Goal: Transaction & Acquisition: Purchase product/service

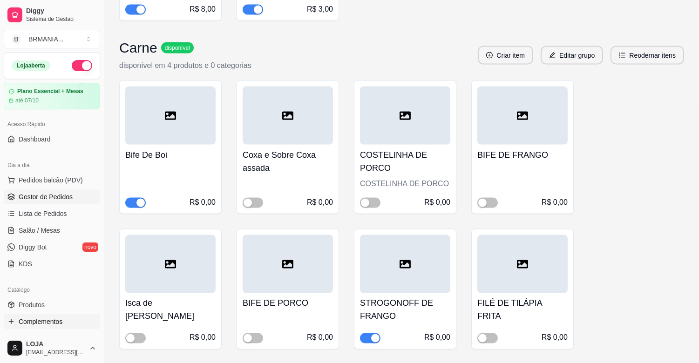
click at [62, 202] on link "Gestor de Pedidos" at bounding box center [52, 197] width 96 height 15
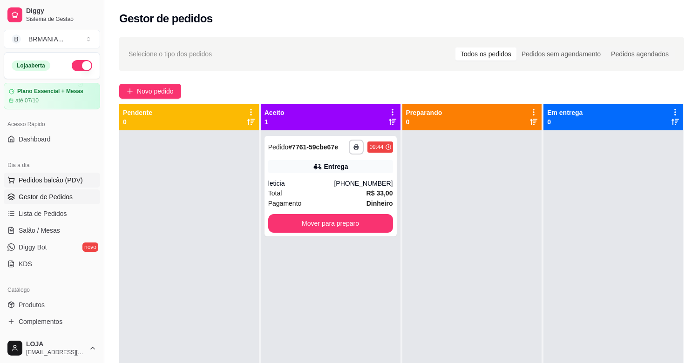
click at [45, 176] on span "Pedidos balcão (PDV)" at bounding box center [51, 180] width 64 height 9
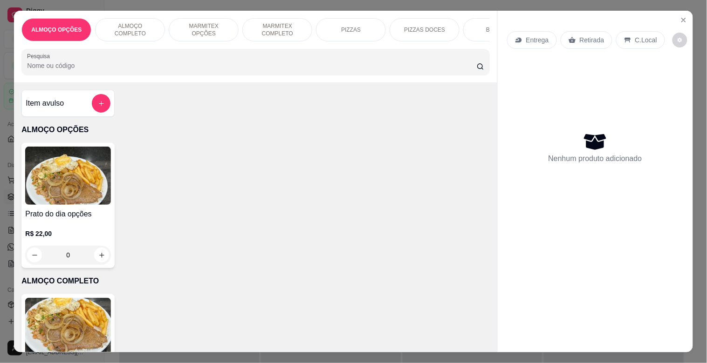
click at [114, 82] on div "ALMOÇO OPÇÕES ALMOÇO COMPLETO MARMITEX OPÇÕES MARMITEX COMPLETO PIZZAS PIZZAS D…" at bounding box center [255, 47] width 483 height 72
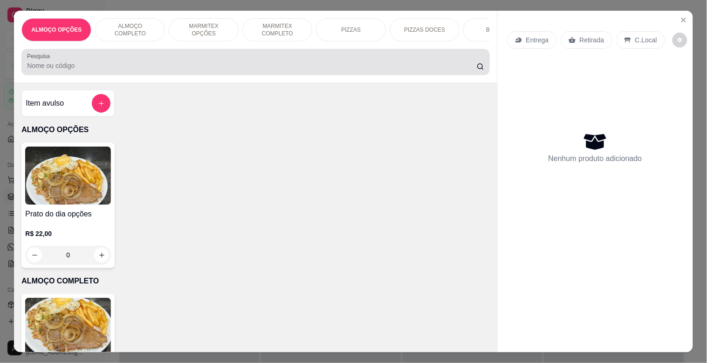
click at [110, 70] on input "Pesquisa" at bounding box center [252, 65] width 450 height 9
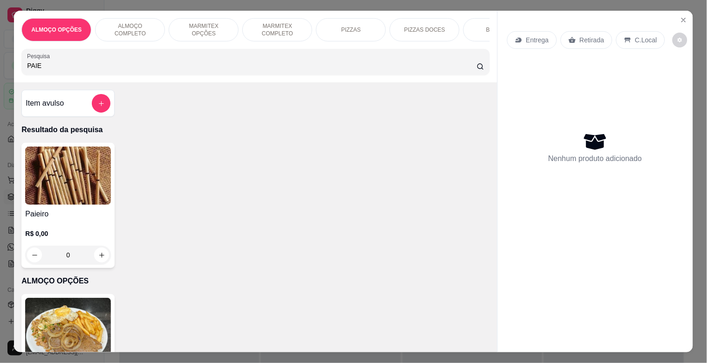
type input "PAIE"
click at [56, 182] on img at bounding box center [68, 176] width 86 height 58
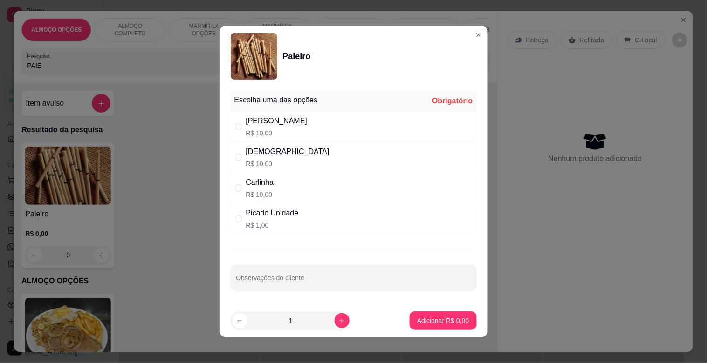
click at [289, 216] on div "Picado Unidade" at bounding box center [272, 213] width 53 height 11
radio input "true"
click at [338, 321] on icon "increase-product-quantity" at bounding box center [341, 321] width 7 height 7
type input "3"
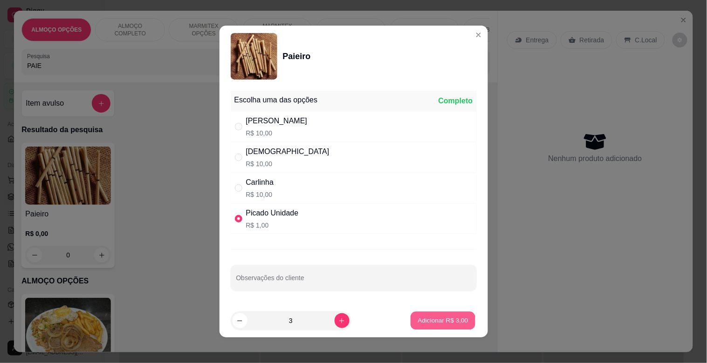
click at [453, 318] on p "Adicionar R$ 3,00" at bounding box center [443, 320] width 50 height 9
type input "3"
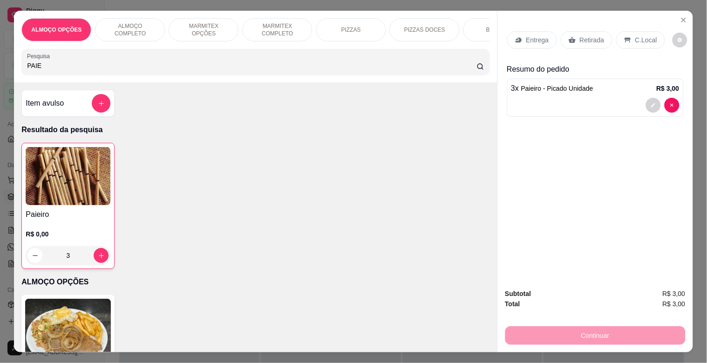
click at [593, 36] on p "Retirada" at bounding box center [592, 39] width 25 height 9
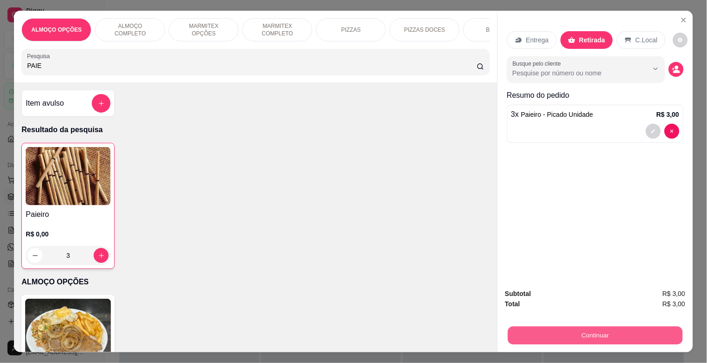
click at [565, 337] on button "Continuar" at bounding box center [594, 336] width 175 height 18
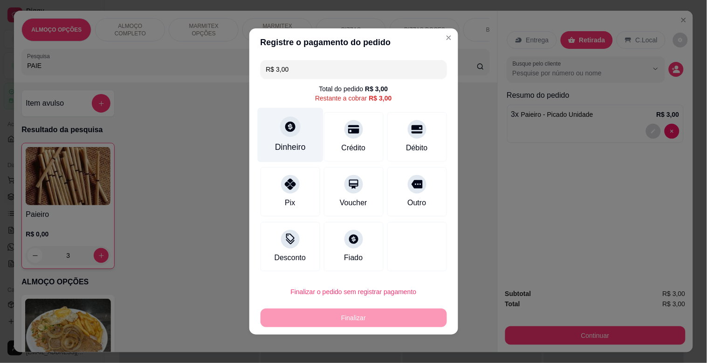
click at [301, 159] on div "Dinheiro" at bounding box center [290, 135] width 66 height 55
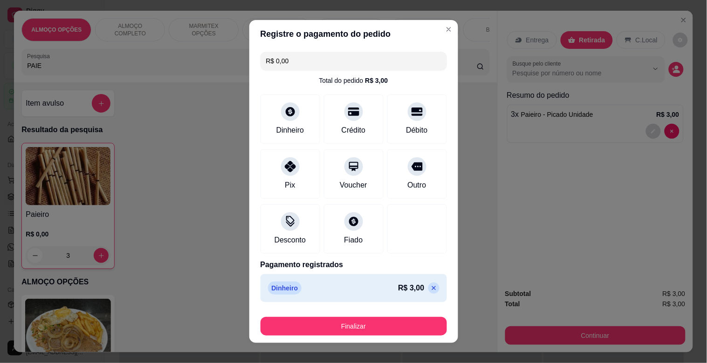
type input "R$ 0,00"
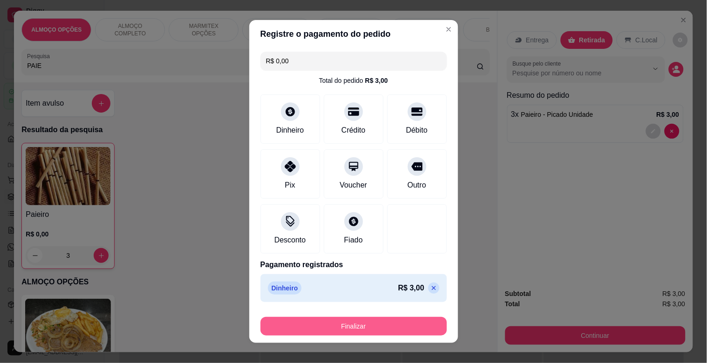
click at [328, 329] on button "Finalizar" at bounding box center [353, 326] width 186 height 19
click at [328, 329] on div "Finalizar" at bounding box center [353, 326] width 186 height 19
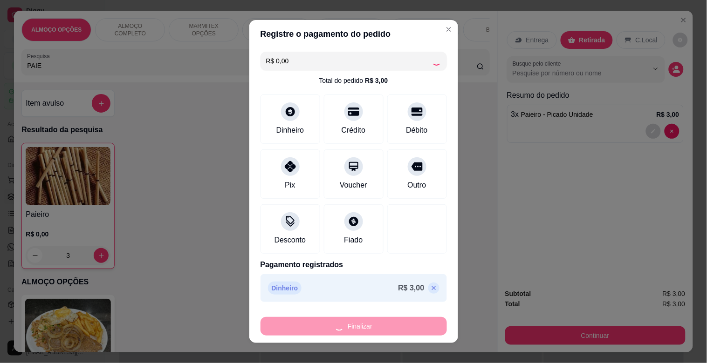
type input "0"
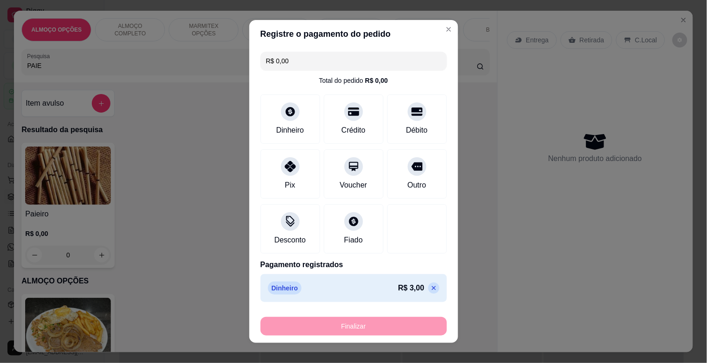
type input "-R$ 3,00"
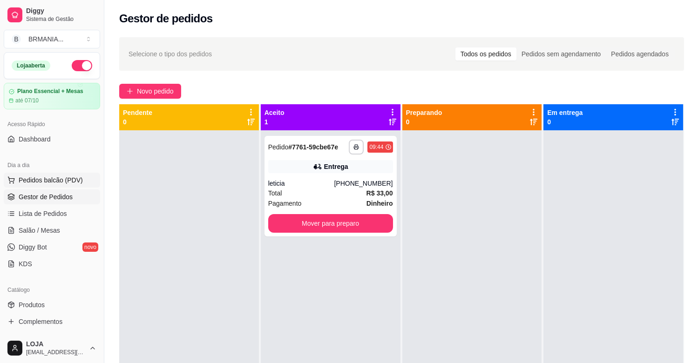
click at [82, 178] on button "Pedidos balcão (PDV)" at bounding box center [52, 180] width 96 height 15
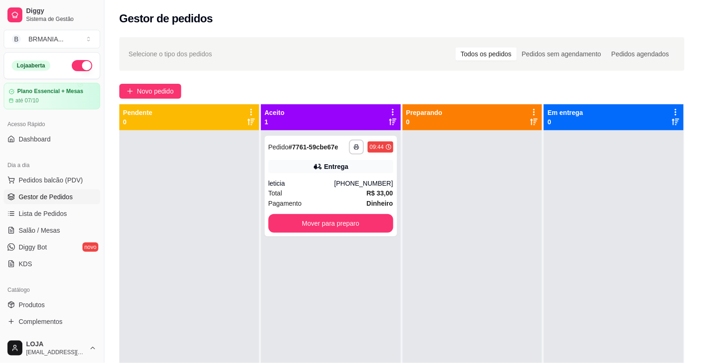
click at [160, 68] on input "Pesquisa" at bounding box center [252, 65] width 450 height 9
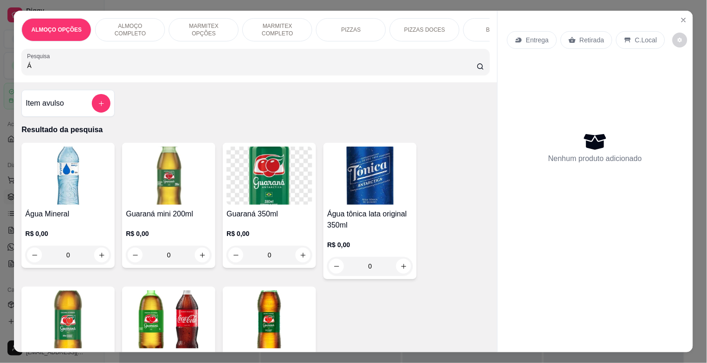
type input "Á"
click at [107, 202] on img at bounding box center [68, 176] width 86 height 58
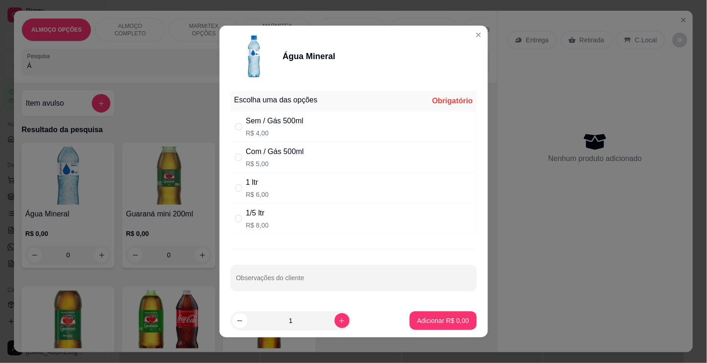
click at [342, 122] on div "Sem / Gás 500ml R$ 4,00" at bounding box center [354, 126] width 246 height 31
radio input "true"
click at [427, 323] on p "Adicionar R$ 4,00" at bounding box center [443, 320] width 52 height 9
click at [427, 323] on div "Água Mineral R$ 0,00 0 Guaraná mini 200ml R$ 0,00 0 Guaraná 350ml R$ 0,00 0 Águ…" at bounding box center [255, 283] width 468 height 280
type input "1"
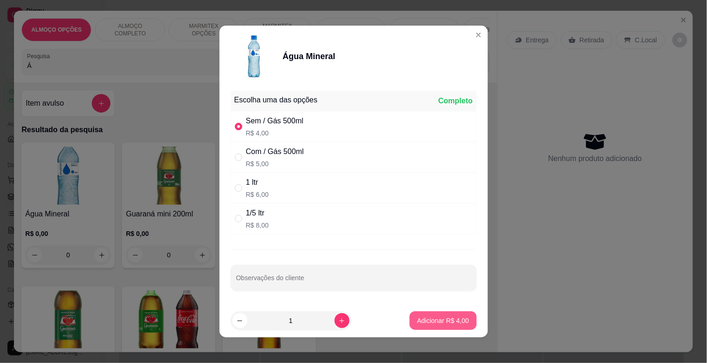
type input "1"
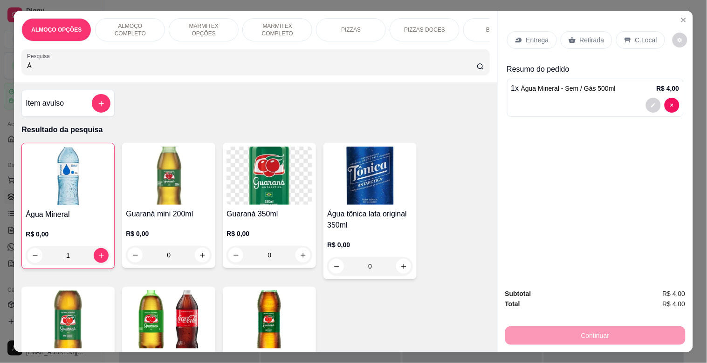
drag, startPoint x: 30, startPoint y: 75, endPoint x: 3, endPoint y: 80, distance: 27.5
click at [3, 80] on div "ALMOÇO OPÇÕES ALMOÇO COMPLETO MARMITEX OPÇÕES MARMITEX COMPLETO PIZZAS PIZZAS D…" at bounding box center [353, 181] width 707 height 363
drag, startPoint x: 37, startPoint y: 70, endPoint x: 13, endPoint y: 66, distance: 24.6
click at [14, 66] on div "ALMOÇO OPÇÕES ALMOÇO COMPLETO MARMITEX OPÇÕES MARMITEX COMPLETO PIZZAS PIZZAS D…" at bounding box center [255, 47] width 483 height 72
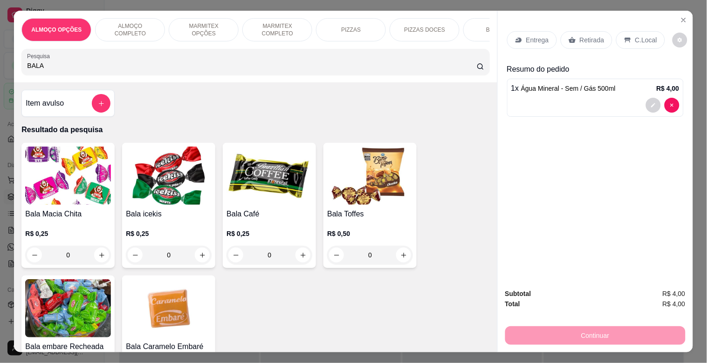
type input "BALA"
click at [64, 198] on img at bounding box center [68, 176] width 86 height 58
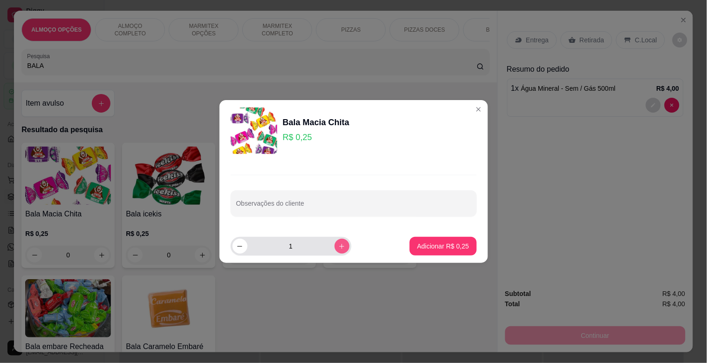
click at [338, 247] on icon "increase-product-quantity" at bounding box center [341, 246] width 7 height 7
type input "4"
click at [463, 243] on button "Adicionar R$ 1,00" at bounding box center [443, 246] width 67 height 19
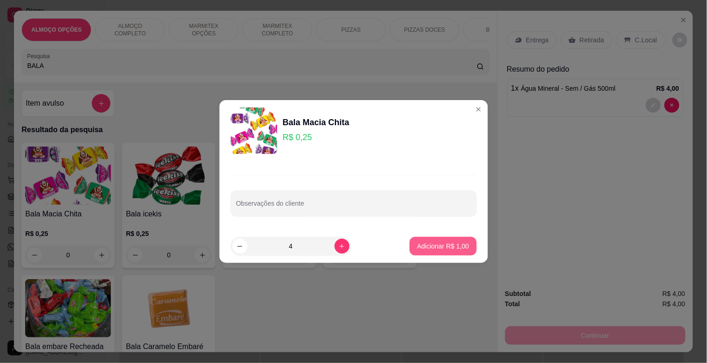
type input "4"
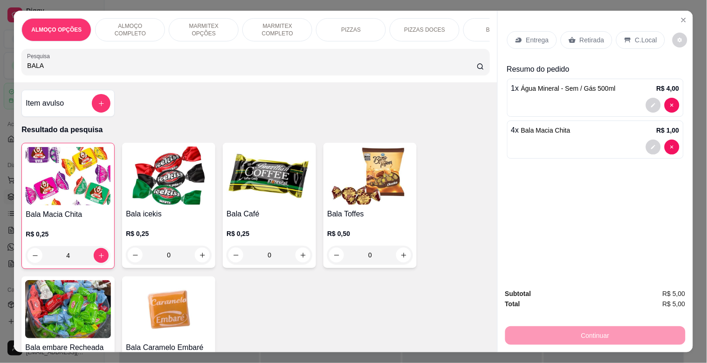
drag, startPoint x: 595, startPoint y: 34, endPoint x: 585, endPoint y: 29, distance: 11.3
click at [588, 31] on div "Retirada" at bounding box center [587, 40] width 52 height 18
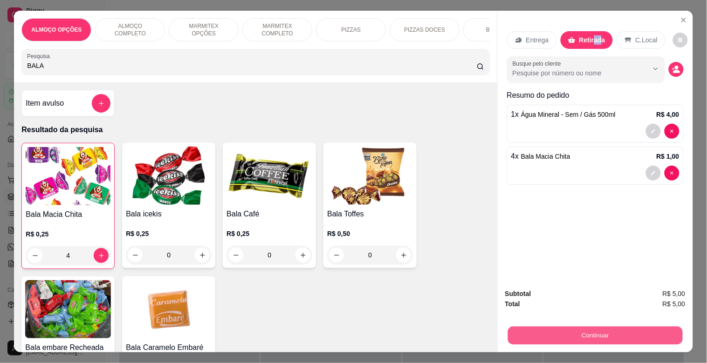
click at [570, 331] on button "Continuar" at bounding box center [594, 336] width 175 height 18
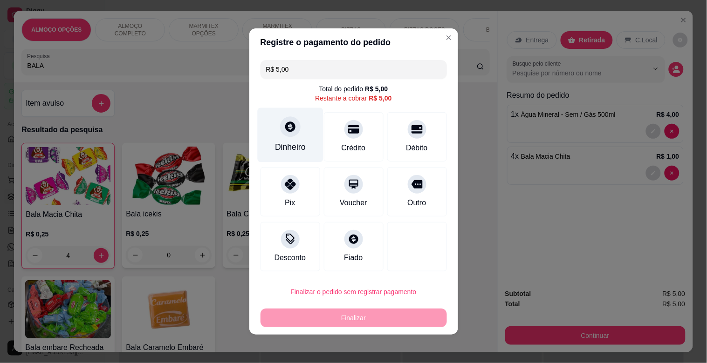
click at [289, 133] on icon at bounding box center [290, 127] width 12 height 12
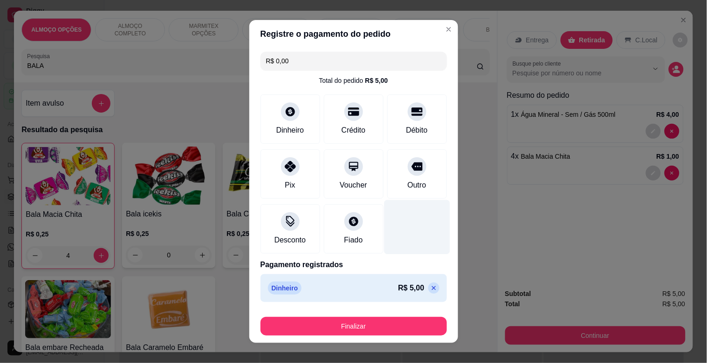
type input "R$ 0,00"
click at [372, 324] on button "Finalizar" at bounding box center [353, 326] width 186 height 19
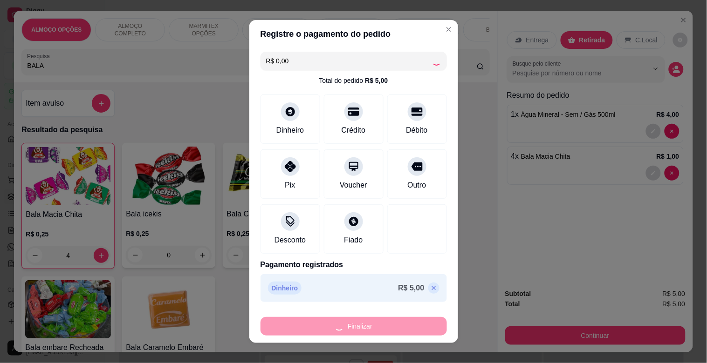
type input "0"
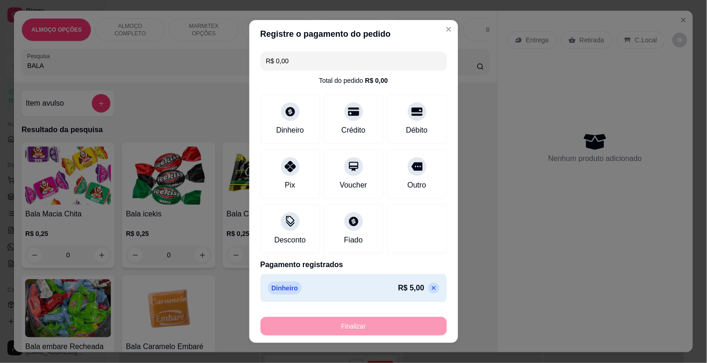
type input "-R$ 5,00"
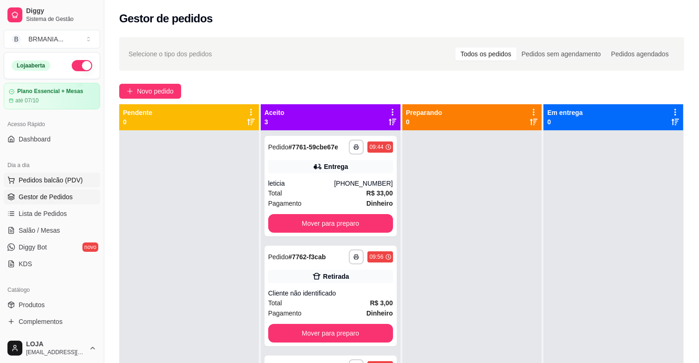
click at [57, 180] on span "Pedidos balcão (PDV)" at bounding box center [51, 180] width 64 height 9
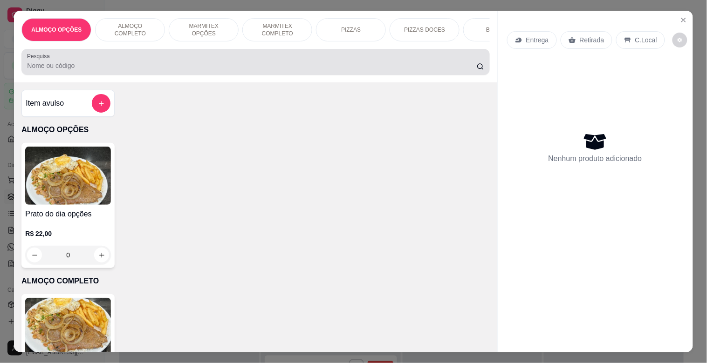
click at [99, 64] on input "Pesquisa" at bounding box center [252, 65] width 450 height 9
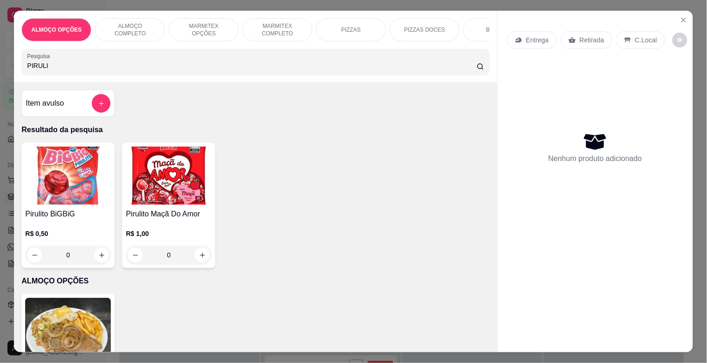
type input "PIRULI"
click at [130, 191] on img at bounding box center [169, 176] width 86 height 58
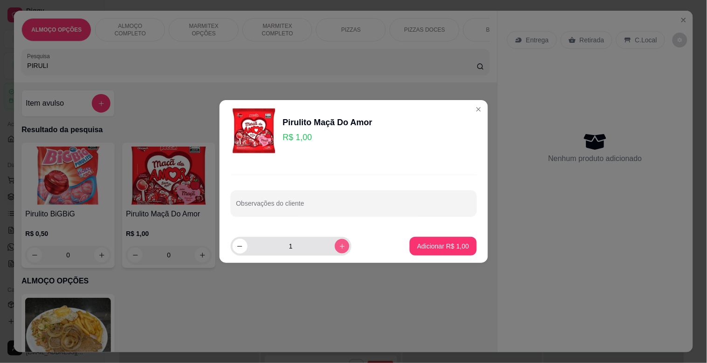
click at [335, 248] on button "increase-product-quantity" at bounding box center [342, 246] width 14 height 14
type input "3"
click at [446, 245] on p "Adicionar R$ 3,00" at bounding box center [443, 246] width 50 height 9
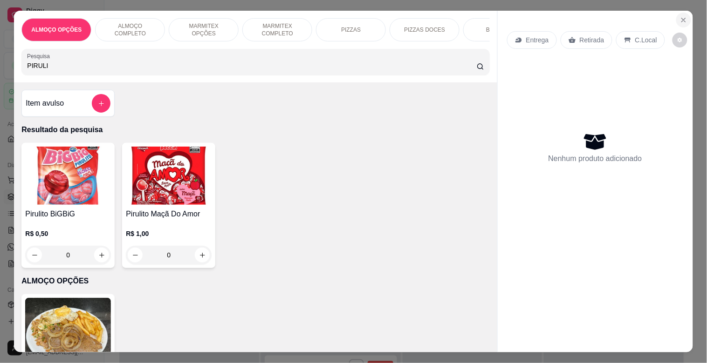
click at [681, 16] on icon "Close" at bounding box center [683, 19] width 7 height 7
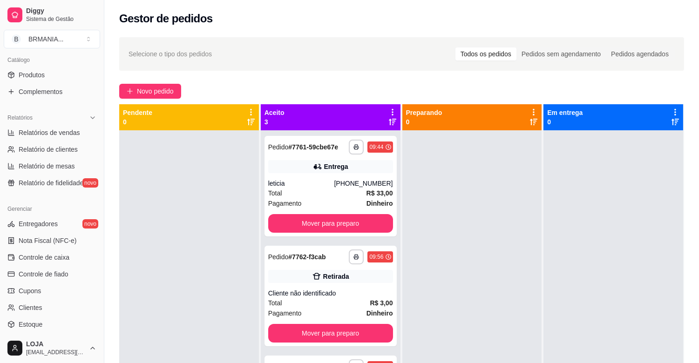
scroll to position [244, 0]
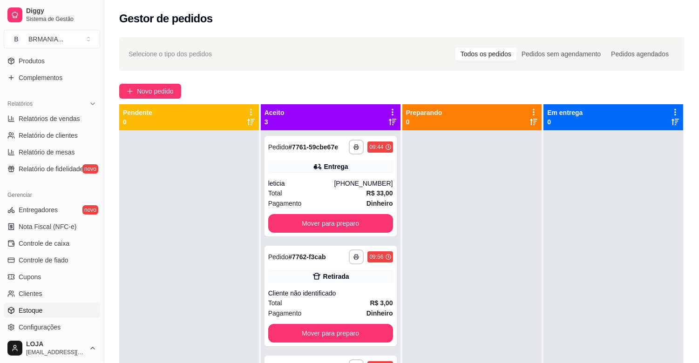
click at [50, 304] on link "Estoque" at bounding box center [52, 310] width 96 height 15
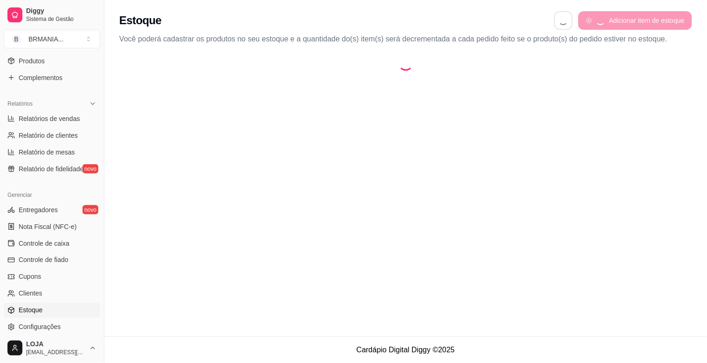
select select "QUANTITY_ORDER"
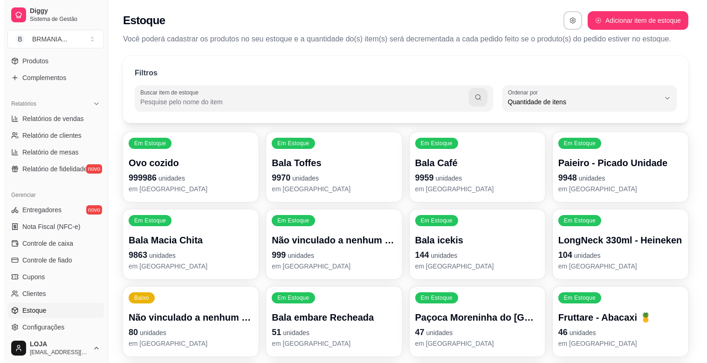
scroll to position [8, 0]
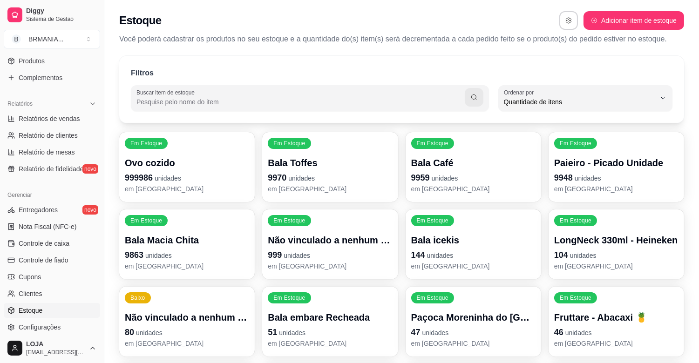
click at [139, 101] on input "Buscar item de estoque" at bounding box center [301, 101] width 328 height 9
type input "PIRUL"
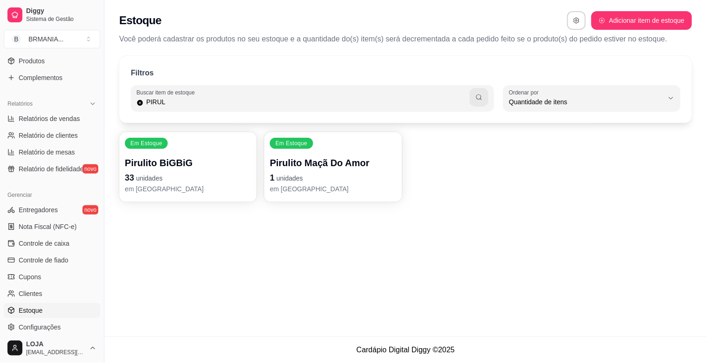
click at [334, 157] on p "Pirulito Maçã Do Amor" at bounding box center [333, 163] width 126 height 13
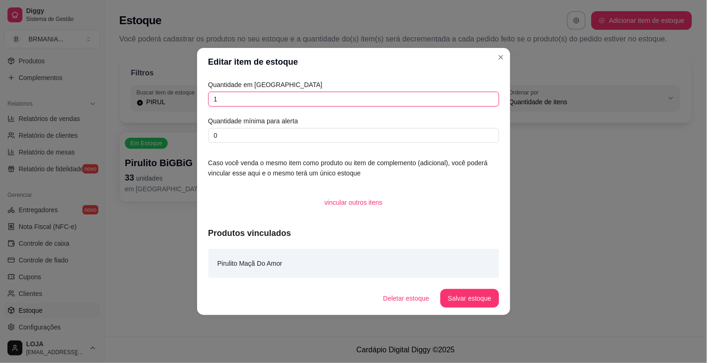
drag, startPoint x: 223, startPoint y: 96, endPoint x: 160, endPoint y: 95, distance: 62.4
click at [160, 95] on div "Editar item de estoque Quantidade em estoque 1 Quantidade mínima para alerta 0 …" at bounding box center [353, 181] width 707 height 363
type input "100"
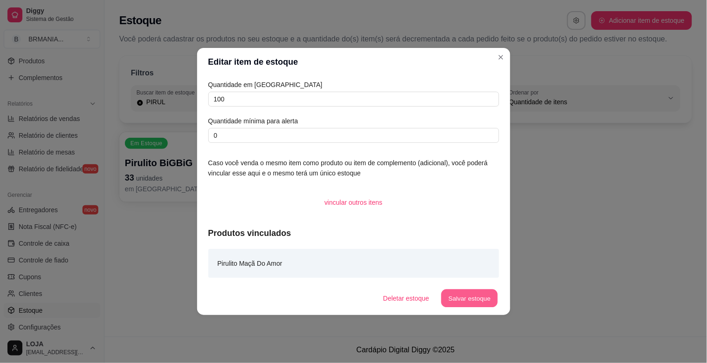
click at [458, 299] on button "Salvar estoque" at bounding box center [469, 299] width 57 height 18
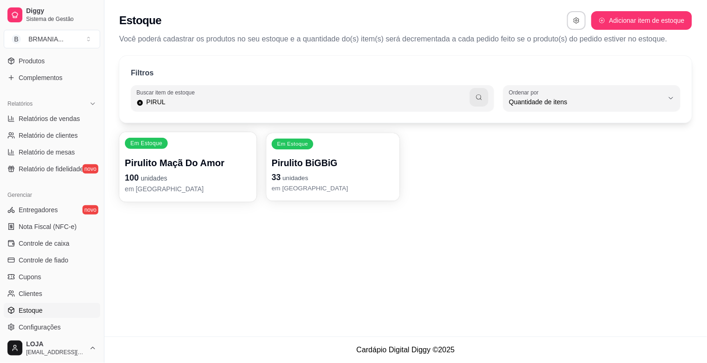
click at [272, 171] on div "Pirulito BiGBiG 33 unidades em estoque" at bounding box center [333, 175] width 123 height 36
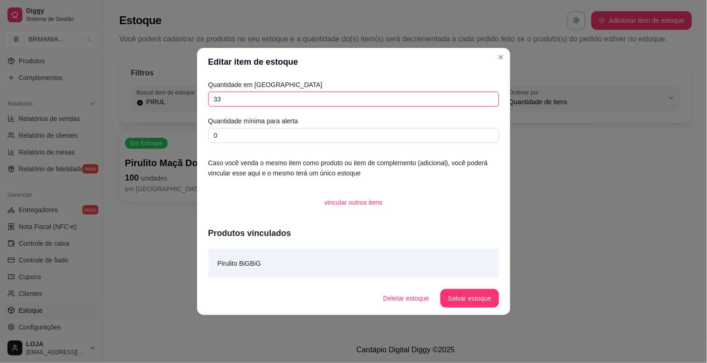
drag, startPoint x: 233, startPoint y: 96, endPoint x: 207, endPoint y: 106, distance: 27.8
click at [208, 106] on div "Quantidade em estoque 33 Quantidade mínima para alerta 0" at bounding box center [353, 111] width 291 height 63
type input "100"
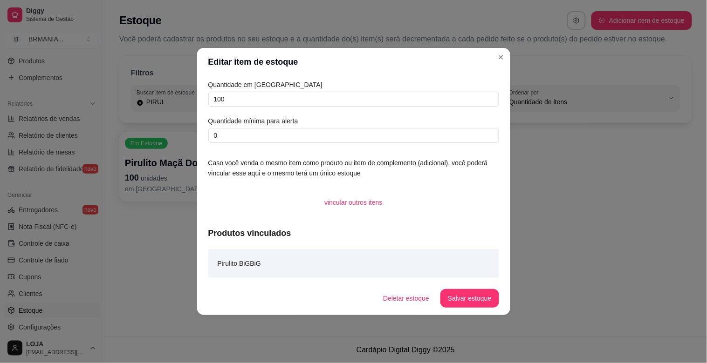
drag, startPoint x: 461, startPoint y: 287, endPoint x: 454, endPoint y: 286, distance: 7.5
click at [458, 286] on footer "Deletar estoque Salvar estoque" at bounding box center [353, 299] width 313 height 34
click at [459, 289] on footer "Deletar estoque Salvar estoque" at bounding box center [353, 299] width 313 height 34
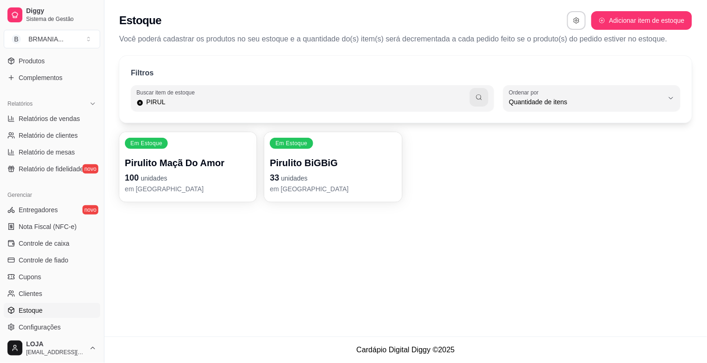
click at [355, 159] on p "Pirulito BiGBiG" at bounding box center [333, 163] width 126 height 13
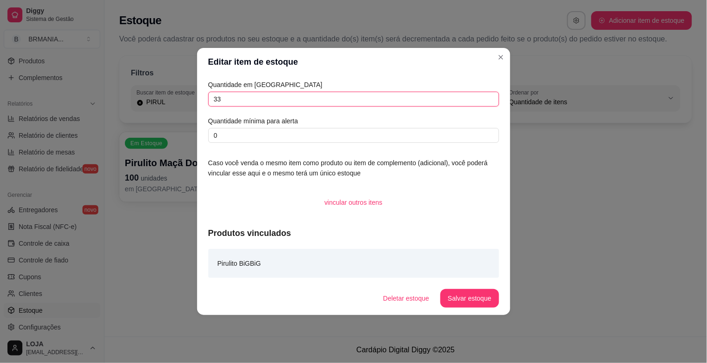
click at [230, 104] on input "33" at bounding box center [353, 99] width 291 height 15
type input "3"
type input "100"
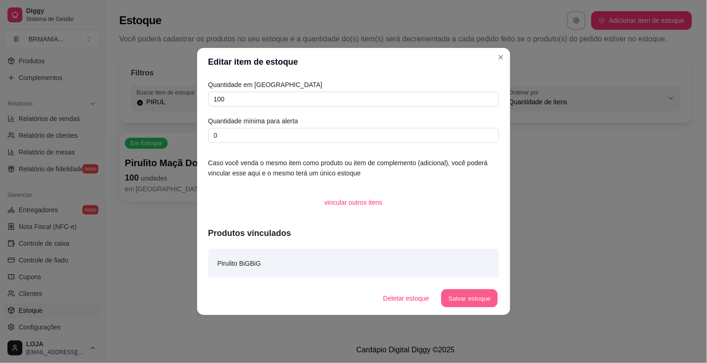
click at [454, 296] on button "Salvar estoque" at bounding box center [469, 299] width 57 height 18
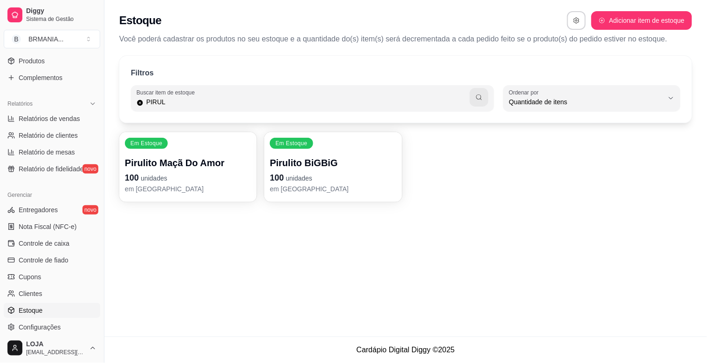
scroll to position [0, 0]
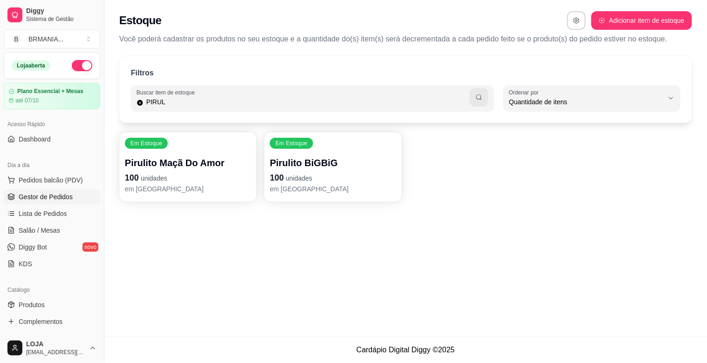
click at [64, 201] on span "Gestor de Pedidos" at bounding box center [46, 196] width 54 height 9
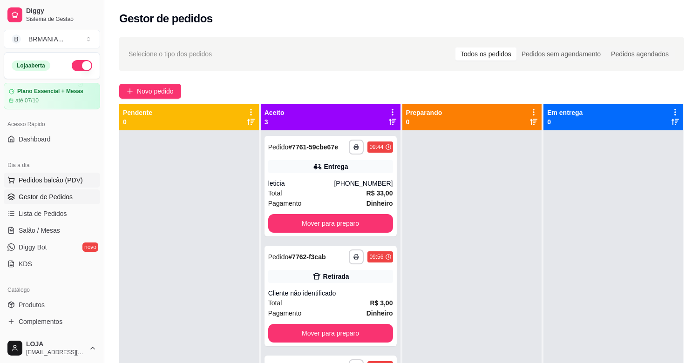
click at [64, 174] on button "Pedidos balcão (PDV)" at bounding box center [52, 180] width 96 height 15
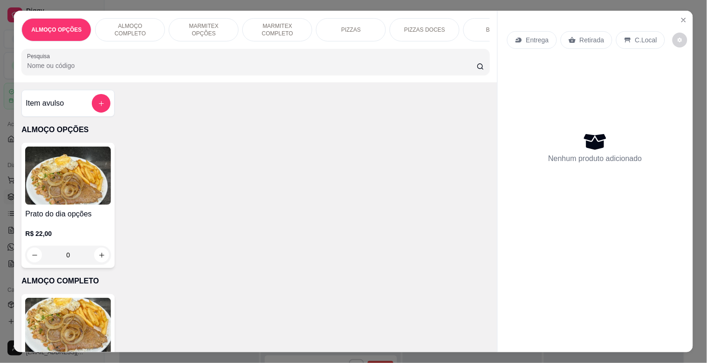
click at [120, 70] on input "Pesquisa" at bounding box center [252, 65] width 450 height 9
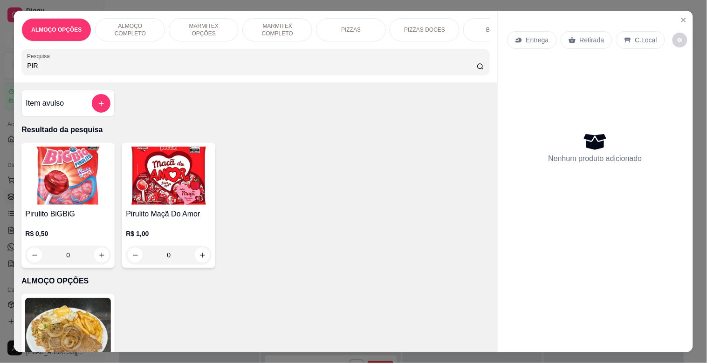
type input "PIR"
click at [169, 216] on h4 "Pirulito Maçã Do Amor" at bounding box center [169, 214] width 86 height 11
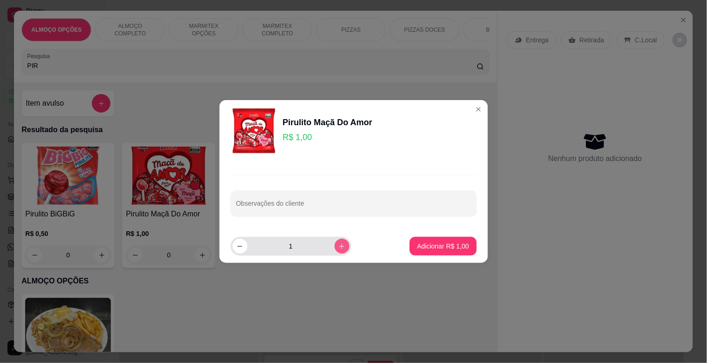
click at [338, 244] on icon "increase-product-quantity" at bounding box center [341, 246] width 7 height 7
click at [338, 245] on icon "increase-product-quantity" at bounding box center [341, 246] width 7 height 7
type input "3"
click at [424, 252] on button "Adicionar R$ 3,00" at bounding box center [442, 247] width 65 height 18
type input "3"
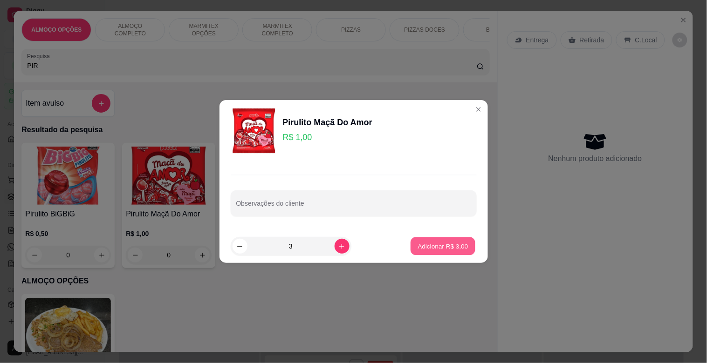
type input "3"
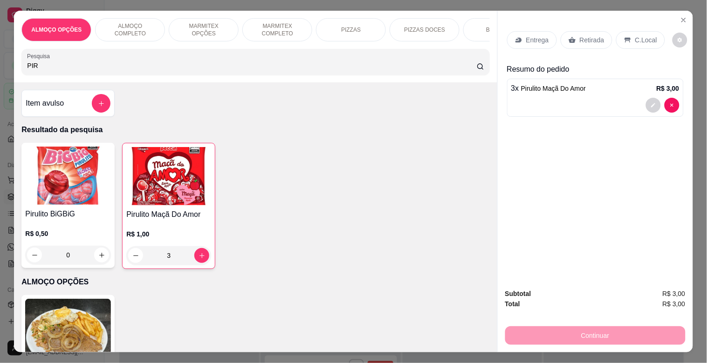
click at [593, 36] on p "Retirada" at bounding box center [592, 39] width 25 height 9
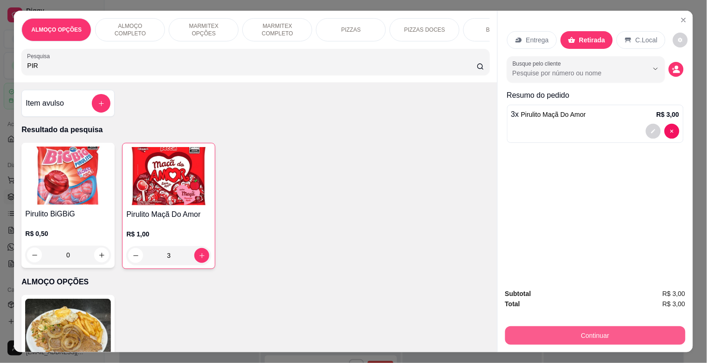
click at [596, 327] on button "Continuar" at bounding box center [595, 336] width 180 height 19
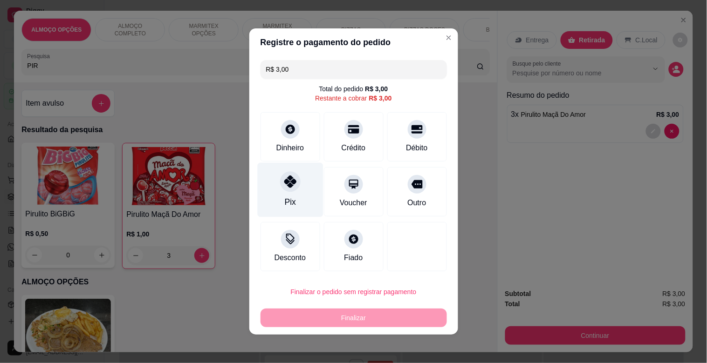
click at [275, 187] on div "Pix" at bounding box center [290, 190] width 66 height 55
type input "R$ 0,00"
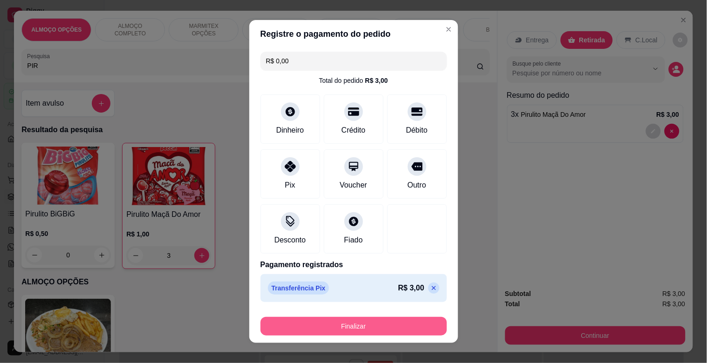
click at [334, 331] on button "Finalizar" at bounding box center [353, 326] width 186 height 19
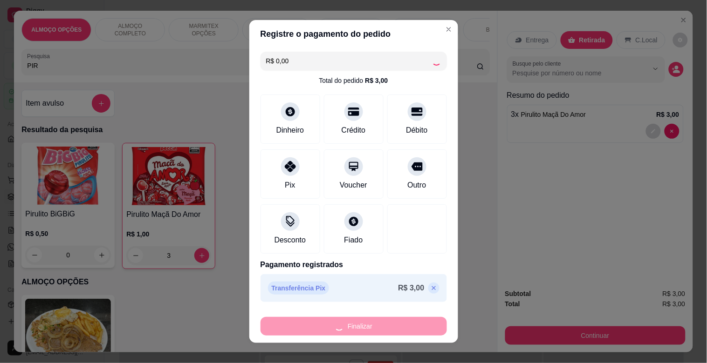
type input "0"
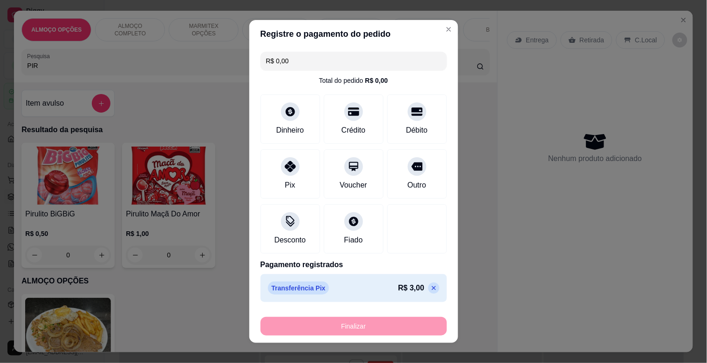
type input "-R$ 3,00"
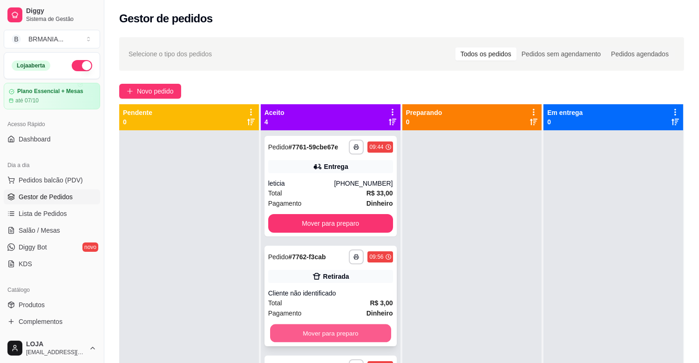
click at [329, 328] on button "Mover para preparo" at bounding box center [330, 334] width 121 height 18
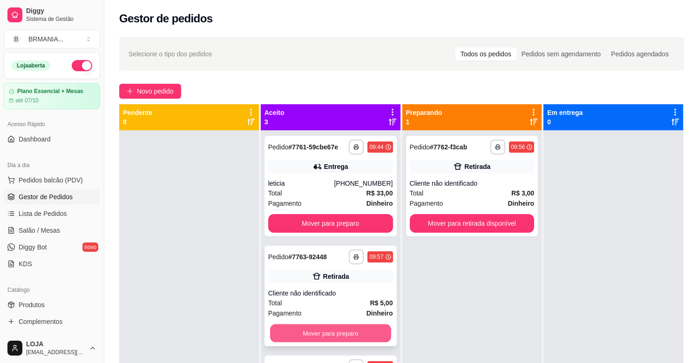
click at [328, 329] on button "Mover para preparo" at bounding box center [330, 334] width 121 height 18
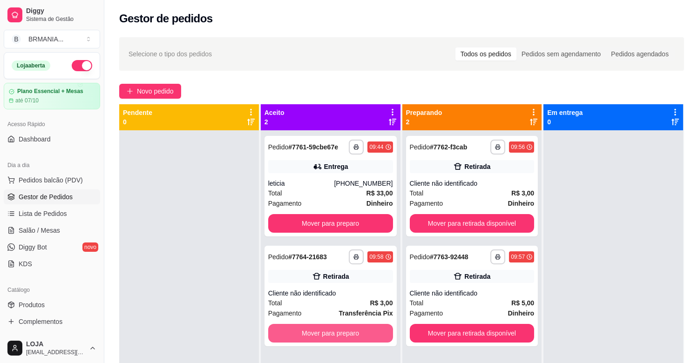
click at [350, 333] on button "Mover para preparo" at bounding box center [330, 333] width 125 height 19
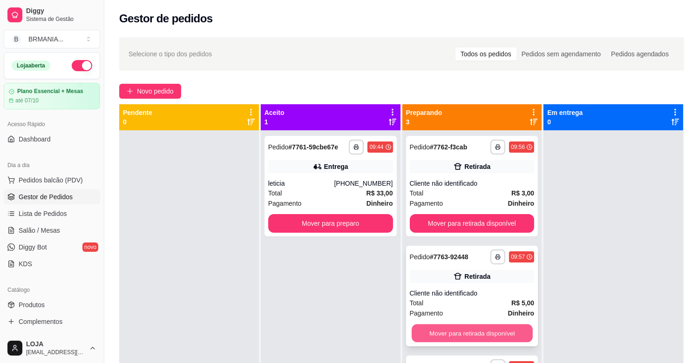
click at [465, 333] on button "Mover para retirada disponível" at bounding box center [472, 334] width 121 height 18
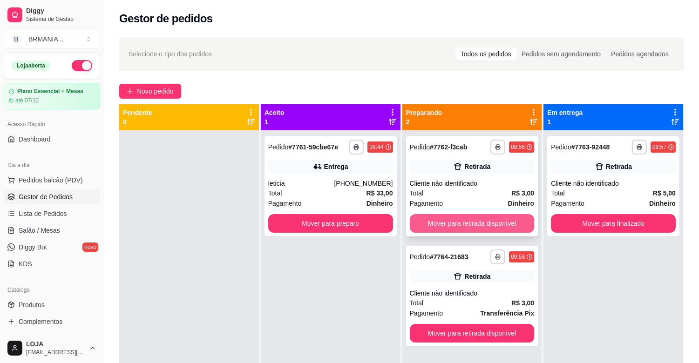
click at [472, 219] on button "Mover para retirada disponível" at bounding box center [472, 223] width 125 height 19
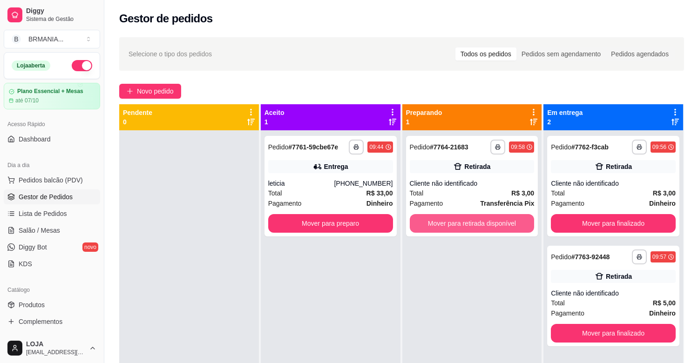
click at [472, 219] on button "Mover para retirada disponível" at bounding box center [472, 223] width 125 height 19
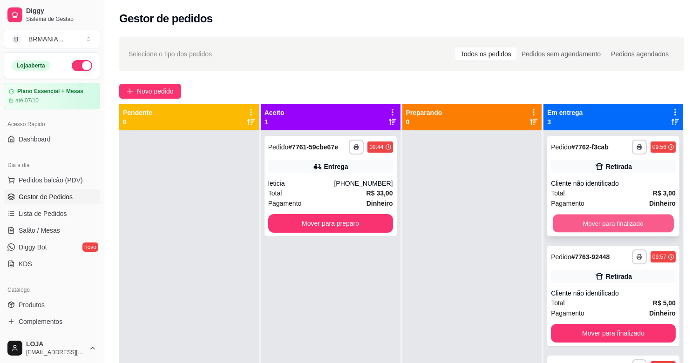
click at [557, 224] on button "Mover para finalizado" at bounding box center [613, 224] width 121 height 18
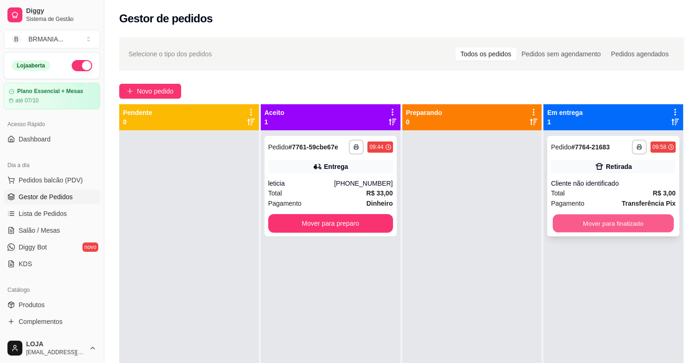
click at [557, 224] on button "Mover para finalizado" at bounding box center [613, 224] width 121 height 18
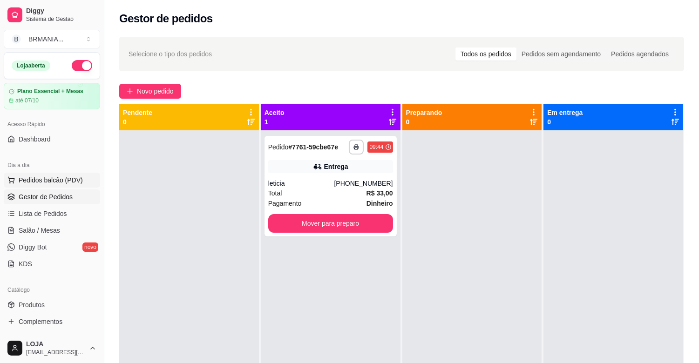
click at [79, 178] on span "Pedidos balcão (PDV)" at bounding box center [51, 180] width 64 height 9
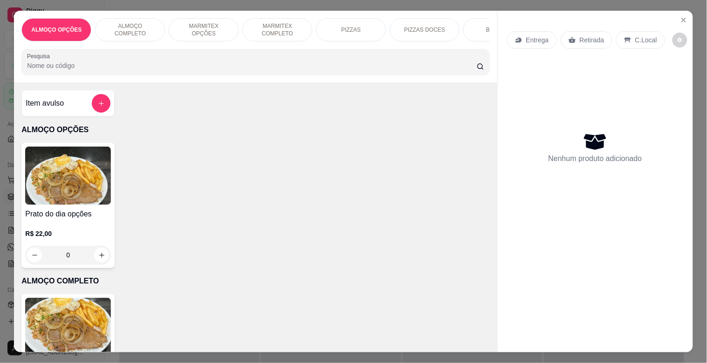
click at [289, 22] on p "MARMITEX COMPLETO" at bounding box center [277, 29] width 54 height 15
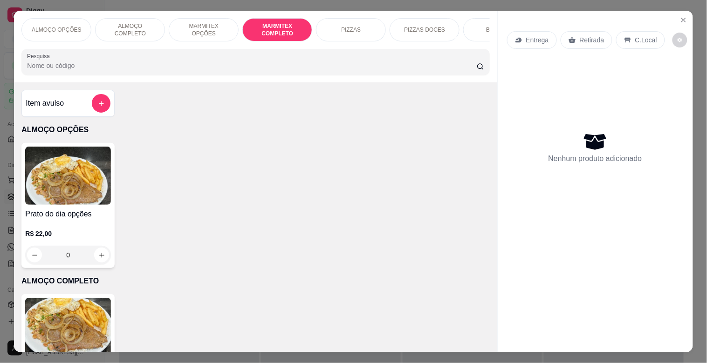
scroll to position [22, 0]
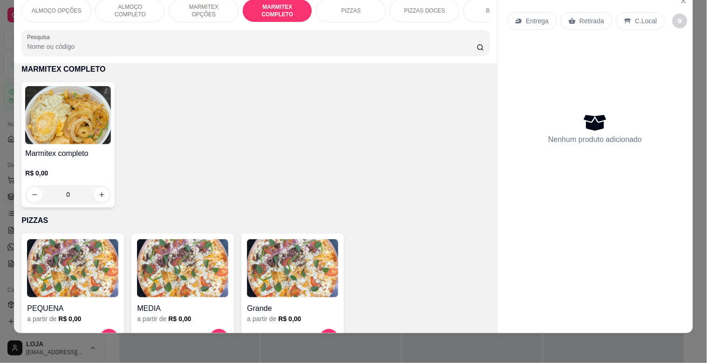
click at [84, 109] on img at bounding box center [68, 115] width 86 height 58
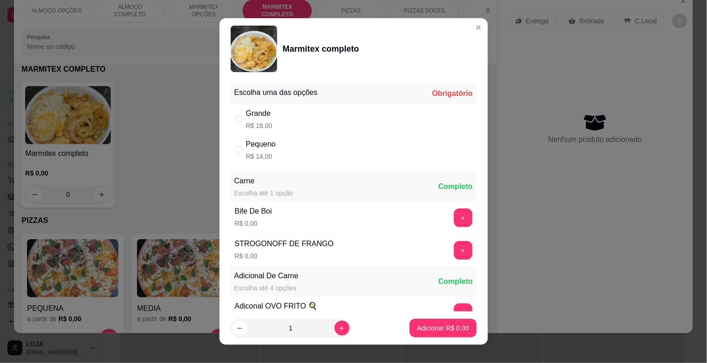
click at [281, 122] on div "Grande R$ 18,00" at bounding box center [354, 119] width 246 height 31
radio input "true"
click at [454, 215] on button "+" at bounding box center [463, 218] width 18 height 18
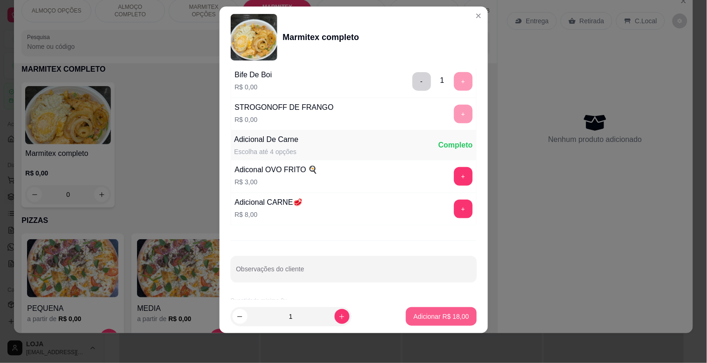
scroll to position [130, 0]
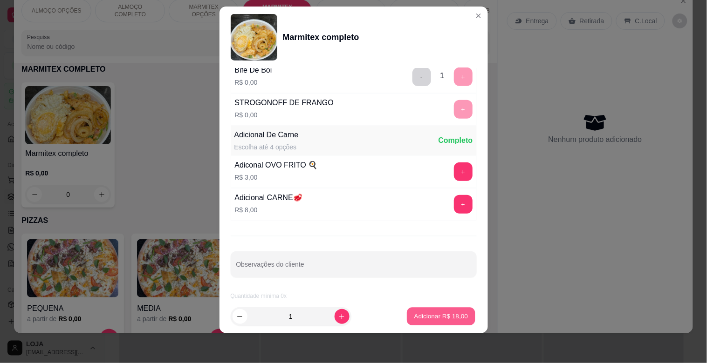
click at [441, 314] on p "Adicionar R$ 18,00" at bounding box center [441, 316] width 54 height 9
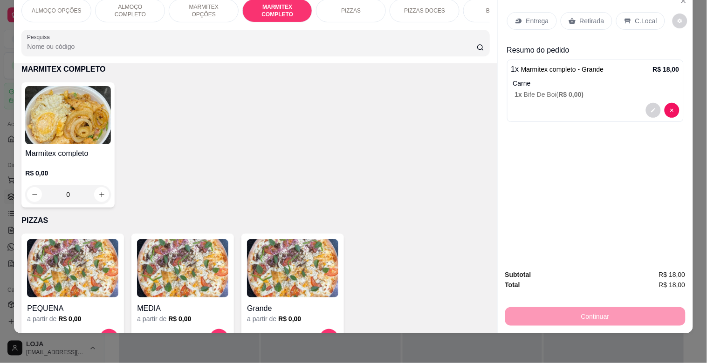
click at [526, 16] on p "Entrega" at bounding box center [537, 20] width 23 height 9
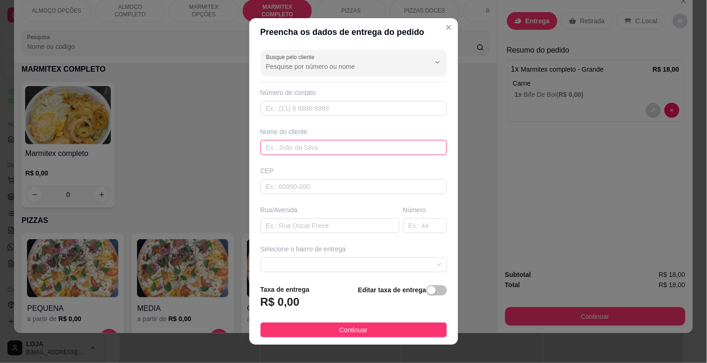
click at [276, 148] on input "text" at bounding box center [353, 147] width 186 height 15
type input "PAULO"
click at [422, 284] on footer "Taxa de entrega R$ 0,00 Editar taxa de entrega Continuar" at bounding box center [353, 311] width 209 height 68
click at [426, 290] on button "button" at bounding box center [436, 291] width 21 height 10
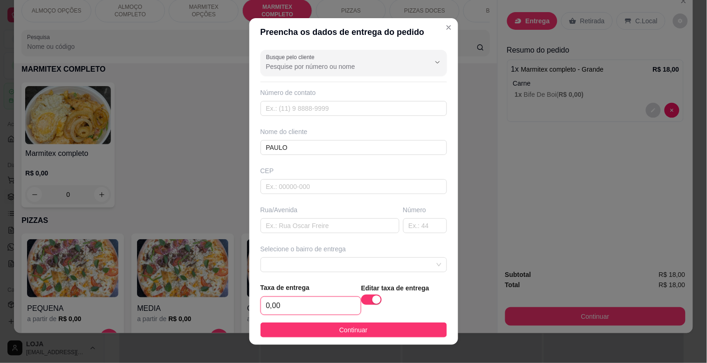
click at [316, 303] on input "0,00" at bounding box center [311, 306] width 100 height 18
type input "6,00"
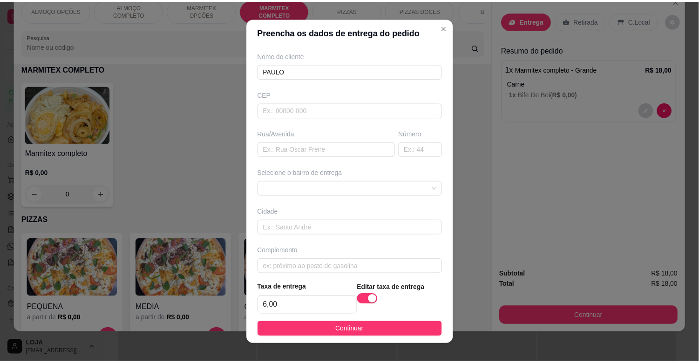
scroll to position [85, 0]
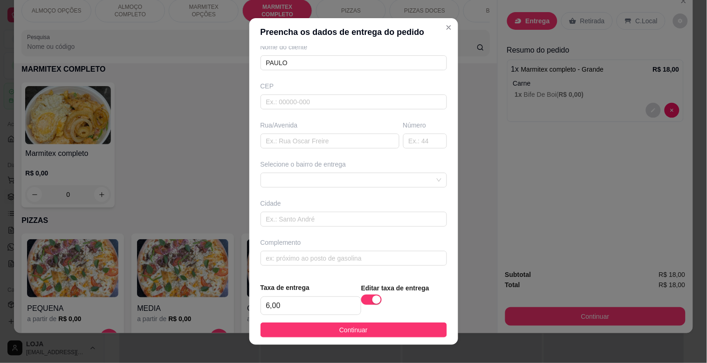
click at [276, 267] on div "Busque pelo cliente Número de contato Nome do cliente [PERSON_NAME]/[GEOGRAPHIC…" at bounding box center [353, 160] width 209 height 229
click at [288, 260] on input "text" at bounding box center [353, 258] width 186 height 15
drag, startPoint x: 320, startPoint y: 261, endPoint x: 262, endPoint y: 269, distance: 58.3
click at [262, 269] on div "Busque pelo cliente Número de contato Nome do cliente [PERSON_NAME]/[GEOGRAPHIC…" at bounding box center [353, 160] width 209 height 229
click at [297, 262] on input "AO LADO" at bounding box center [353, 258] width 186 height 15
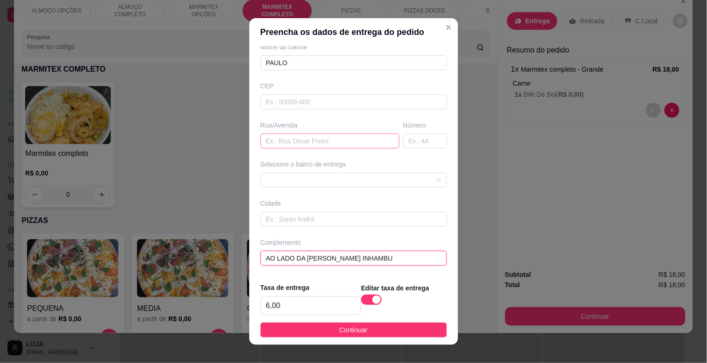
type input "AO LADO DA [PERSON_NAME] INHAMBU"
click at [293, 146] on input "text" at bounding box center [329, 141] width 139 height 15
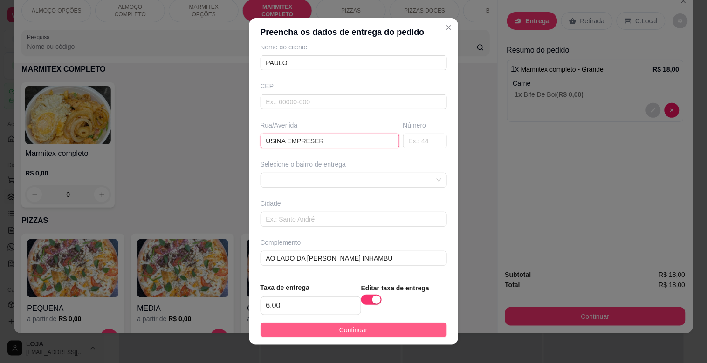
type input "USINA EMPRESER"
click at [362, 328] on button "Continuar" at bounding box center [353, 330] width 186 height 15
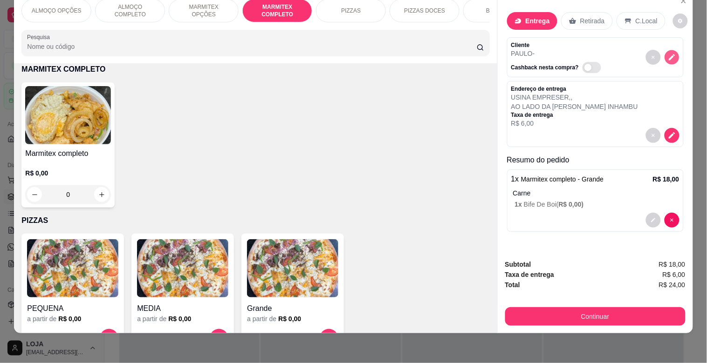
click at [668, 54] on icon "decrease-product-quantity" at bounding box center [672, 58] width 8 height 8
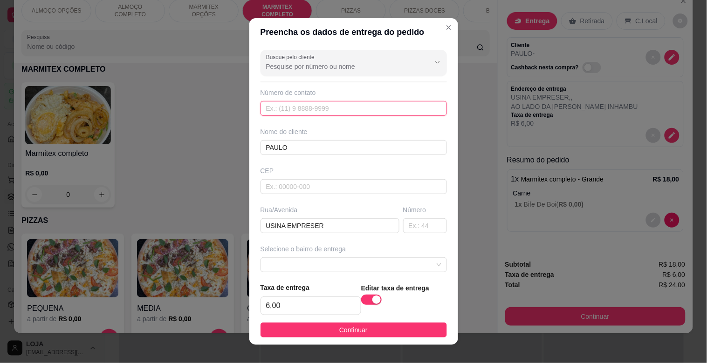
click at [298, 108] on input "text" at bounding box center [353, 108] width 186 height 15
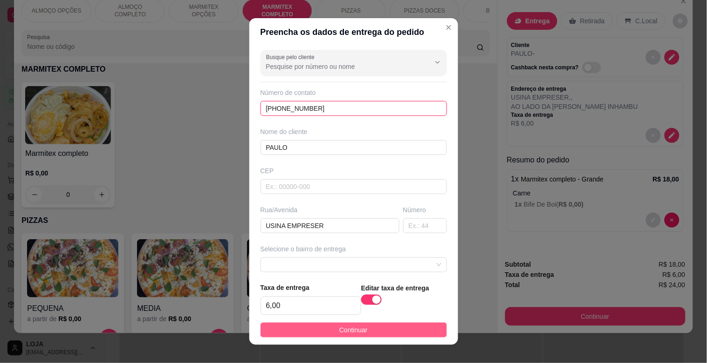
type input "[PHONE_NUMBER]"
click at [375, 333] on button "Continuar" at bounding box center [353, 330] width 186 height 15
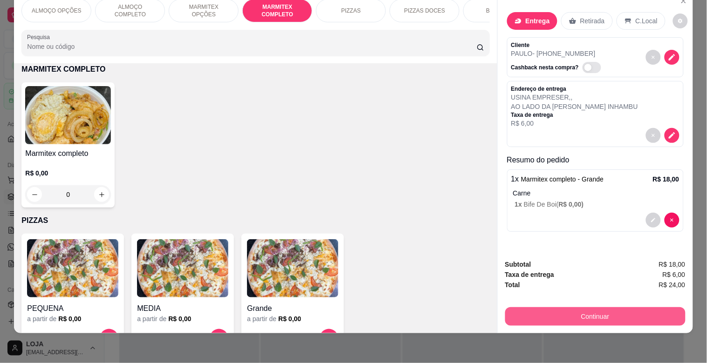
click at [612, 313] on button "Continuar" at bounding box center [595, 317] width 180 height 19
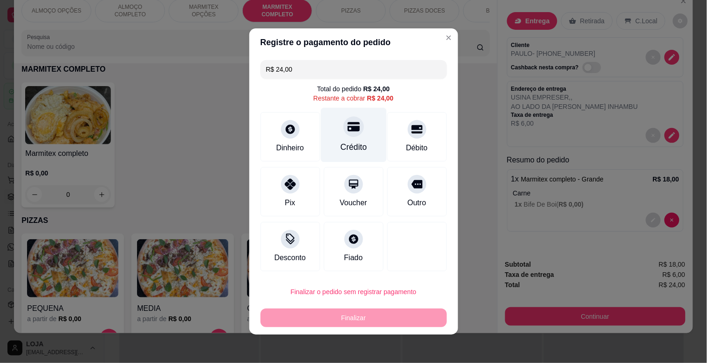
click at [355, 140] on div "Crédito" at bounding box center [354, 135] width 66 height 55
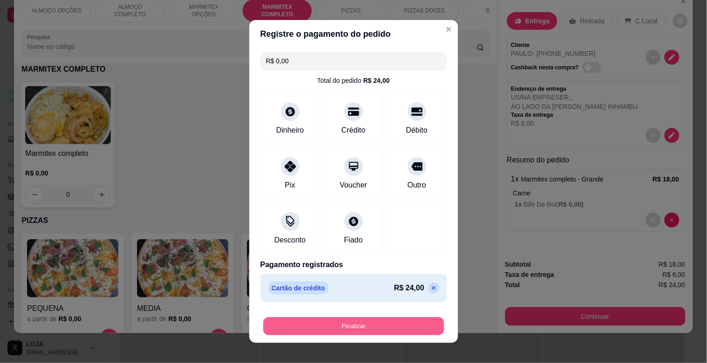
click at [353, 329] on button "Finalizar" at bounding box center [353, 327] width 181 height 18
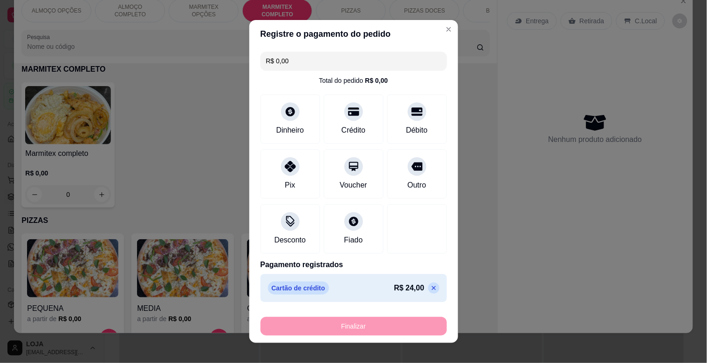
type input "-R$ 24,00"
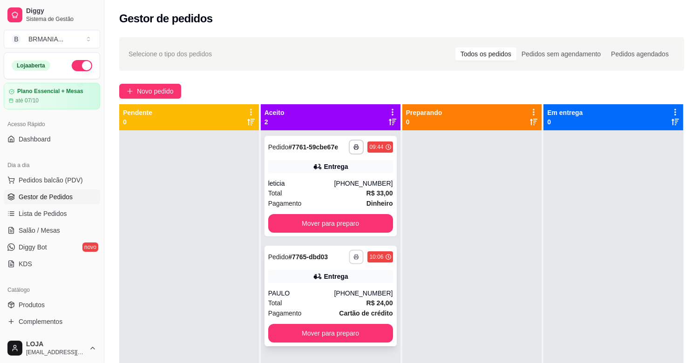
click at [357, 258] on button "button" at bounding box center [356, 257] width 14 height 14
click at [332, 292] on button "IMPRESSORA" at bounding box center [329, 289] width 68 height 15
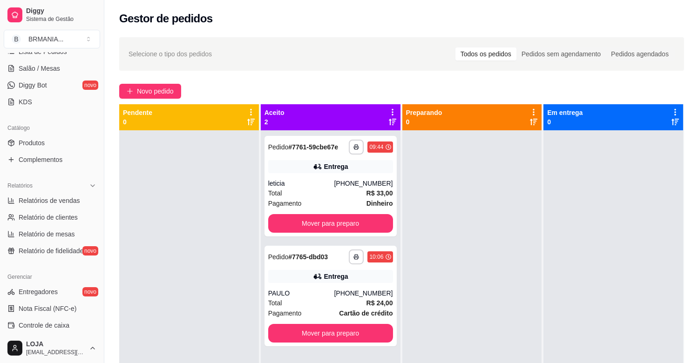
scroll to position [307, 0]
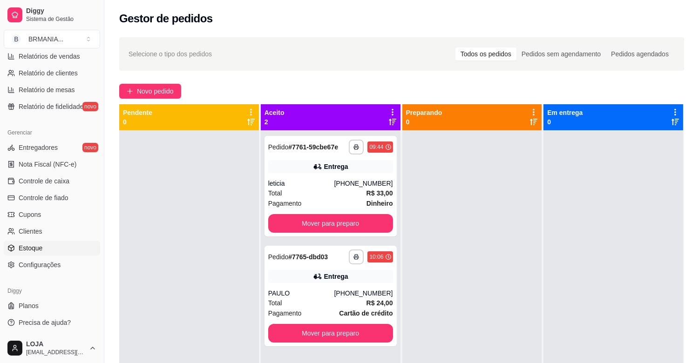
click at [39, 248] on span "Estoque" at bounding box center [31, 248] width 24 height 9
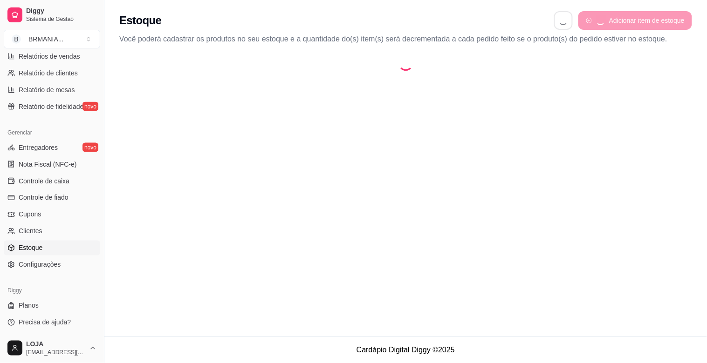
select select "QUANTITY_ORDER"
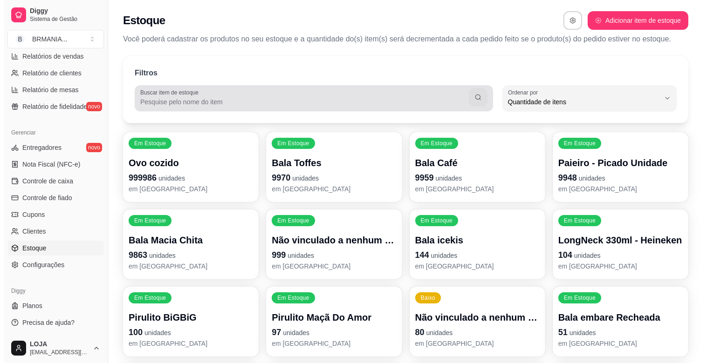
scroll to position [8, 0]
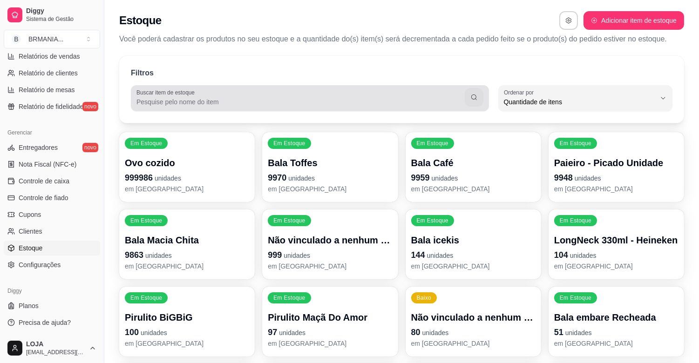
click at [205, 90] on div at bounding box center [310, 98] width 347 height 19
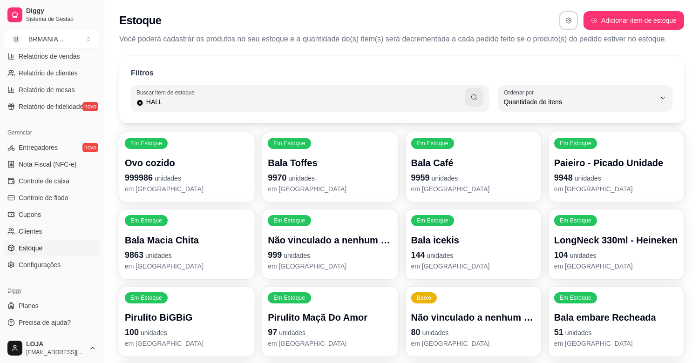
type input "HALL"
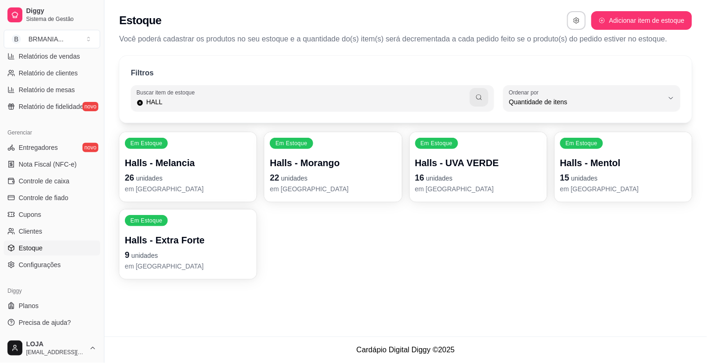
click at [194, 258] on p "9 unidades" at bounding box center [188, 255] width 126 height 13
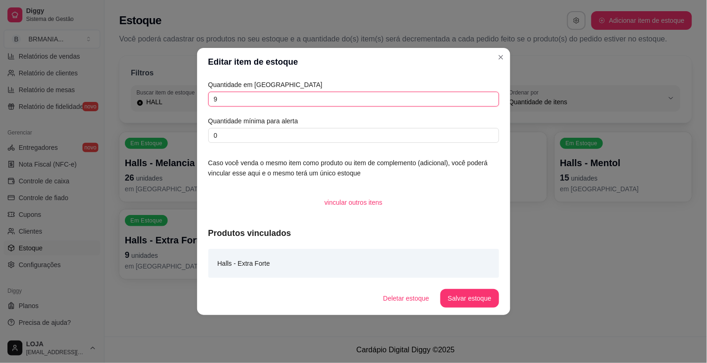
click at [226, 99] on input "9" at bounding box center [353, 99] width 291 height 15
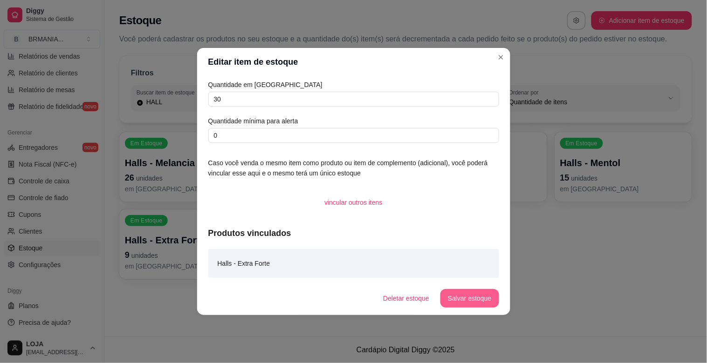
click at [497, 299] on button "Salvar estoque" at bounding box center [469, 298] width 58 height 19
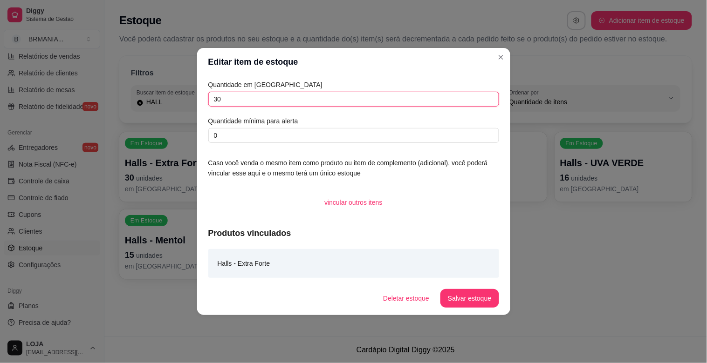
click at [222, 98] on input "30" at bounding box center [353, 99] width 291 height 15
type input "3"
type input "29"
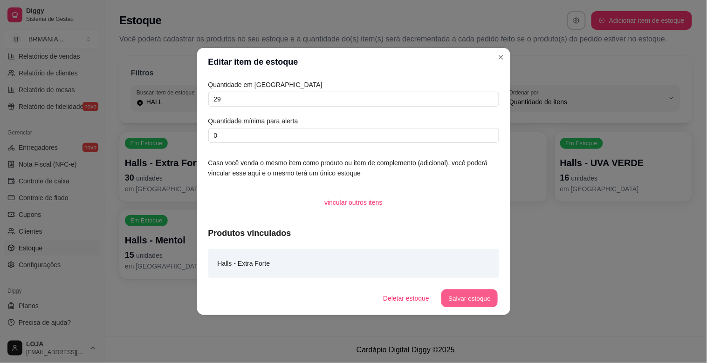
click at [478, 305] on button "Salvar estoque" at bounding box center [469, 299] width 57 height 18
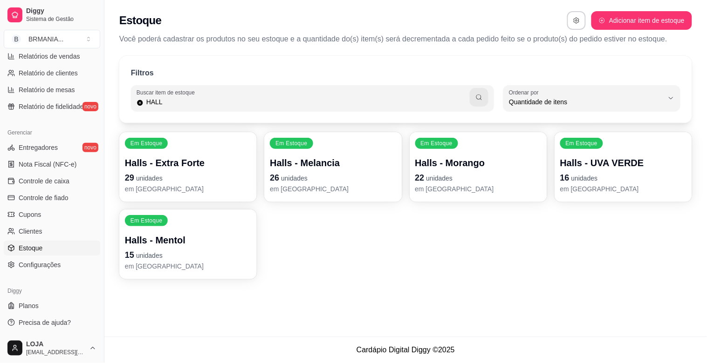
click at [230, 100] on input "HALL" at bounding box center [307, 101] width 327 height 9
type input "H"
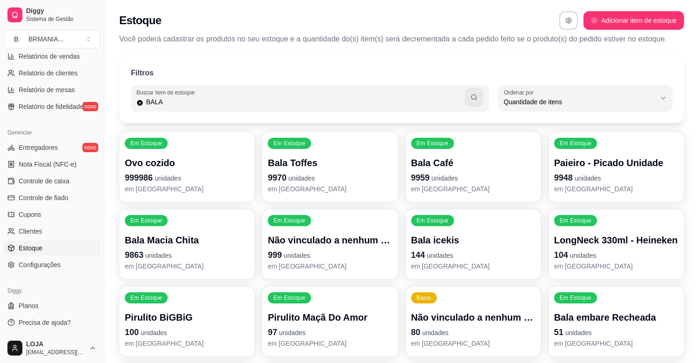
type input "BALA"
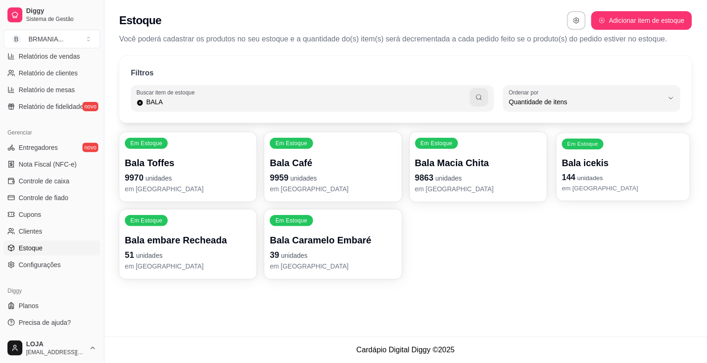
click at [585, 165] on p "Bala icekis" at bounding box center [623, 163] width 123 height 13
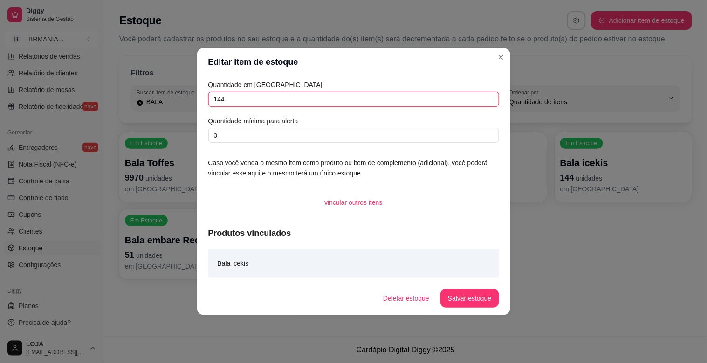
click at [215, 100] on input "144" at bounding box center [353, 99] width 291 height 15
click at [220, 103] on input "144" at bounding box center [353, 99] width 291 height 15
click at [215, 103] on input "144" at bounding box center [353, 99] width 291 height 15
type input "244"
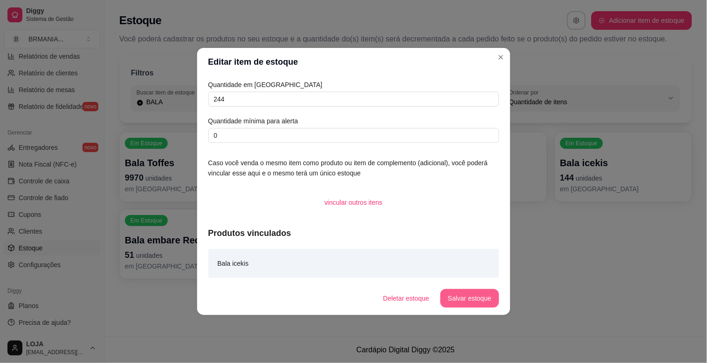
click at [469, 304] on button "Salvar estoque" at bounding box center [469, 298] width 58 height 19
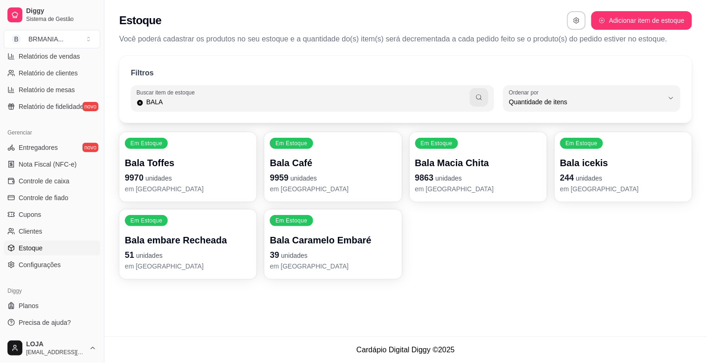
drag, startPoint x: 165, startPoint y: 102, endPoint x: 128, endPoint y: 103, distance: 37.3
click at [128, 103] on div "Filtros Buscar item de estoque BALA QUANTITY_ORDER Ordenar por Ordem alfabética…" at bounding box center [405, 89] width 573 height 67
type input "TREN"
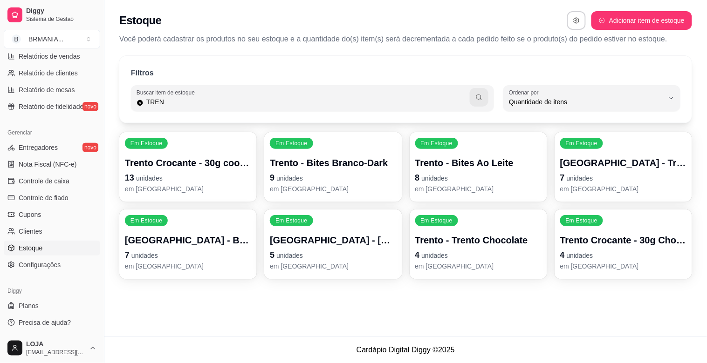
click at [467, 251] on p "4 unidades" at bounding box center [478, 255] width 126 height 13
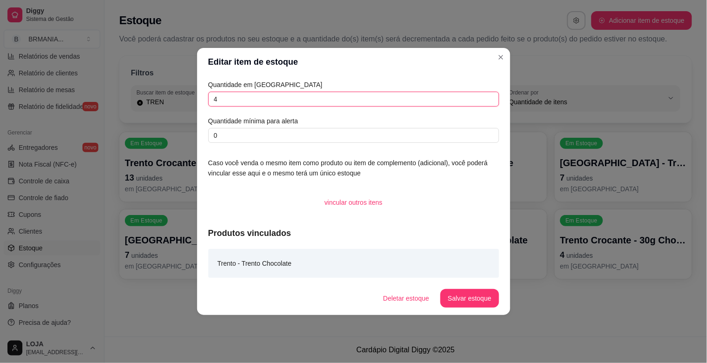
click at [222, 98] on input "4" at bounding box center [353, 99] width 291 height 15
type input "19"
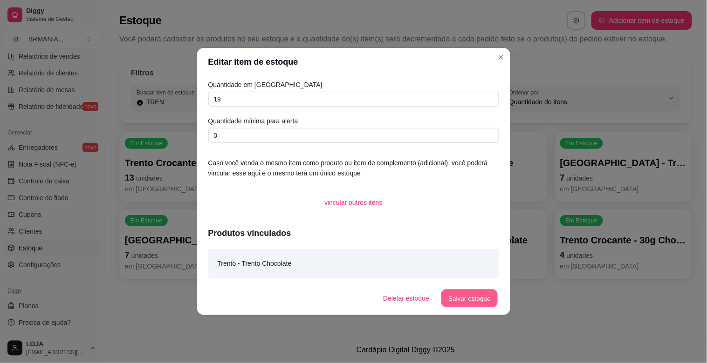
click at [455, 300] on button "Salvar estoque" at bounding box center [469, 299] width 57 height 18
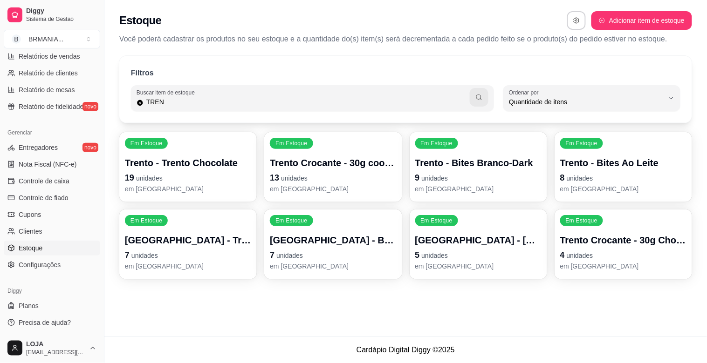
scroll to position [0, 0]
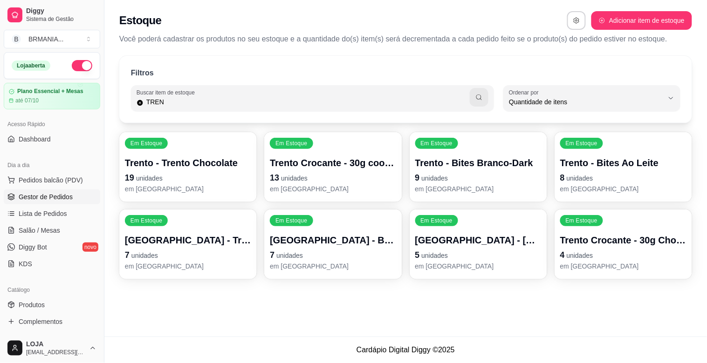
click at [50, 193] on span "Gestor de Pedidos" at bounding box center [46, 196] width 54 height 9
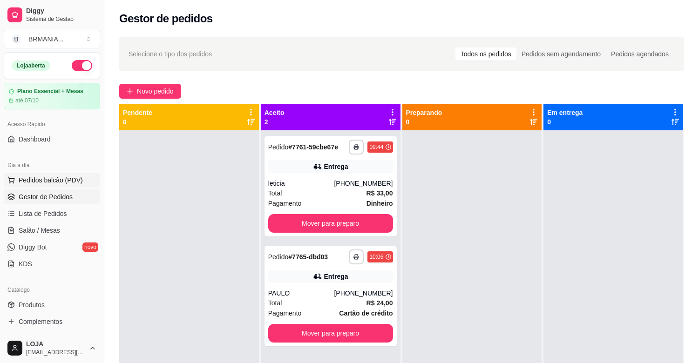
click at [67, 182] on span "Pedidos balcão (PDV)" at bounding box center [51, 180] width 64 height 9
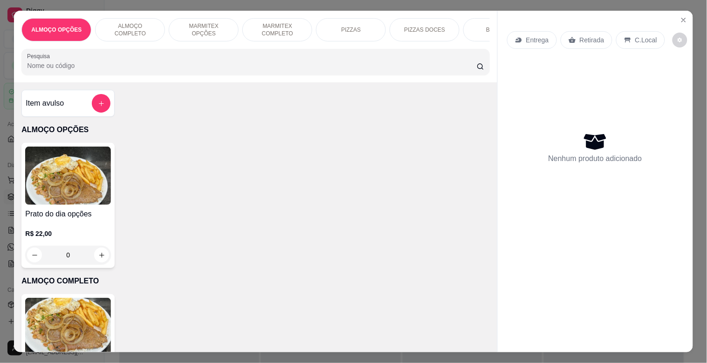
click at [281, 18] on div "MARMITEX COMPLETO" at bounding box center [277, 29] width 70 height 23
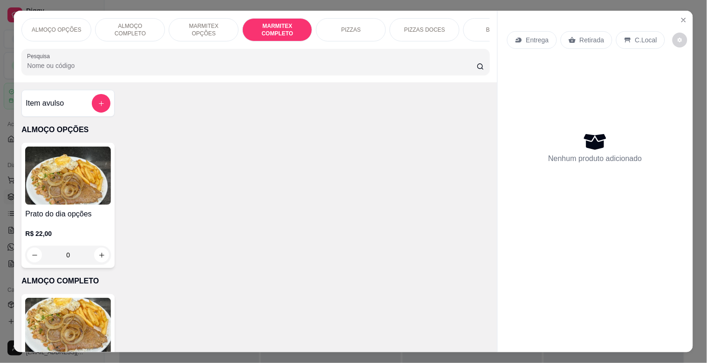
scroll to position [22, 0]
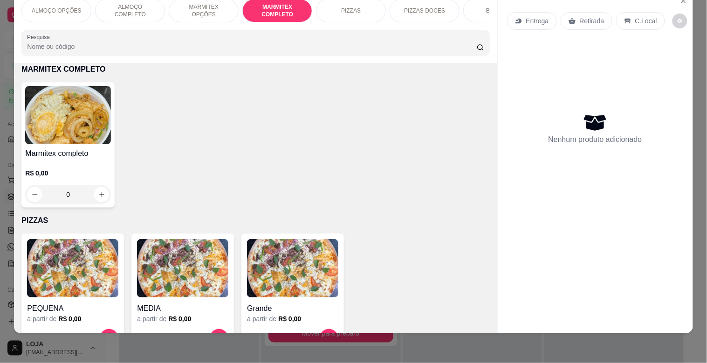
click at [55, 124] on img at bounding box center [68, 115] width 86 height 58
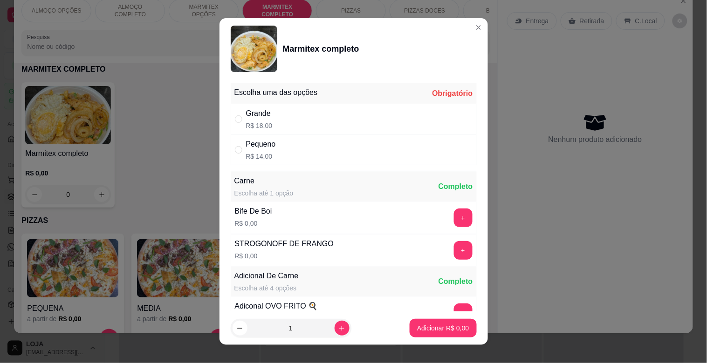
click at [328, 123] on div "Grande R$ 18,00" at bounding box center [354, 119] width 246 height 31
radio input "true"
click at [454, 243] on button "+" at bounding box center [463, 251] width 18 height 18
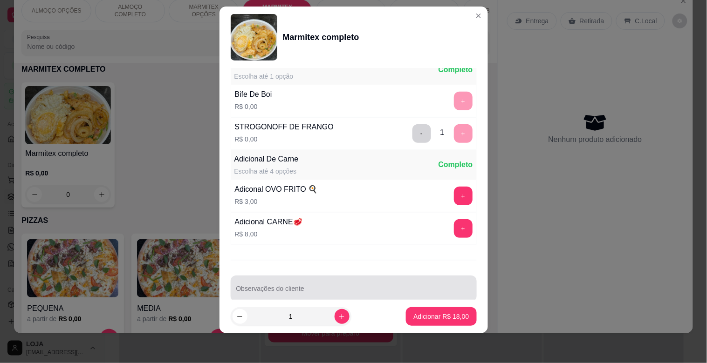
scroll to position [130, 0]
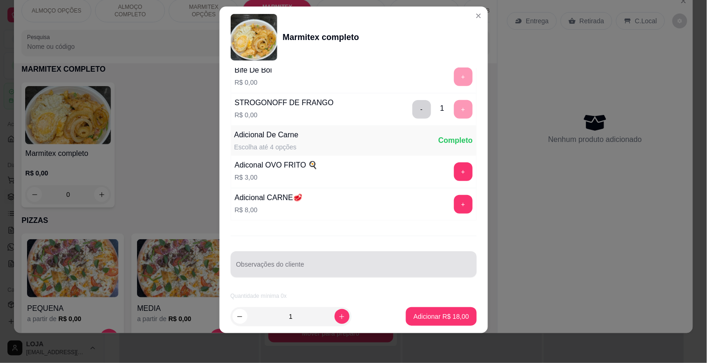
click at [314, 262] on div at bounding box center [353, 264] width 235 height 19
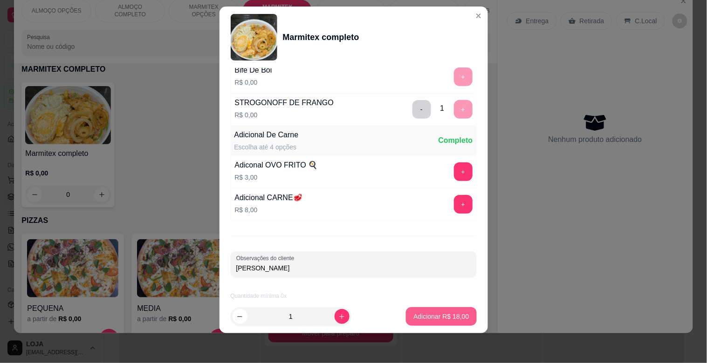
type input "[PERSON_NAME]"
click at [439, 318] on p "Adicionar R$ 18,00" at bounding box center [441, 316] width 54 height 9
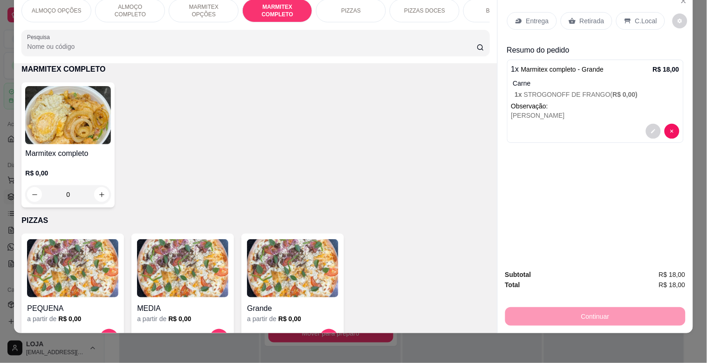
click at [73, 145] on div "Marmitex completo R$ 0,00 0" at bounding box center [67, 144] width 93 height 125
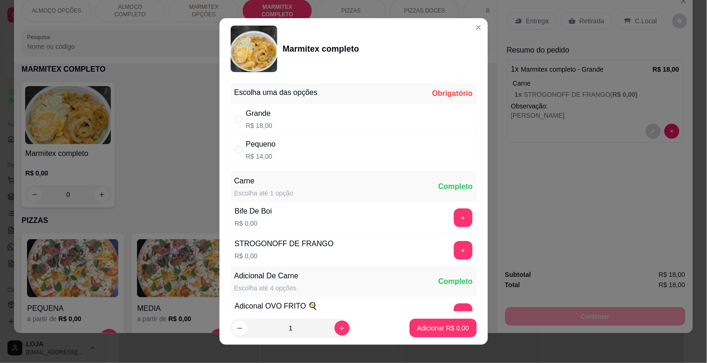
click at [358, 105] on div "Grande R$ 18,00" at bounding box center [354, 119] width 246 height 31
radio input "true"
click at [454, 248] on button "+" at bounding box center [463, 250] width 19 height 19
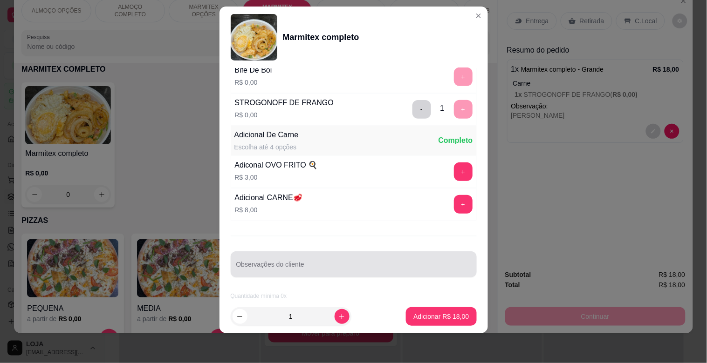
click at [306, 266] on input "Observações do cliente" at bounding box center [353, 268] width 235 height 9
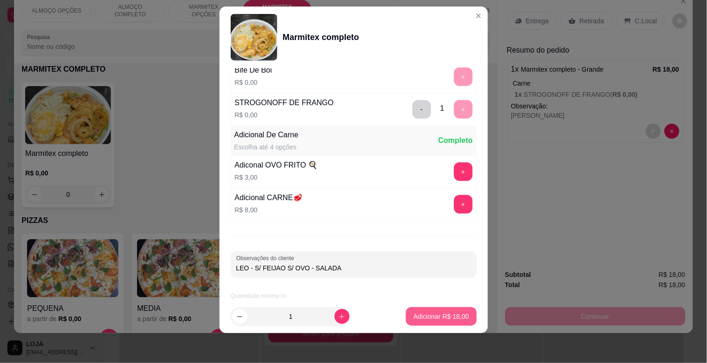
type input "LEO - S/ FEIJAO S/ OVO - SALADA"
click at [444, 310] on button "Adicionar R$ 18,00" at bounding box center [441, 317] width 68 height 18
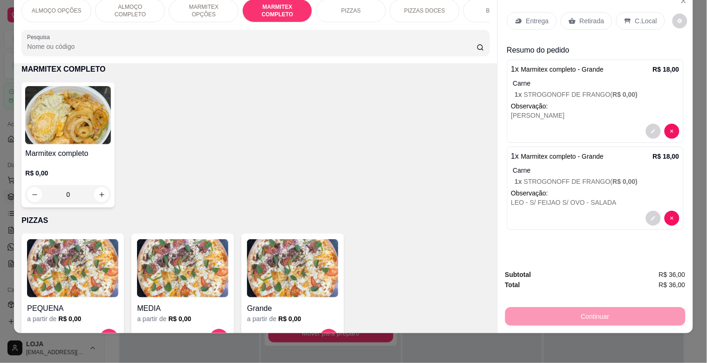
click at [71, 125] on img at bounding box center [68, 115] width 86 height 58
click at [287, 136] on div "Pequeno R$ 14,00" at bounding box center [353, 150] width 246 height 31
radio input "true"
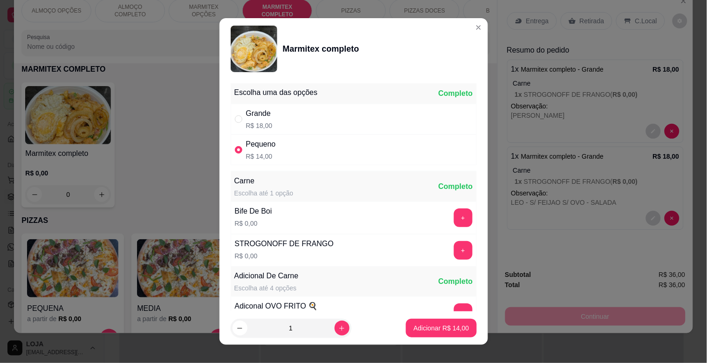
click at [297, 118] on div "Grande R$ 18,00" at bounding box center [354, 119] width 246 height 31
radio input "true"
radio input "false"
click at [454, 248] on button "+" at bounding box center [463, 251] width 18 height 18
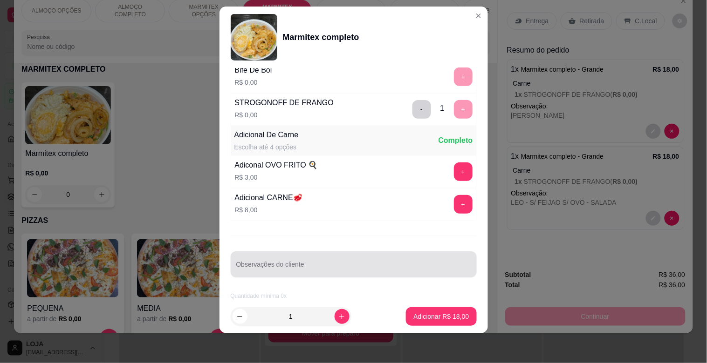
click at [301, 267] on input "Observações do cliente" at bounding box center [353, 268] width 235 height 9
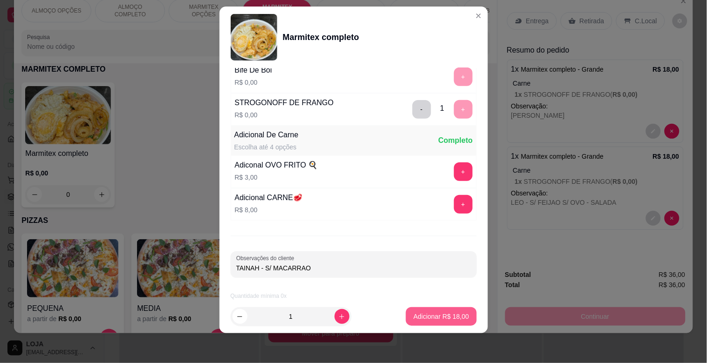
type input "TAINAH - S/ MACARRAO"
click at [421, 324] on button "Adicionar R$ 18,00" at bounding box center [441, 317] width 70 height 19
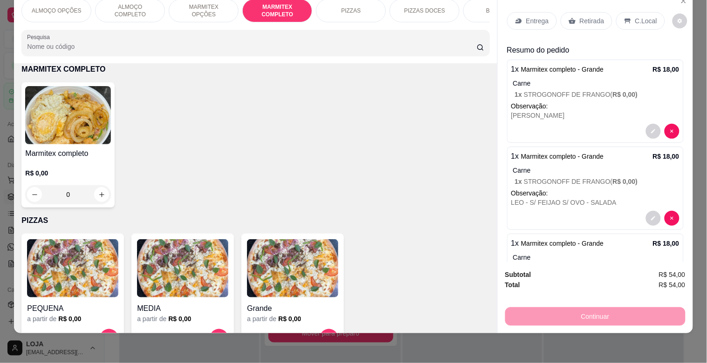
click at [68, 132] on img at bounding box center [68, 115] width 86 height 58
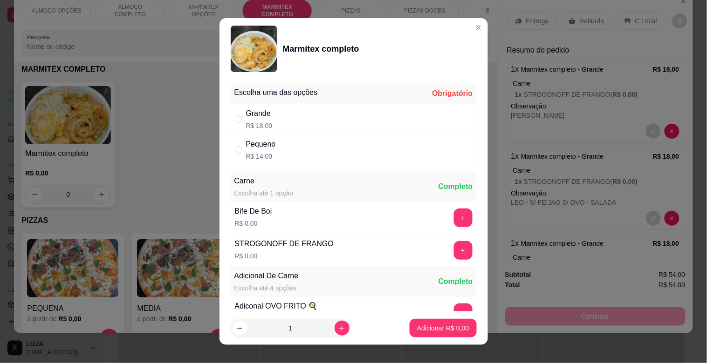
click at [312, 126] on div "Grande R$ 18,00" at bounding box center [354, 119] width 246 height 31
click at [337, 151] on div "Pequeno R$ 14,00" at bounding box center [354, 150] width 246 height 31
radio input "false"
radio input "true"
click at [450, 253] on div "+" at bounding box center [463, 250] width 26 height 19
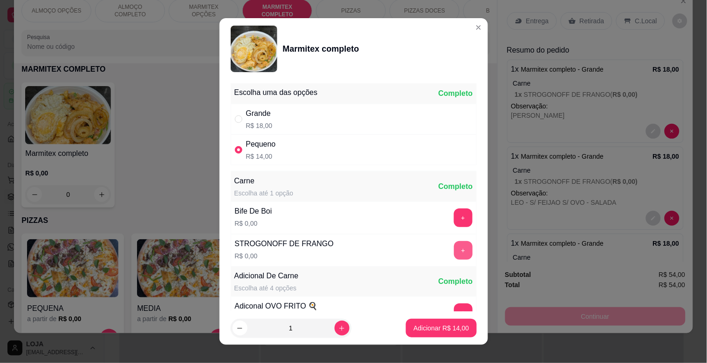
click at [454, 251] on button "+" at bounding box center [463, 250] width 19 height 19
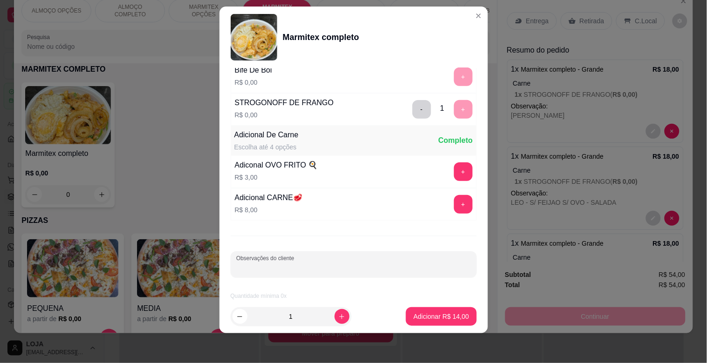
click at [313, 269] on input "Observações do cliente" at bounding box center [353, 268] width 235 height 9
type input "TIAGO"
click at [429, 317] on p "Adicionar R$ 14,00" at bounding box center [440, 316] width 55 height 9
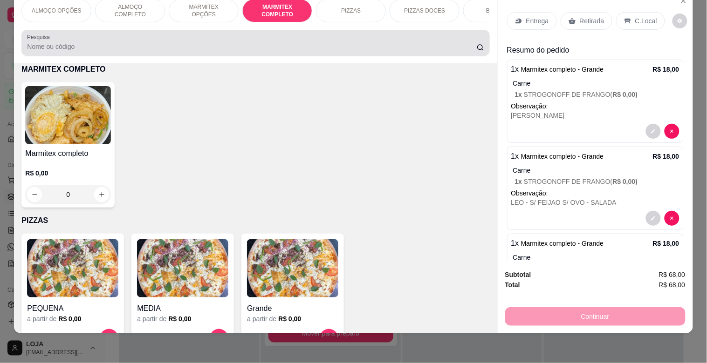
click at [175, 50] on div "Pesquisa" at bounding box center [255, 43] width 468 height 26
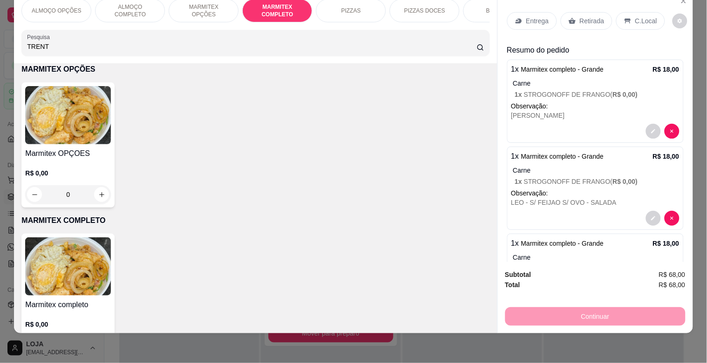
scroll to position [648, 0]
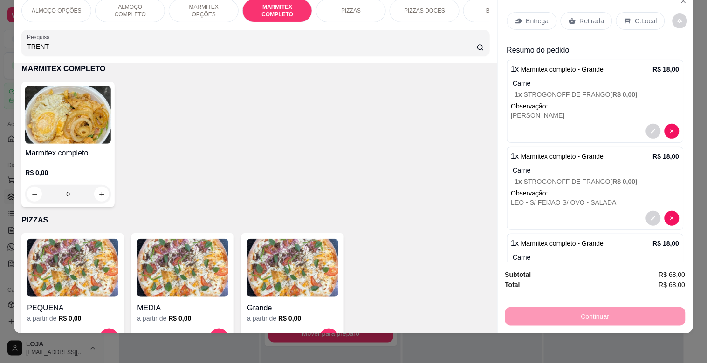
type input "TRENT"
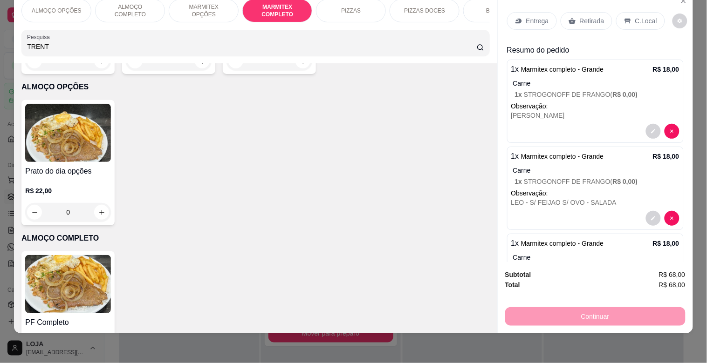
scroll to position [0, 0]
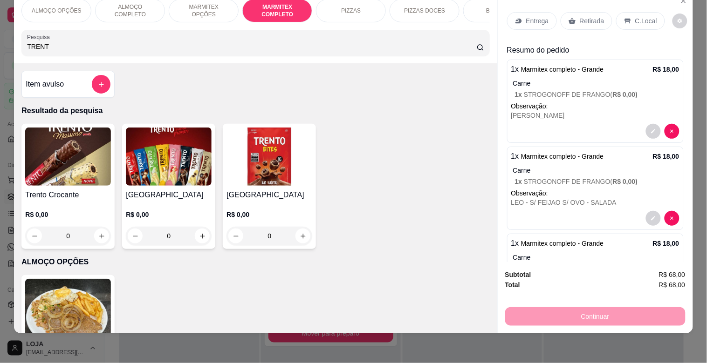
click at [155, 177] on img at bounding box center [169, 157] width 86 height 58
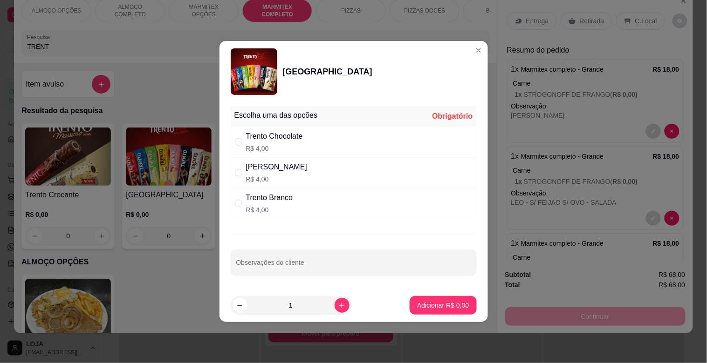
click at [294, 138] on div "Trento Chocolate" at bounding box center [274, 136] width 57 height 11
radio input "true"
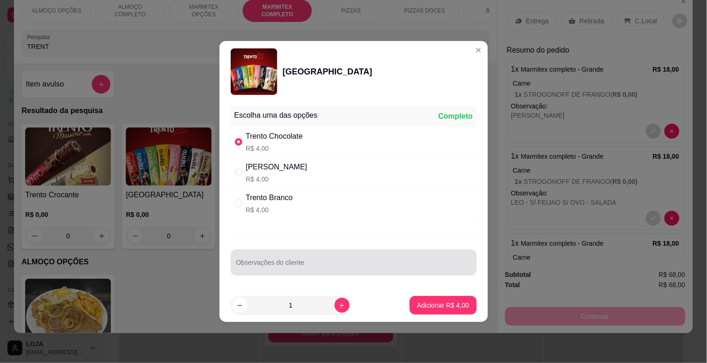
click at [355, 268] on input "Observações do cliente" at bounding box center [353, 266] width 235 height 9
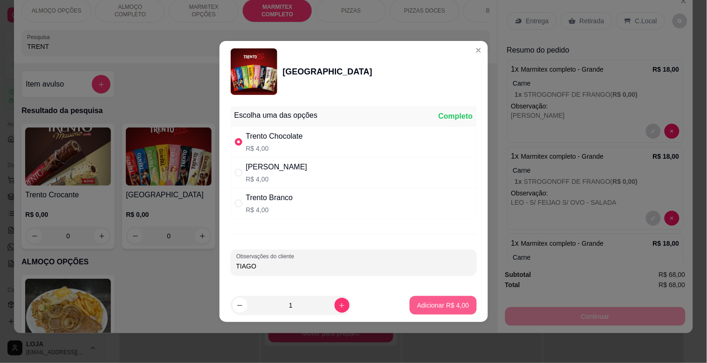
type input "TIAGO"
click at [436, 313] on button "Adicionar R$ 4,00" at bounding box center [443, 305] width 67 height 19
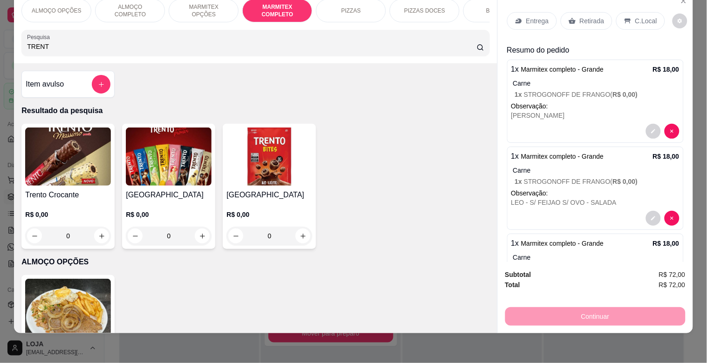
drag, startPoint x: 43, startPoint y: 45, endPoint x: 5, endPoint y: 46, distance: 38.2
click at [6, 47] on div "ALMOÇO OPÇÕES ALMOÇO COMPLETO MARMITEX OPÇÕES MARMITEX COMPLETO PIZZAS PIZZAS D…" at bounding box center [353, 181] width 707 height 363
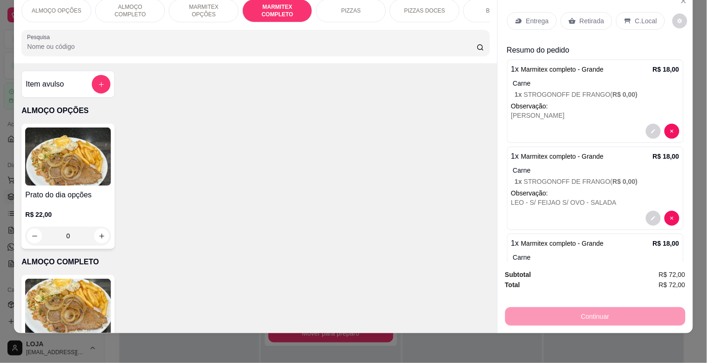
click at [271, 5] on p "MARMITEX COMPLETO" at bounding box center [277, 10] width 54 height 15
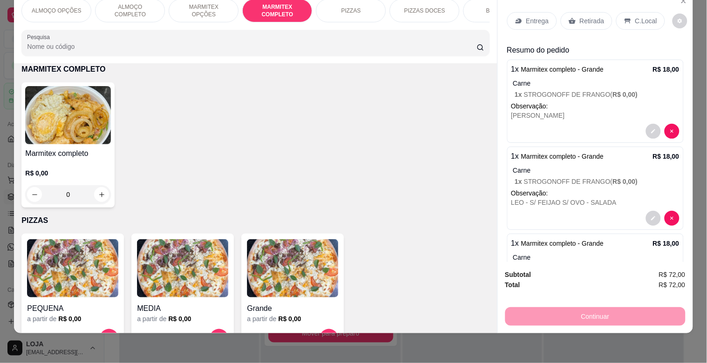
click at [38, 103] on img at bounding box center [68, 115] width 86 height 58
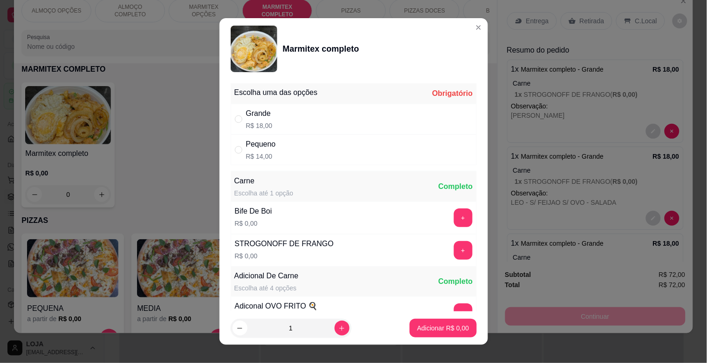
click at [262, 117] on div "Grande" at bounding box center [259, 113] width 27 height 11
radio input "true"
click at [454, 253] on button "+" at bounding box center [463, 250] width 19 height 19
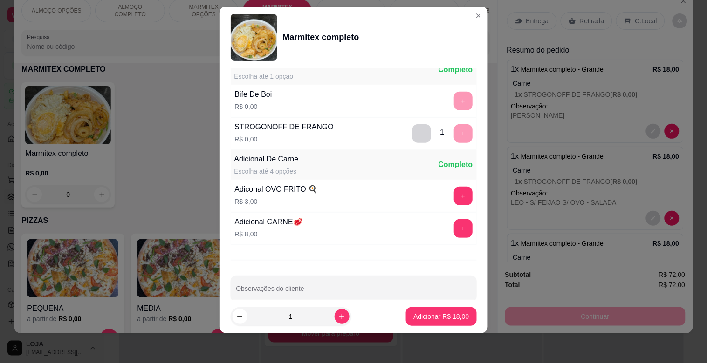
scroll to position [130, 0]
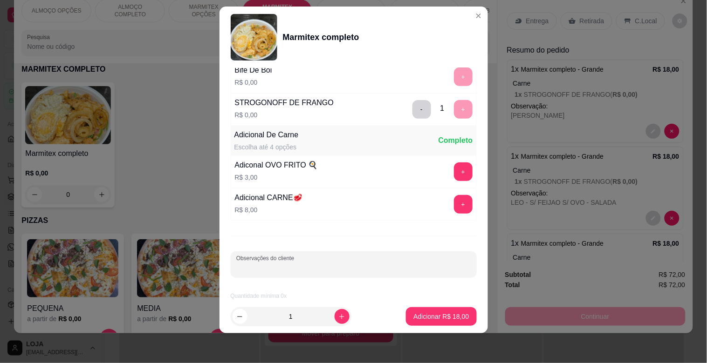
click at [314, 264] on input "Observações do cliente" at bounding box center [353, 268] width 235 height 9
type input "WELIGTON"
click at [453, 317] on p "Adicionar R$ 18,00" at bounding box center [441, 316] width 54 height 9
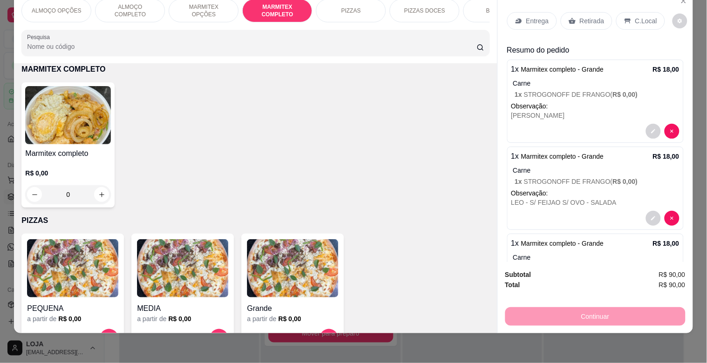
click at [78, 143] on img at bounding box center [68, 115] width 86 height 58
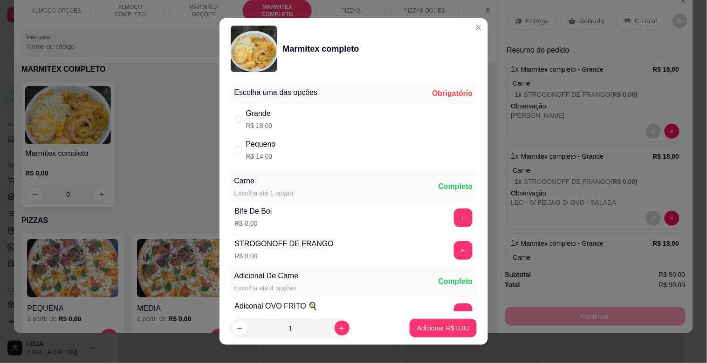
click at [249, 125] on p "R$ 18,00" at bounding box center [259, 125] width 27 height 9
click at [274, 140] on div "Pequeno R$ 14,00" at bounding box center [354, 150] width 246 height 31
radio input "false"
radio input "true"
click at [454, 217] on button "+" at bounding box center [463, 218] width 19 height 19
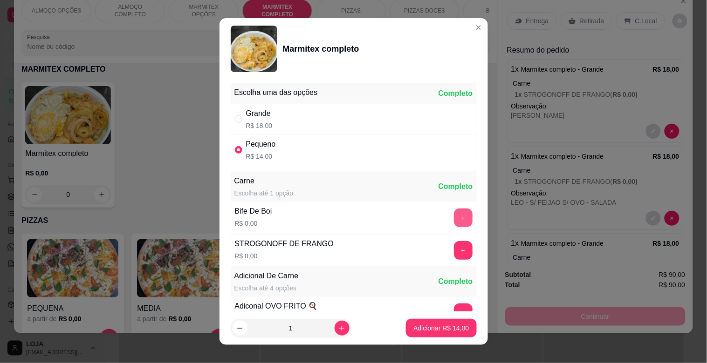
click at [435, 217] on div "Carne Escolha até 1 opção Completo Bife De Boi R$ 0,00 + STROGONOFF DE FRANGO R…" at bounding box center [354, 266] width 246 height 191
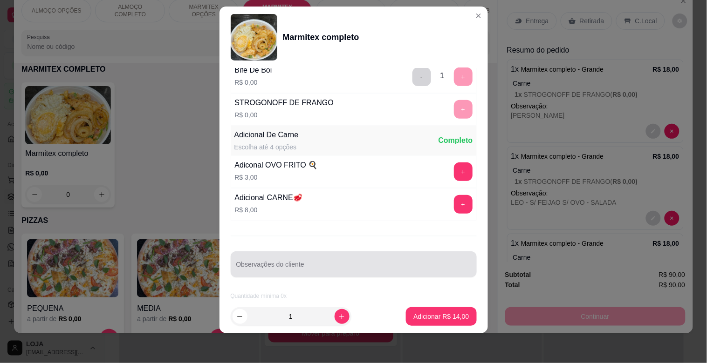
click at [277, 260] on div at bounding box center [353, 264] width 235 height 19
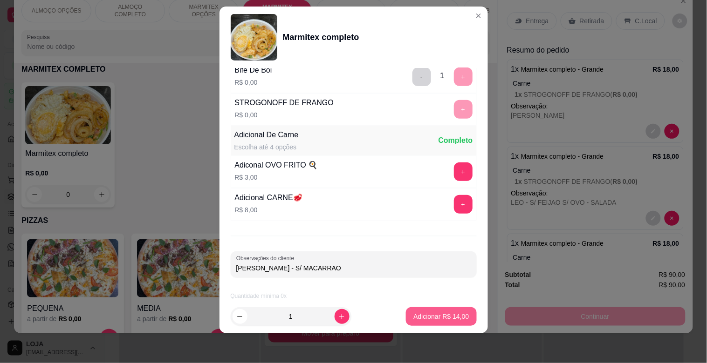
type input "[PERSON_NAME] - S/ MACARRAO"
click at [442, 321] on button "Adicionar R$ 14,00" at bounding box center [441, 317] width 70 height 19
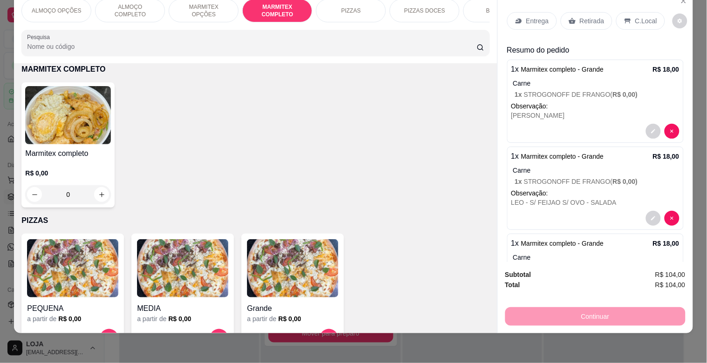
click at [94, 148] on h4 "Marmitex completo" at bounding box center [68, 153] width 86 height 11
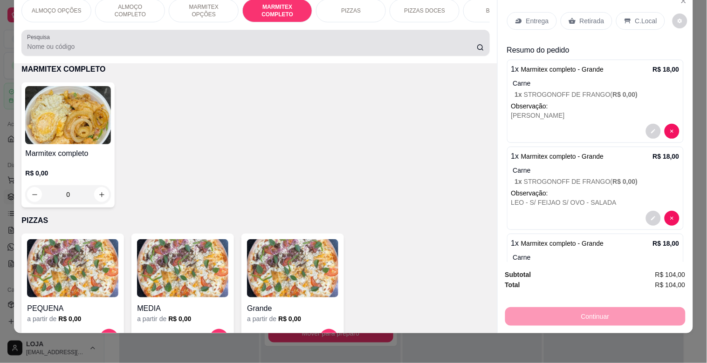
click at [124, 37] on div at bounding box center [255, 43] width 457 height 19
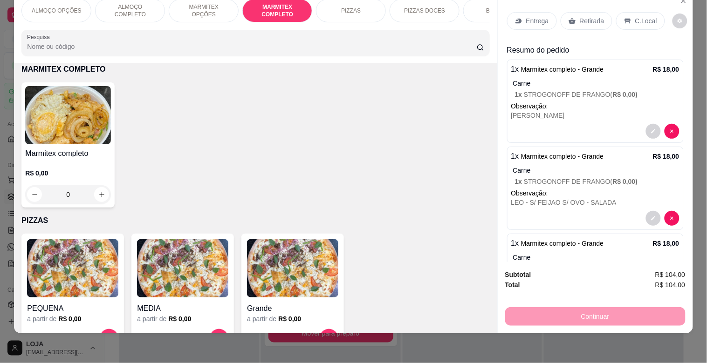
type input "G"
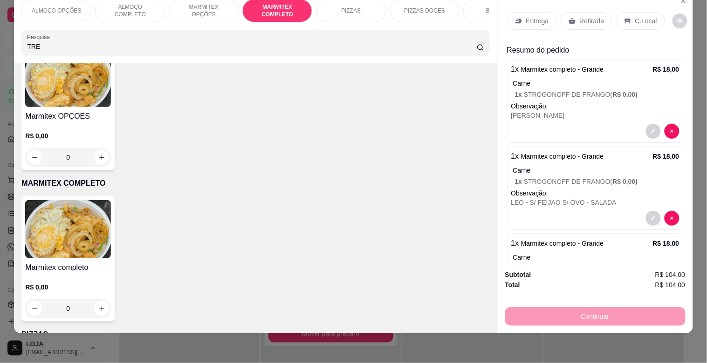
scroll to position [648, 0]
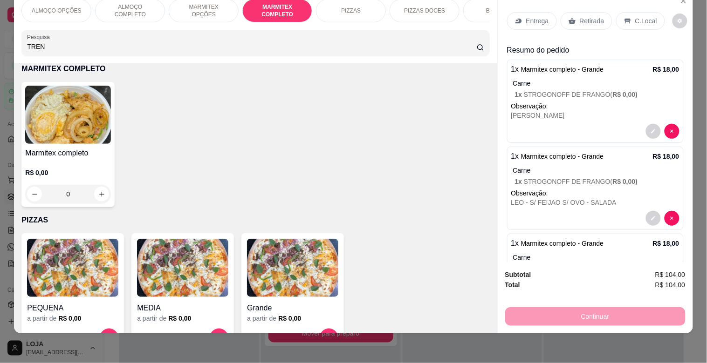
type input "TREN"
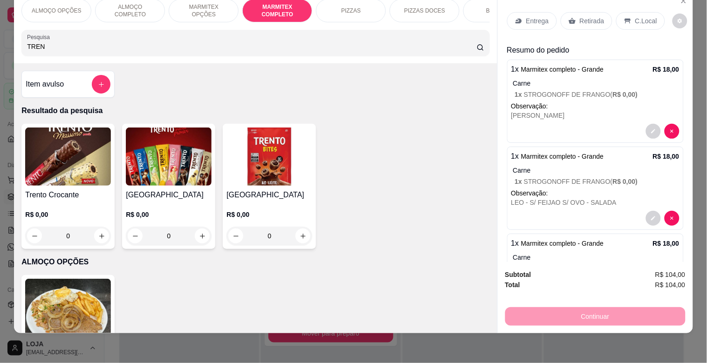
click at [194, 165] on img at bounding box center [169, 157] width 86 height 58
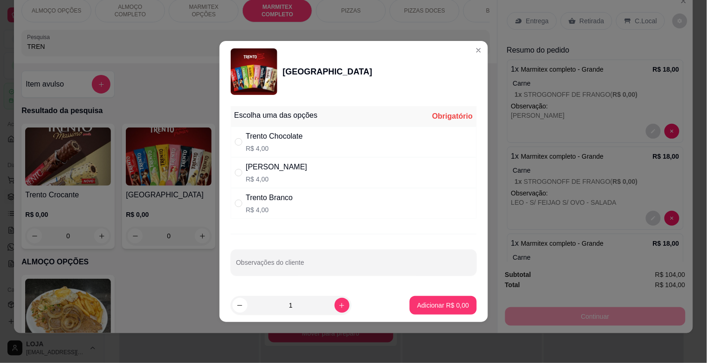
click at [273, 205] on p "R$ 4,00" at bounding box center [269, 209] width 47 height 9
radio input "true"
drag, startPoint x: 312, startPoint y: 134, endPoint x: 311, endPoint y: 144, distance: 10.3
click at [312, 137] on div "Trento Chocolate R$ 4,00" at bounding box center [354, 142] width 246 height 31
radio input "true"
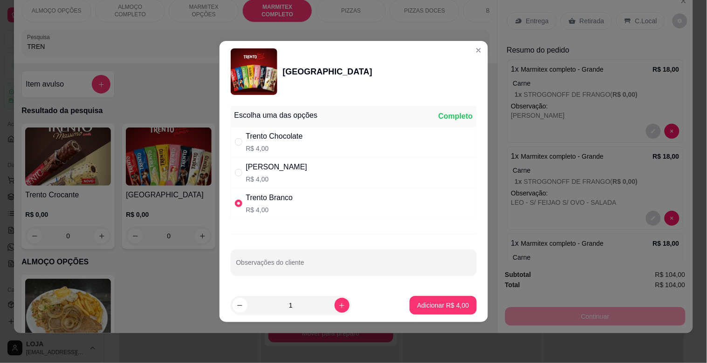
radio input "false"
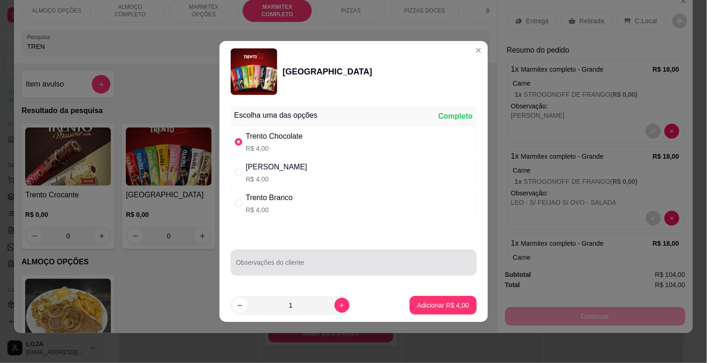
click at [277, 266] on input "Observações do cliente" at bounding box center [353, 266] width 235 height 9
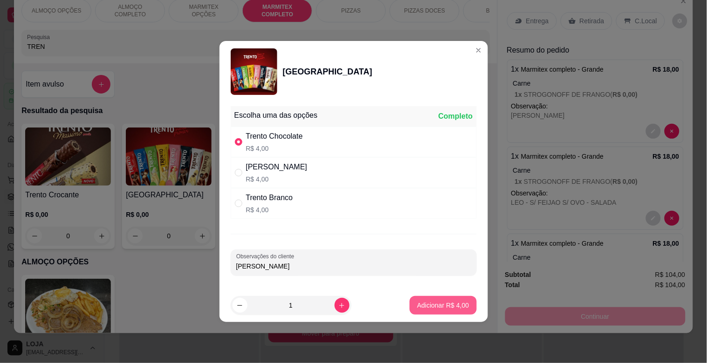
type input "[PERSON_NAME]"
click at [444, 308] on p "Adicionar R$ 4,00" at bounding box center [443, 305] width 50 height 9
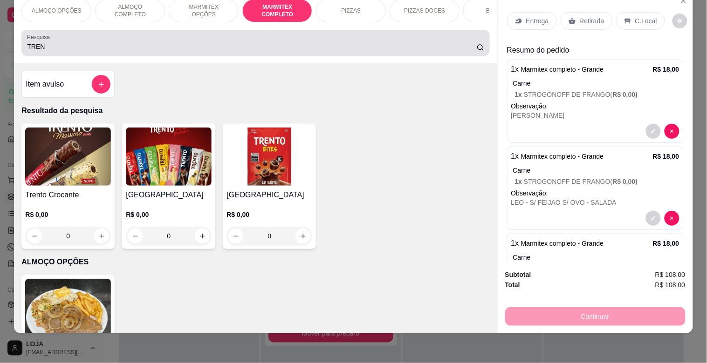
click at [147, 42] on input "TREN" at bounding box center [252, 46] width 450 height 9
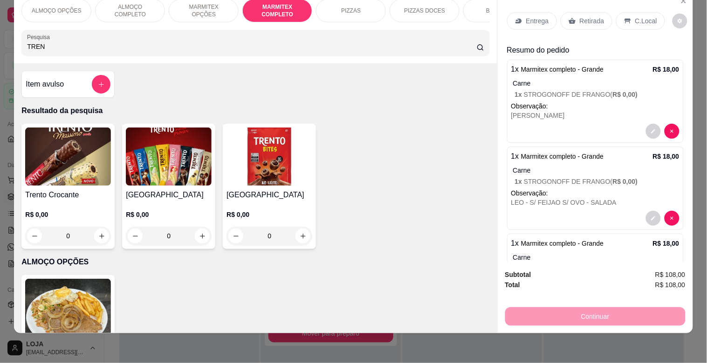
click at [277, 3] on p "MARMITEX COMPLETO" at bounding box center [277, 10] width 54 height 15
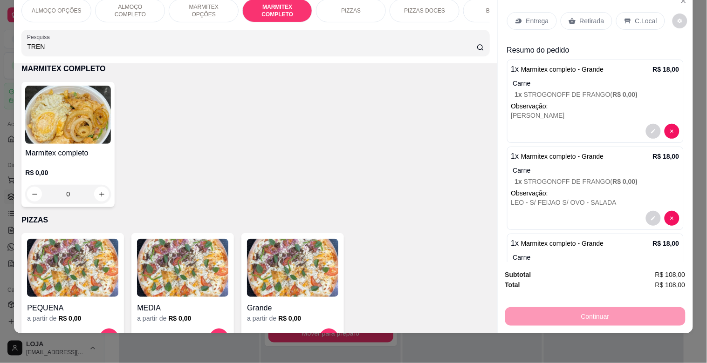
click at [82, 123] on img at bounding box center [68, 115] width 86 height 58
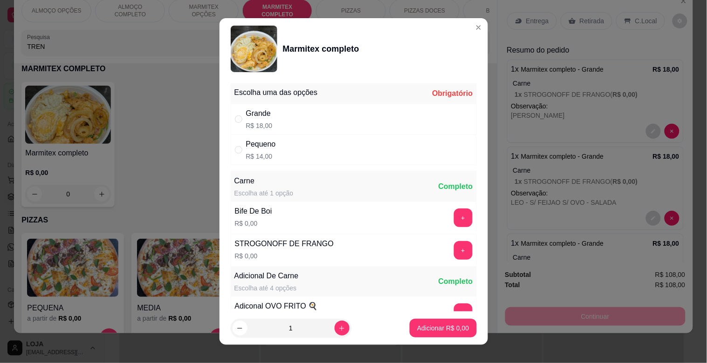
click at [297, 114] on div "Grande R$ 18,00" at bounding box center [354, 119] width 246 height 31
radio input "true"
click at [454, 217] on button "+" at bounding box center [463, 218] width 19 height 19
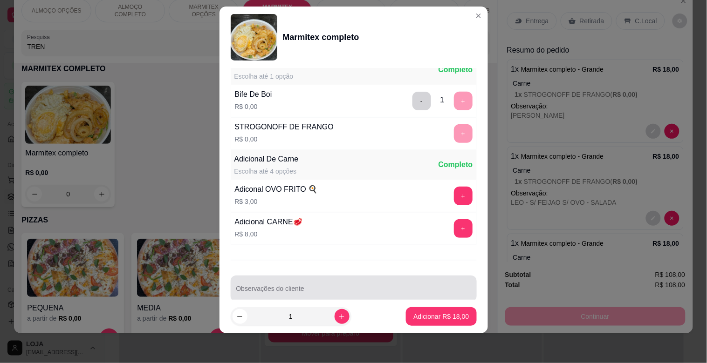
scroll to position [130, 0]
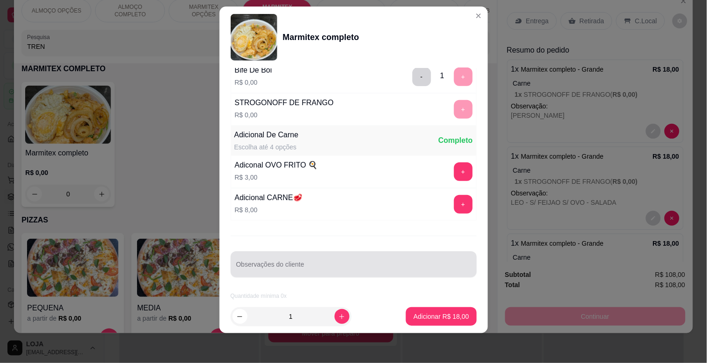
click at [297, 264] on input "Observações do cliente" at bounding box center [353, 268] width 235 height 9
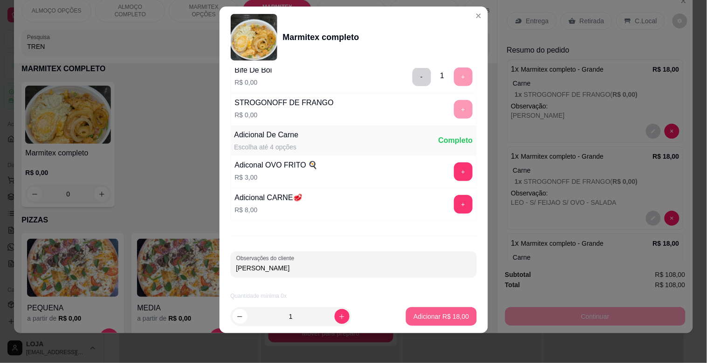
type input "[PERSON_NAME]"
click at [435, 319] on p "Adicionar R$ 18,00" at bounding box center [440, 316] width 55 height 9
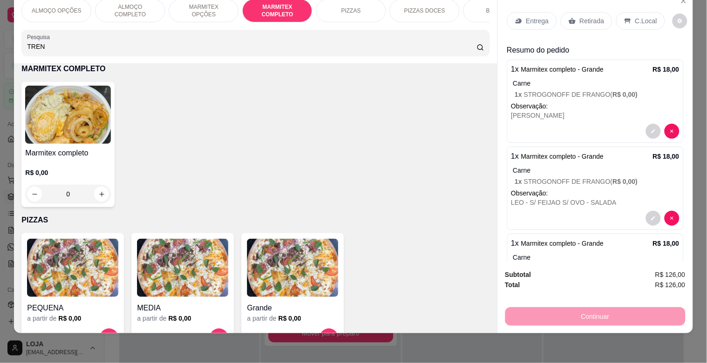
click at [24, 150] on div "Item avulso Resultado da pesquisa Trento Crocante R$ 0,00 0 Trento R$ 0,00 0 Tr…" at bounding box center [255, 198] width 483 height 270
click at [47, 152] on h4 "Marmitex completo" at bounding box center [68, 153] width 86 height 11
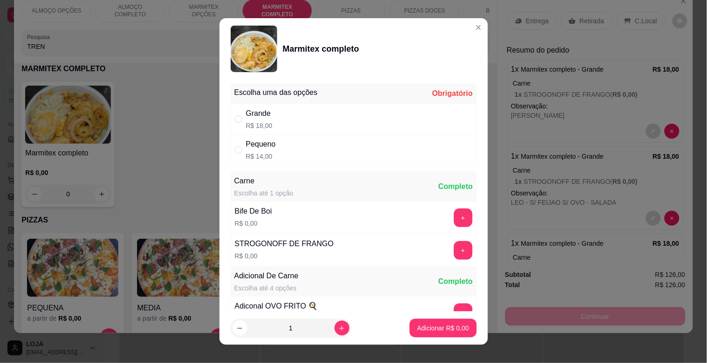
click at [278, 127] on div "Grande R$ 18,00" at bounding box center [354, 119] width 246 height 31
radio input "true"
click at [454, 255] on button "+" at bounding box center [463, 251] width 18 height 18
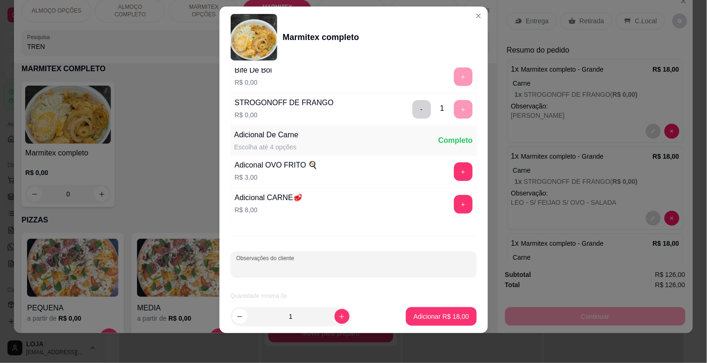
click at [297, 264] on input "Observações do cliente" at bounding box center [353, 268] width 235 height 9
type input "WEVERTON - MAIS FEIJAO"
click at [430, 317] on p "Adicionar R$ 18,00" at bounding box center [441, 316] width 54 height 9
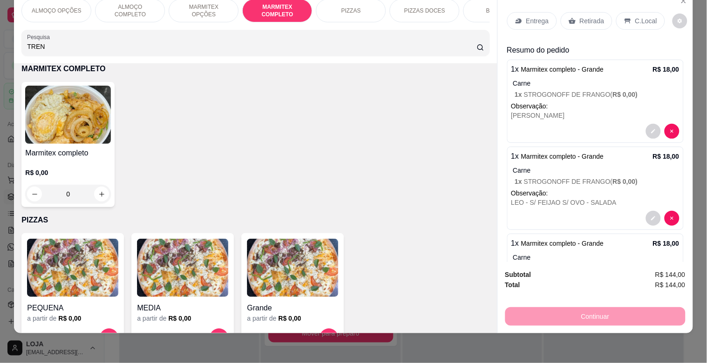
click at [533, 12] on div "Entrega" at bounding box center [532, 21] width 50 height 18
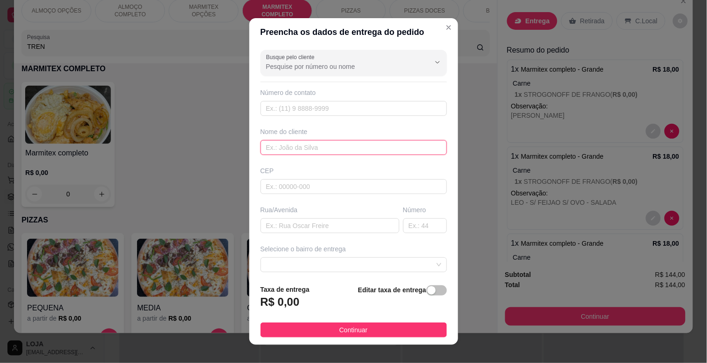
click at [294, 147] on input "text" at bounding box center [353, 147] width 186 height 15
type input "TRACTEL"
click at [427, 287] on div "button" at bounding box center [431, 291] width 8 height 8
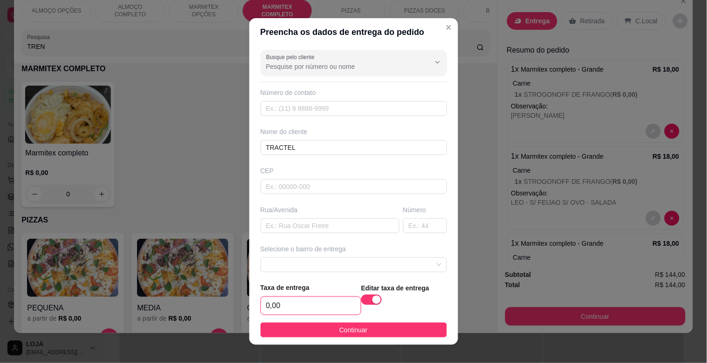
click at [321, 310] on input "0,00" at bounding box center [311, 306] width 100 height 18
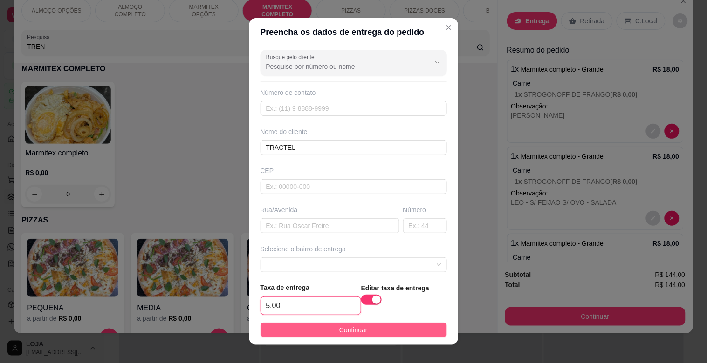
type input "5,00"
click at [361, 332] on button "Continuar" at bounding box center [353, 330] width 186 height 15
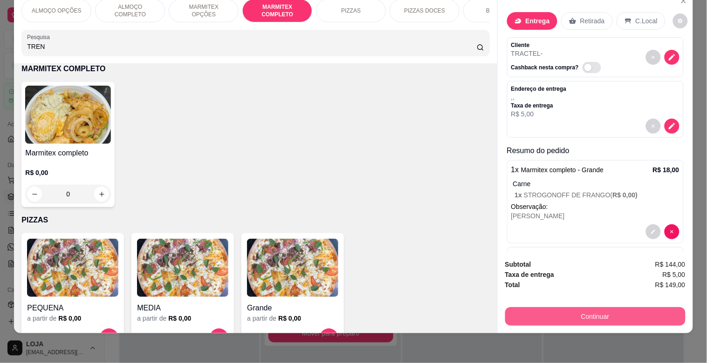
click at [600, 311] on button "Continuar" at bounding box center [595, 317] width 180 height 19
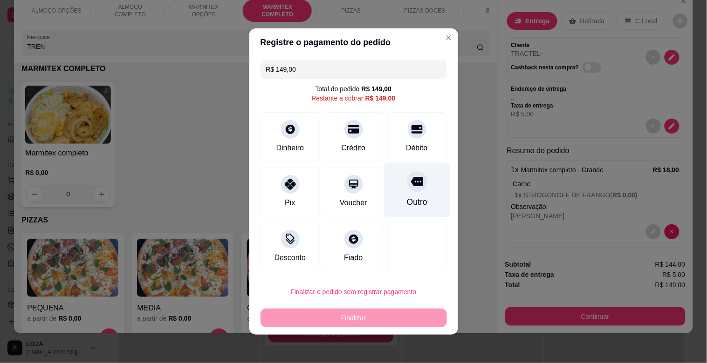
click at [404, 215] on div "Outro" at bounding box center [417, 190] width 66 height 55
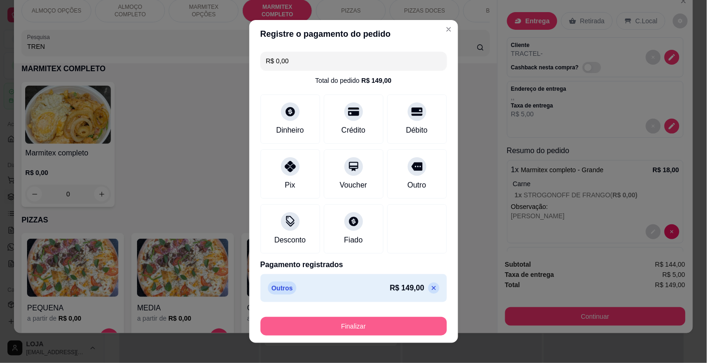
click at [375, 324] on button "Finalizar" at bounding box center [353, 326] width 186 height 19
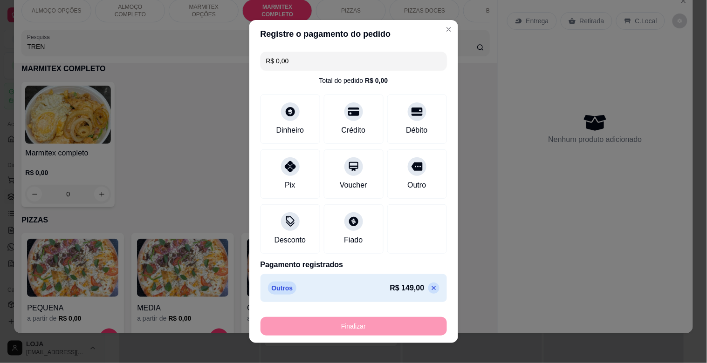
type input "-R$ 149,00"
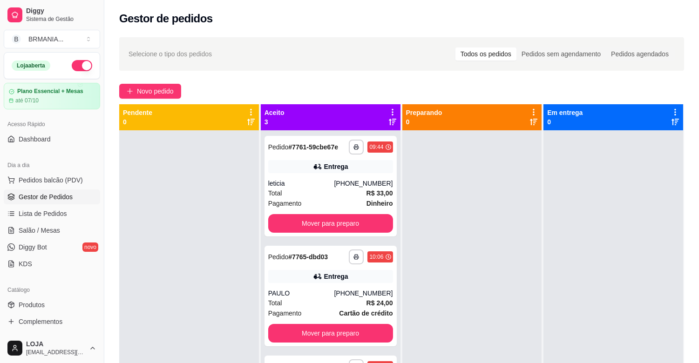
scroll to position [90, 0]
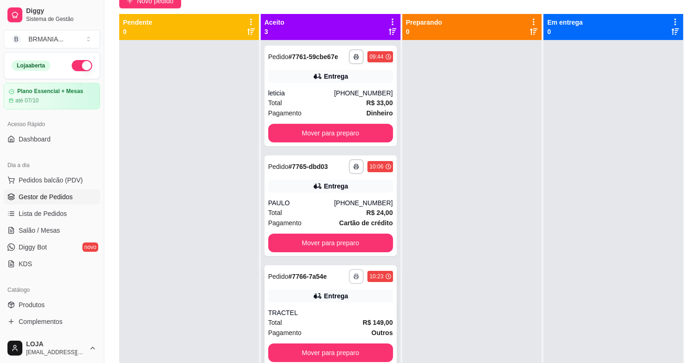
click at [355, 280] on button "button" at bounding box center [356, 276] width 15 height 15
click at [327, 306] on button "IMPRESSORA" at bounding box center [328, 309] width 65 height 14
click at [353, 301] on div "Entrega" at bounding box center [330, 296] width 125 height 13
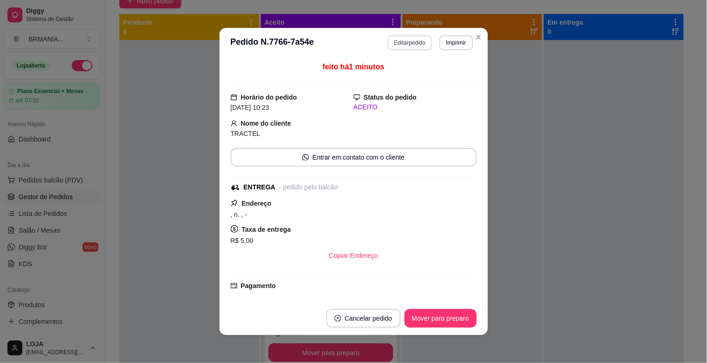
click at [402, 48] on button "Editar pedido" at bounding box center [410, 42] width 44 height 15
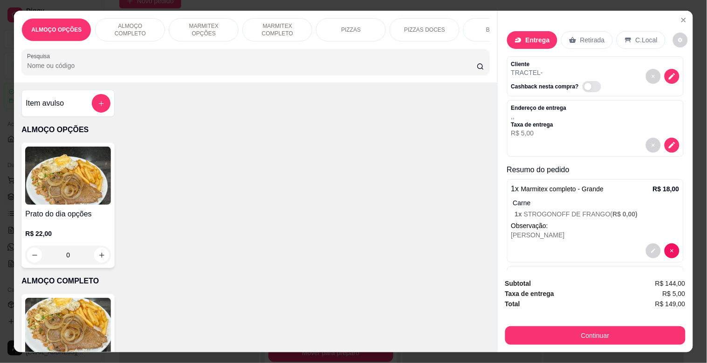
click at [271, 26] on p "MARMITEX COMPLETO" at bounding box center [277, 29] width 54 height 15
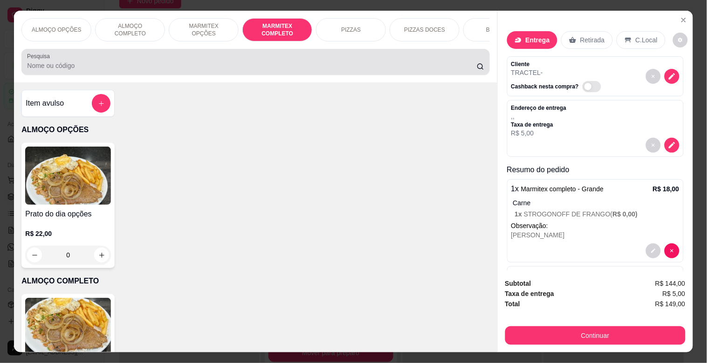
scroll to position [22, 0]
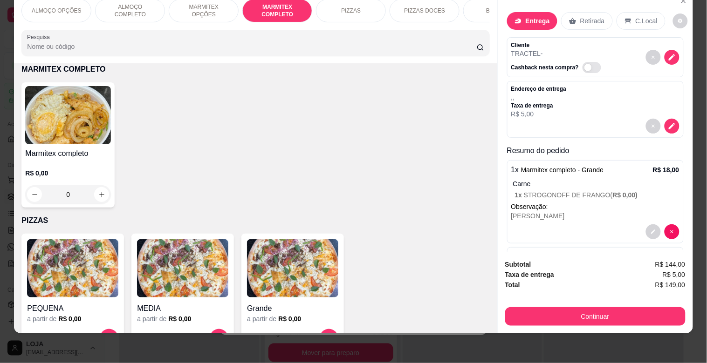
click at [75, 155] on h4 "Marmitex completo" at bounding box center [68, 153] width 86 height 11
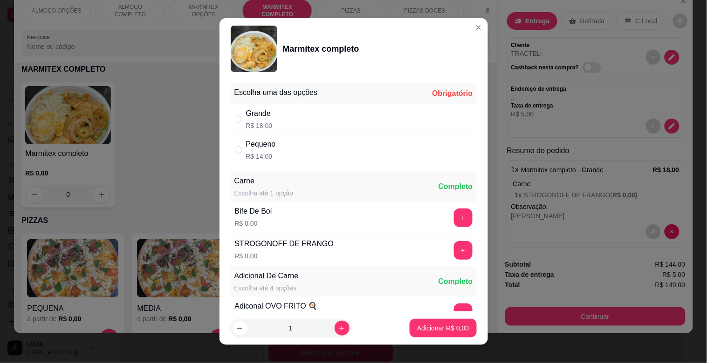
click at [294, 123] on div "Grande R$ 18,00" at bounding box center [354, 119] width 246 height 31
radio input "true"
click at [454, 221] on button "+" at bounding box center [463, 218] width 19 height 19
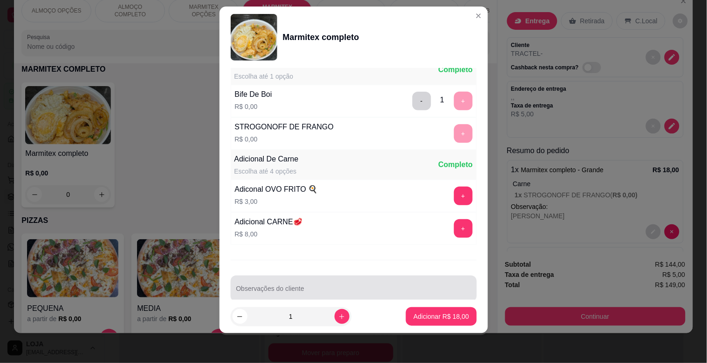
scroll to position [130, 0]
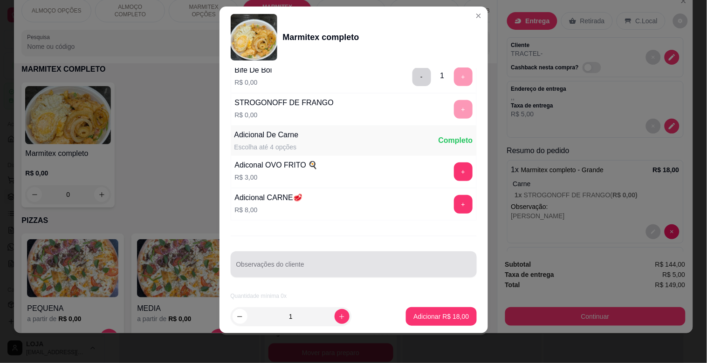
click at [374, 262] on div at bounding box center [353, 264] width 235 height 19
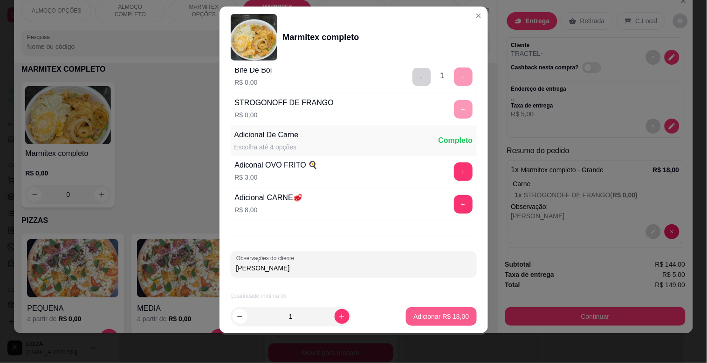
type input "[PERSON_NAME]"
click at [450, 322] on button "Adicionar R$ 18,00" at bounding box center [441, 317] width 70 height 19
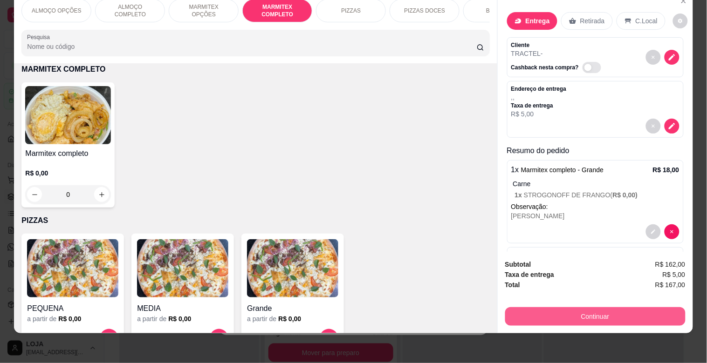
click at [600, 308] on button "Continuar" at bounding box center [595, 317] width 180 height 19
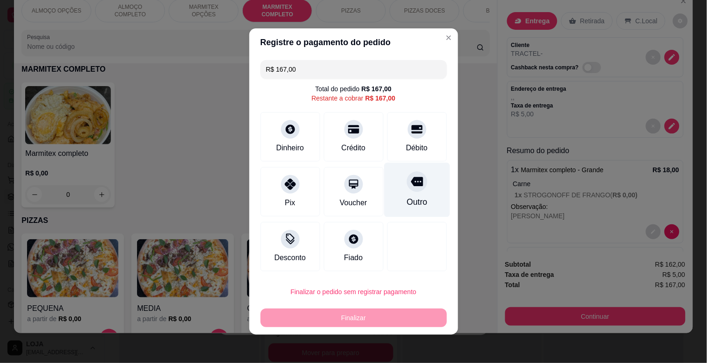
click at [407, 191] on div at bounding box center [417, 181] width 21 height 21
type input "R$ 0,00"
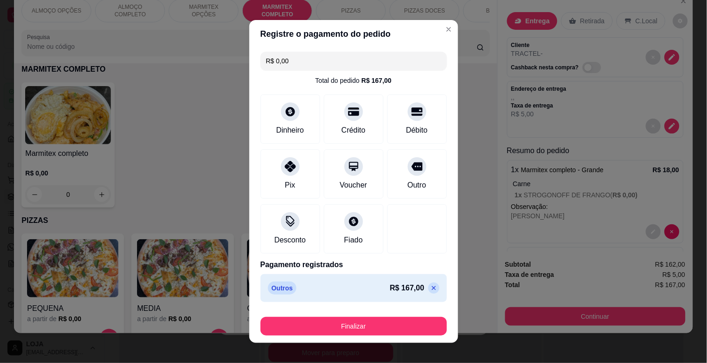
click at [343, 328] on button "Finalizar" at bounding box center [353, 326] width 186 height 19
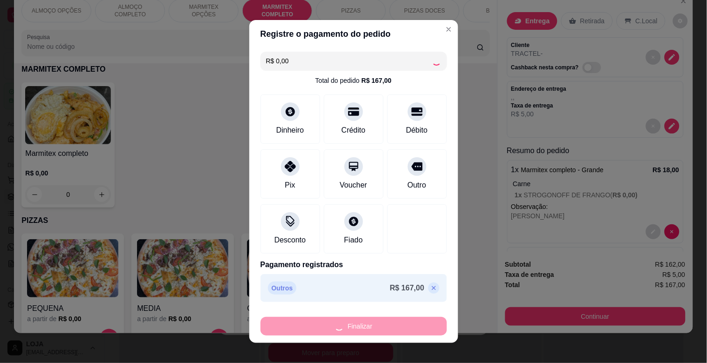
click at [343, 328] on div "Finalizar" at bounding box center [353, 326] width 186 height 19
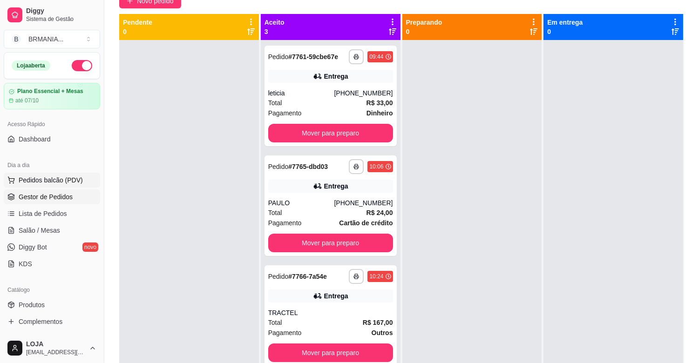
click at [36, 183] on span "Pedidos balcão (PDV)" at bounding box center [51, 180] width 64 height 9
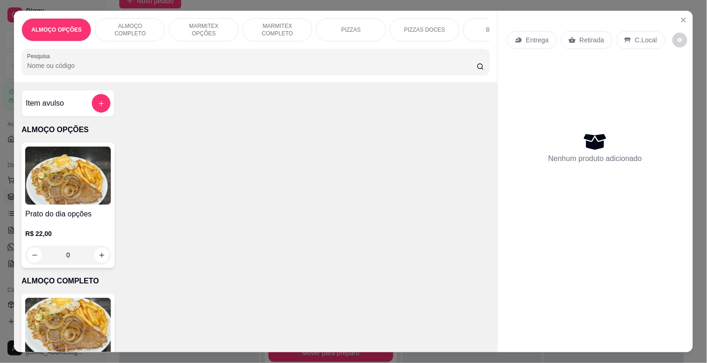
click at [266, 25] on p "MARMITEX COMPLETO" at bounding box center [277, 29] width 54 height 15
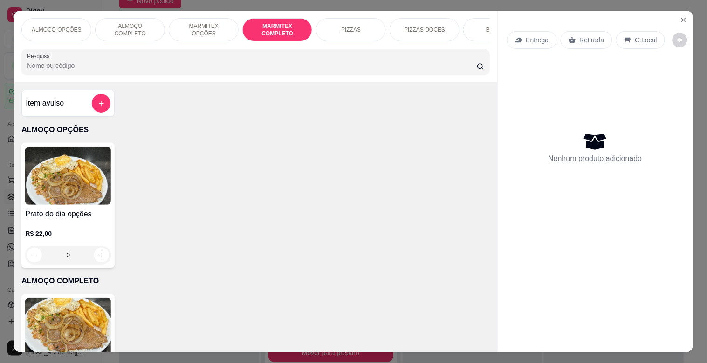
scroll to position [22, 0]
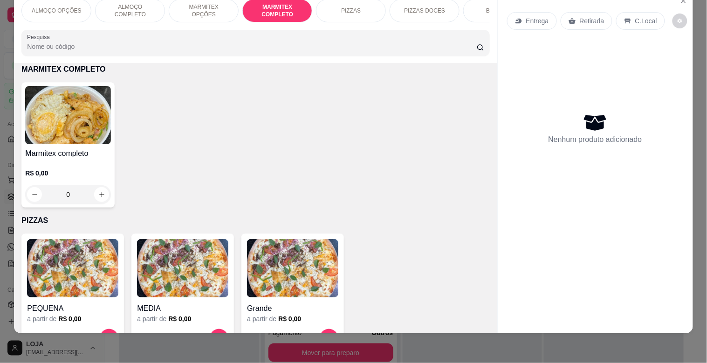
click at [36, 103] on img at bounding box center [68, 115] width 86 height 58
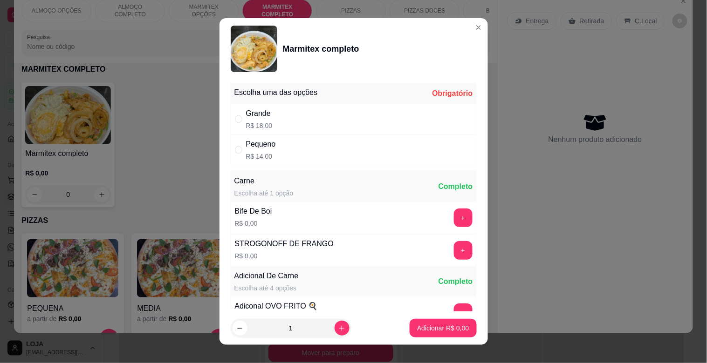
click at [263, 126] on p "R$ 18,00" at bounding box center [259, 125] width 27 height 9
radio input "true"
click at [454, 221] on button "+" at bounding box center [463, 218] width 18 height 18
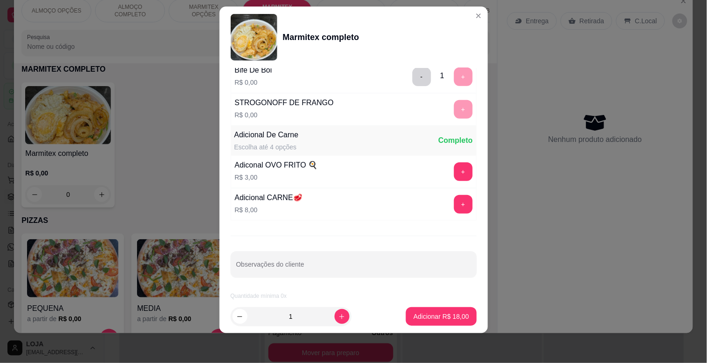
scroll to position [130, 0]
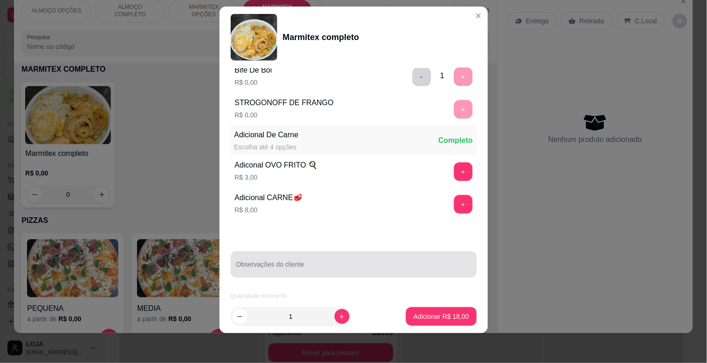
click at [308, 259] on div at bounding box center [353, 264] width 235 height 19
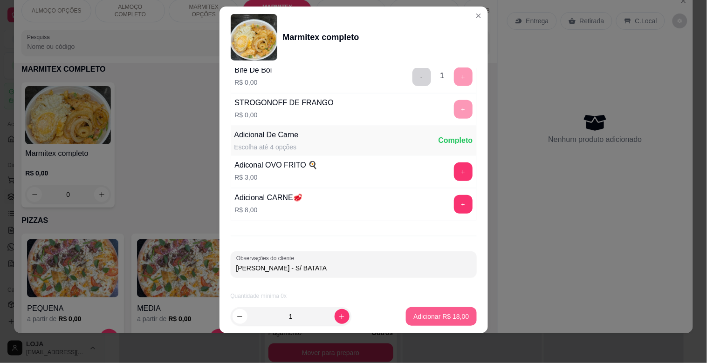
type input "[PERSON_NAME] - S/ BATATA"
click at [437, 315] on p "Adicionar R$ 18,00" at bounding box center [440, 316] width 55 height 9
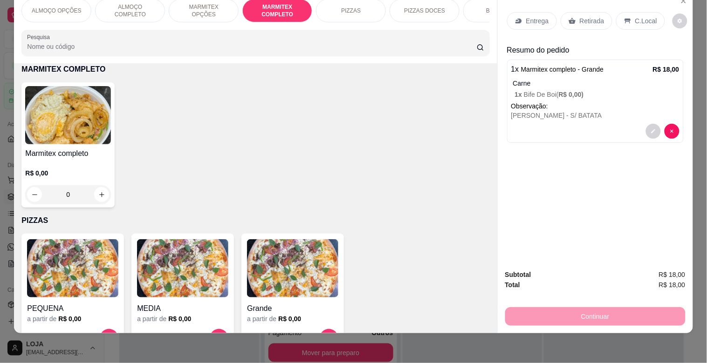
click at [66, 143] on img at bounding box center [68, 115] width 86 height 58
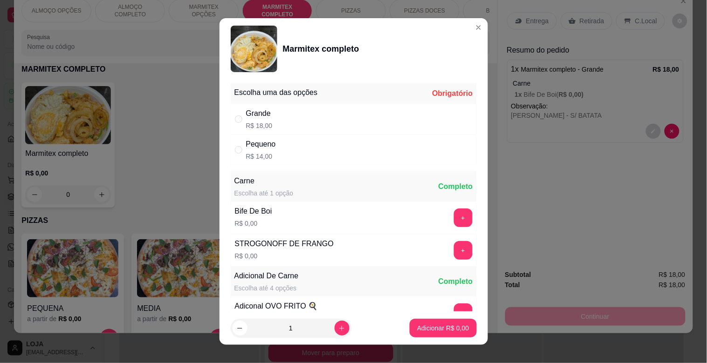
click at [287, 133] on div "Grande R$ 18,00" at bounding box center [354, 119] width 246 height 31
radio input "true"
click at [454, 218] on button "+" at bounding box center [463, 218] width 19 height 19
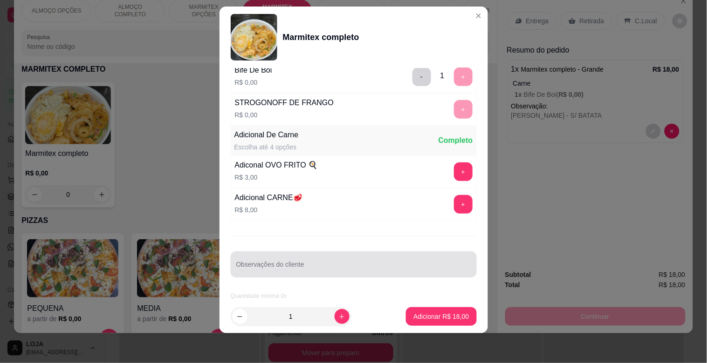
click at [290, 273] on div "Observações do cliente" at bounding box center [354, 265] width 246 height 26
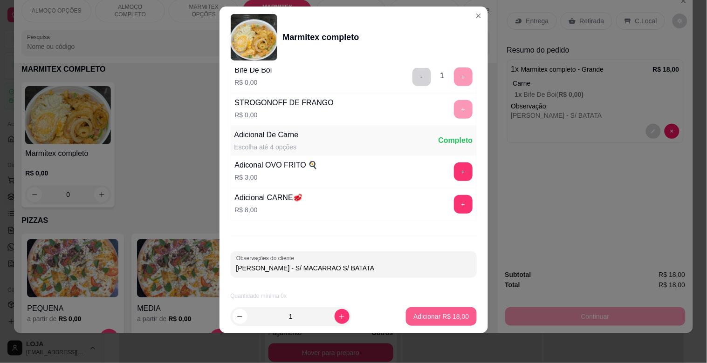
type input "[PERSON_NAME] - S/ MACARRAO S/ BATATA"
click at [443, 317] on p "Adicionar R$ 18,00" at bounding box center [440, 316] width 55 height 9
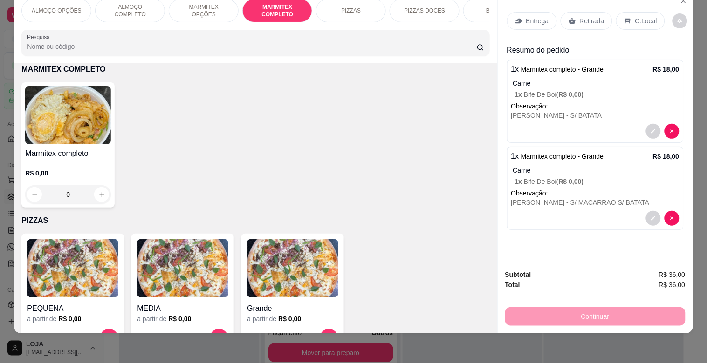
click at [66, 129] on img at bounding box center [68, 115] width 86 height 58
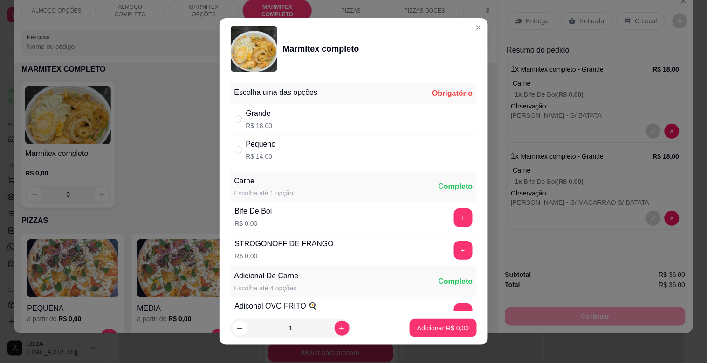
click at [342, 119] on div "Grande R$ 18,00" at bounding box center [354, 119] width 246 height 31
radio input "true"
click at [454, 248] on button "+" at bounding box center [463, 250] width 19 height 19
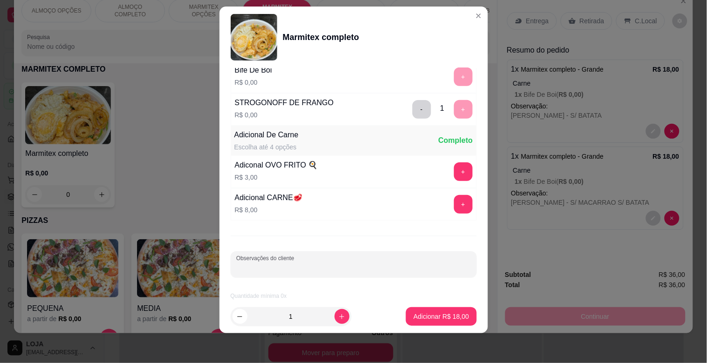
drag, startPoint x: 287, startPoint y: 267, endPoint x: 289, endPoint y: 262, distance: 5.5
click at [287, 267] on input "Observações do cliente" at bounding box center [353, 268] width 235 height 9
drag, startPoint x: 257, startPoint y: 266, endPoint x: 278, endPoint y: 272, distance: 21.7
click at [257, 266] on input "MOISES S/ BATATA" at bounding box center [353, 268] width 235 height 9
type input "MOISES - S/ BATATA"
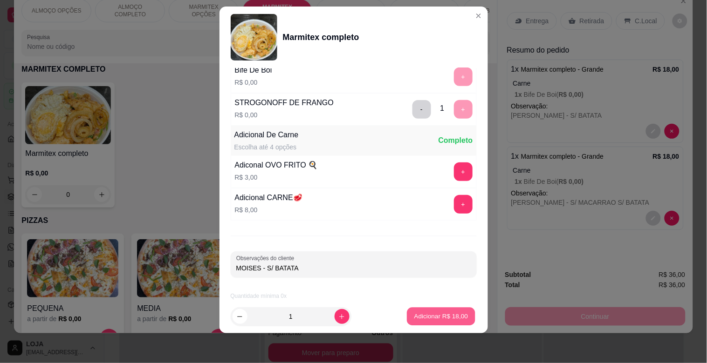
click at [438, 321] on button "Adicionar R$ 18,00" at bounding box center [441, 317] width 68 height 18
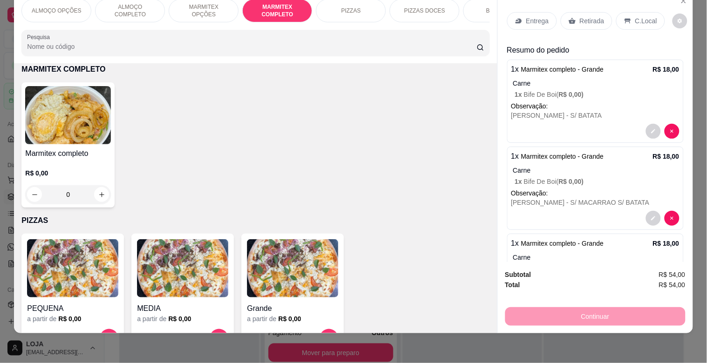
click at [94, 150] on h4 "Marmitex completo" at bounding box center [68, 153] width 86 height 11
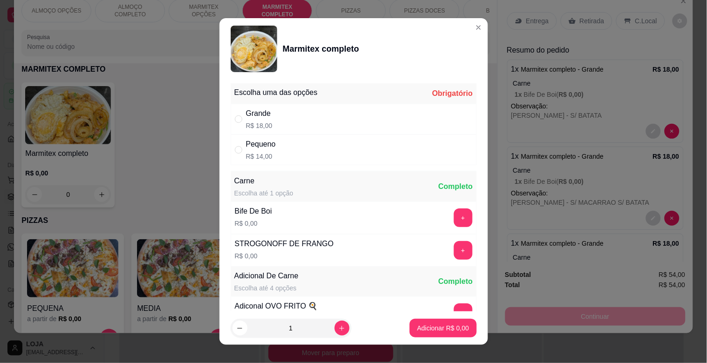
click at [295, 114] on div "Grande R$ 18,00" at bounding box center [354, 119] width 246 height 31
radio input "true"
drag, startPoint x: 456, startPoint y: 218, endPoint x: 448, endPoint y: 219, distance: 7.6
click at [450, 219] on div "+" at bounding box center [463, 218] width 26 height 19
click at [454, 219] on button "+" at bounding box center [463, 218] width 19 height 19
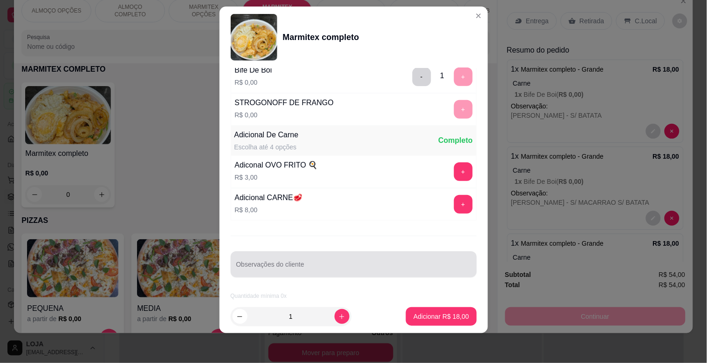
click at [256, 268] on input "Observações do cliente" at bounding box center [353, 268] width 235 height 9
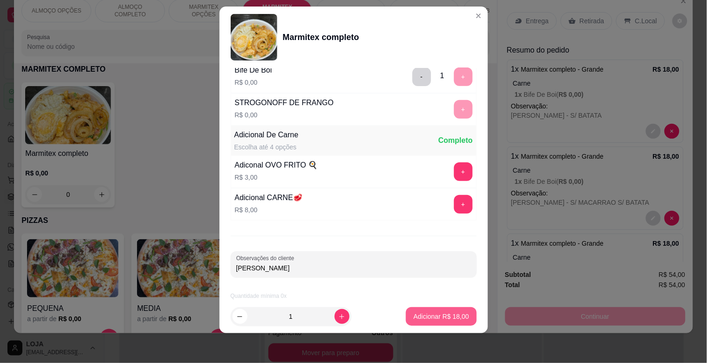
type input "[PERSON_NAME]"
click at [449, 318] on p "Adicionar R$ 18,00" at bounding box center [440, 316] width 55 height 9
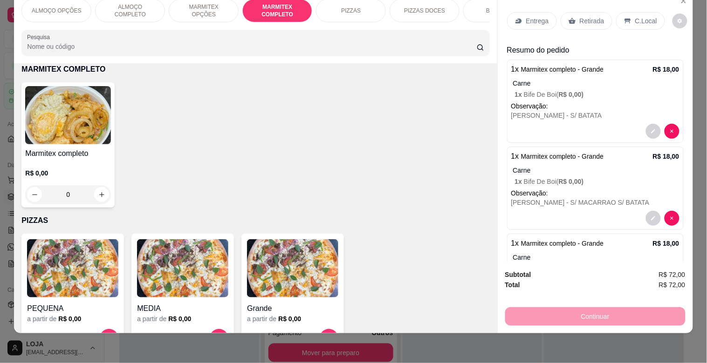
click at [531, 16] on p "Entrega" at bounding box center [537, 20] width 23 height 9
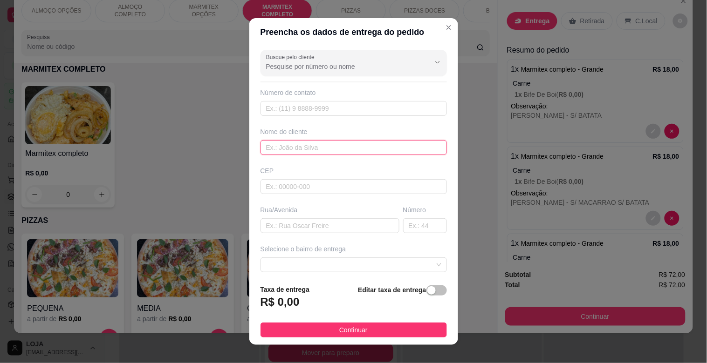
drag, startPoint x: 280, startPoint y: 146, endPoint x: 285, endPoint y: 141, distance: 6.6
click at [282, 142] on input "text" at bounding box center [353, 147] width 186 height 15
type input "MECANICA PERES"
click at [300, 229] on input "text" at bounding box center [329, 226] width 139 height 15
type input "TOCANTINS"
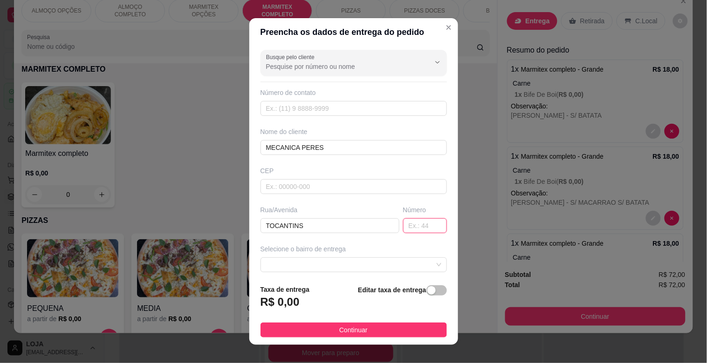
click at [409, 230] on input "text" at bounding box center [425, 226] width 44 height 15
type input "284"
click at [423, 297] on div "Editar taxa de entrega" at bounding box center [402, 300] width 89 height 31
click at [427, 294] on div "button" at bounding box center [431, 291] width 8 height 8
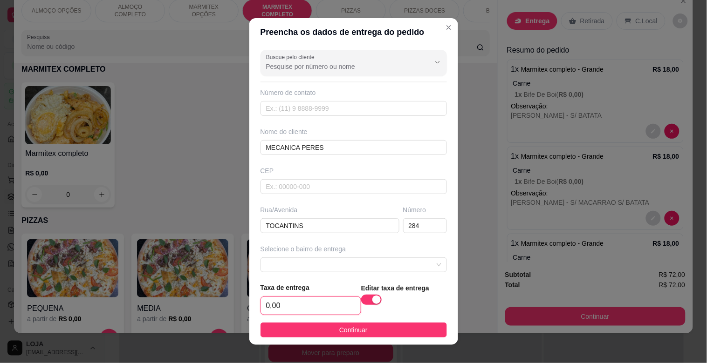
click at [287, 305] on input "0,00" at bounding box center [311, 306] width 100 height 18
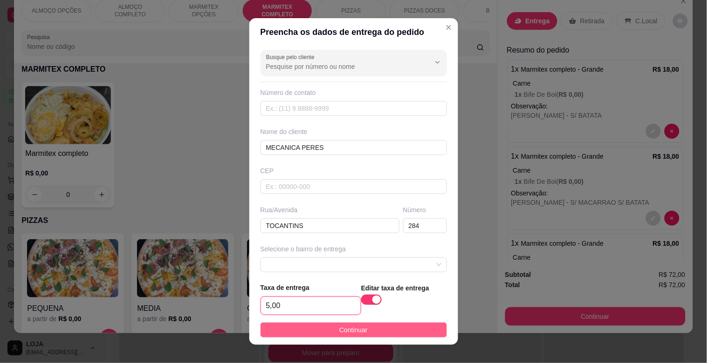
type input "5,00"
click at [378, 328] on button "Continuar" at bounding box center [353, 330] width 186 height 15
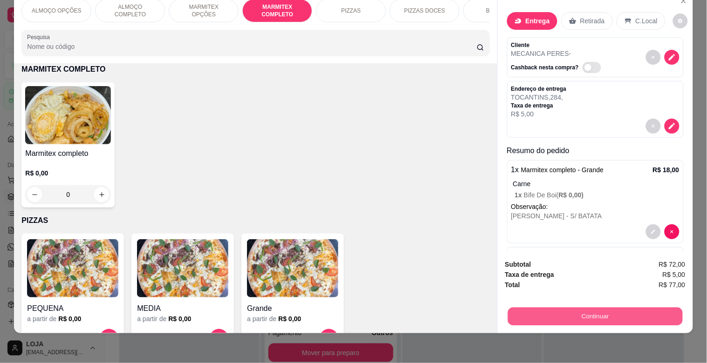
click at [617, 308] on button "Continuar" at bounding box center [594, 317] width 175 height 18
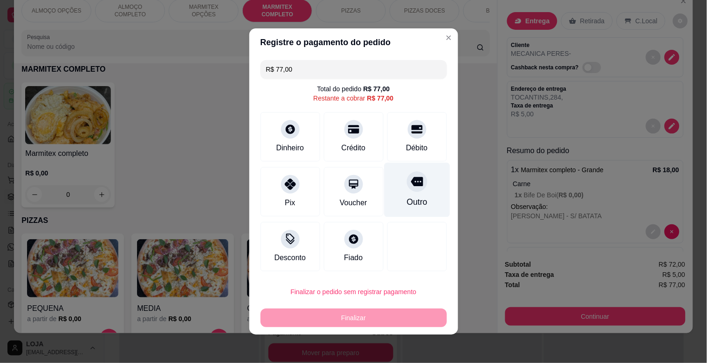
click at [415, 196] on div "Outro" at bounding box center [417, 190] width 66 height 55
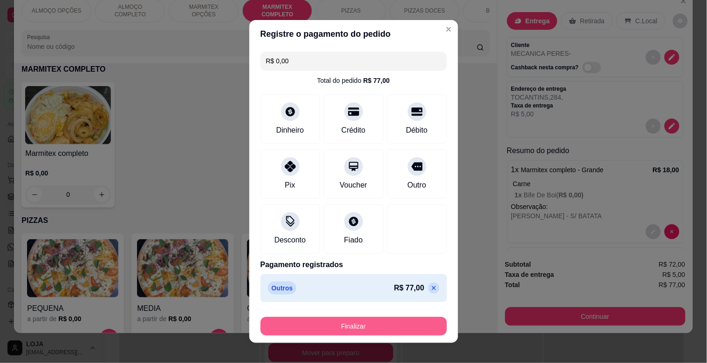
click at [340, 322] on button "Finalizar" at bounding box center [353, 326] width 186 height 19
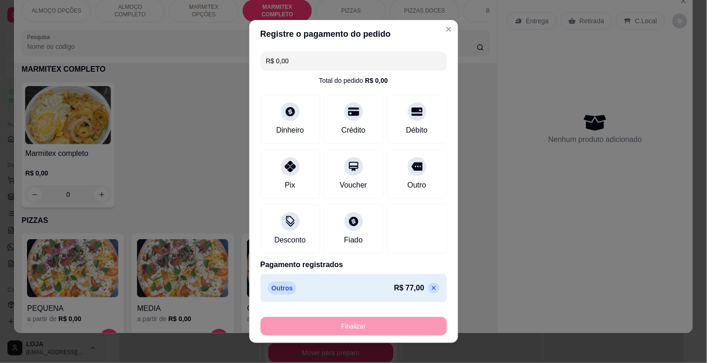
type input "-R$ 77,00"
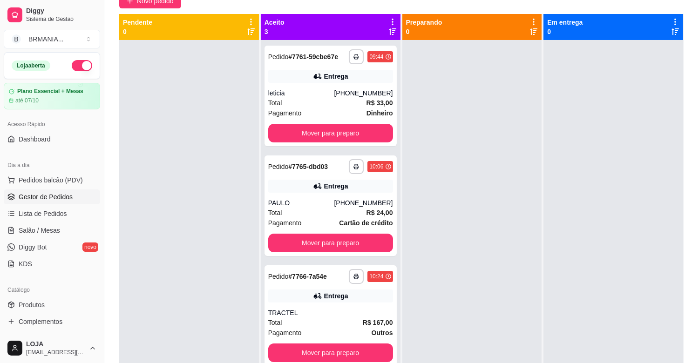
scroll to position [142, 0]
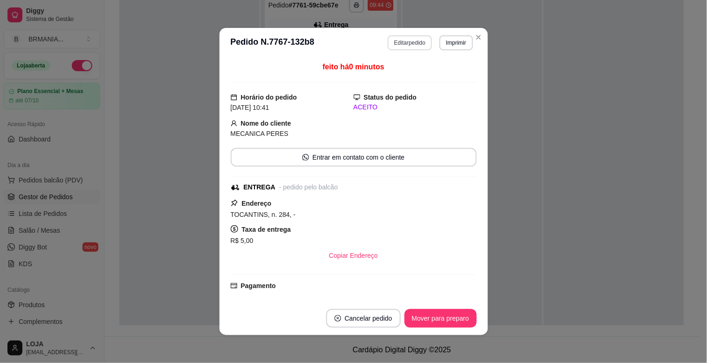
click at [410, 44] on button "Editar pedido" at bounding box center [410, 42] width 44 height 15
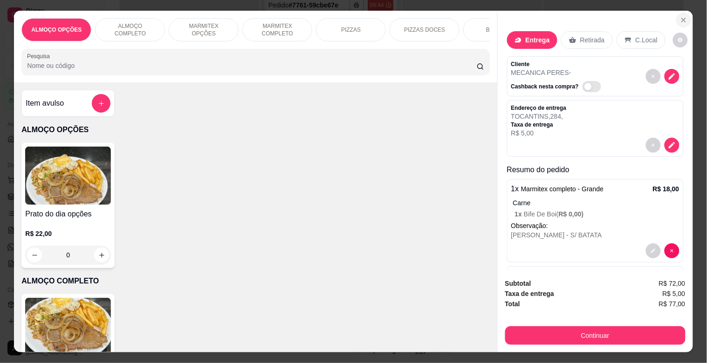
click at [682, 16] on icon "Close" at bounding box center [683, 19] width 7 height 7
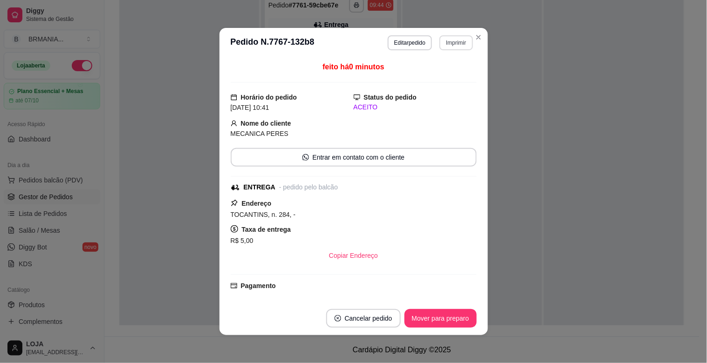
click at [454, 39] on button "Imprimir" at bounding box center [455, 42] width 33 height 15
click at [431, 79] on button "IMPRESSORA" at bounding box center [436, 76] width 68 height 15
click at [424, 315] on button "Mover para preparo" at bounding box center [440, 318] width 72 height 19
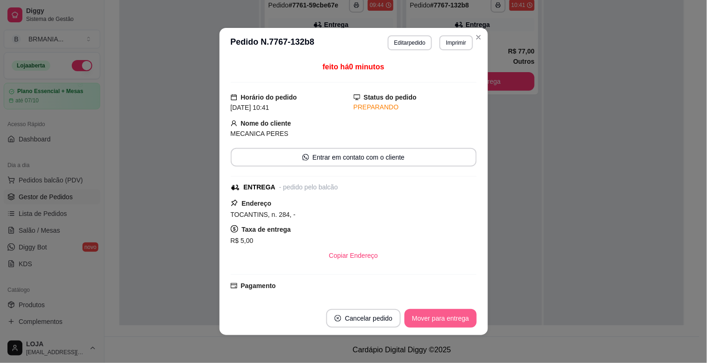
click at [453, 311] on button "Mover para entrega" at bounding box center [440, 318] width 72 height 19
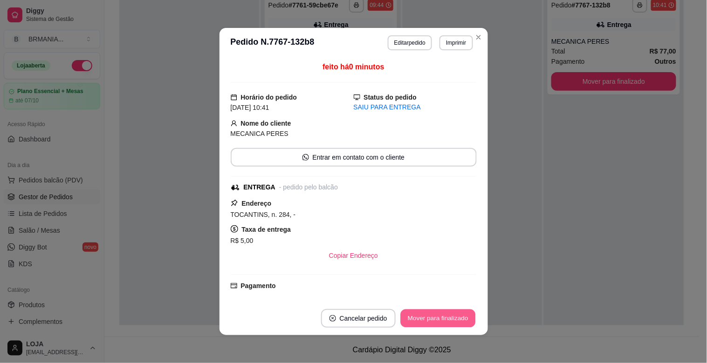
click at [451, 318] on button "Mover para finalizado" at bounding box center [437, 319] width 75 height 18
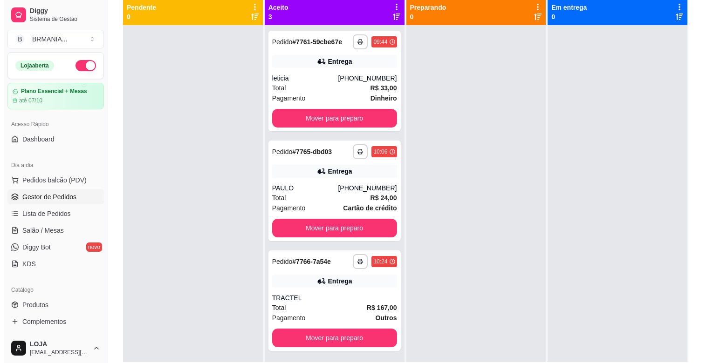
scroll to position [107, 0]
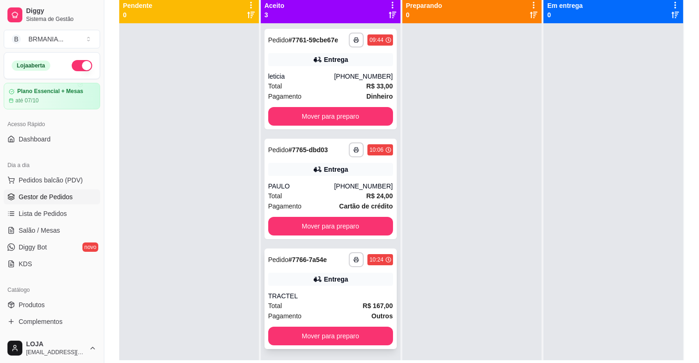
click at [329, 297] on div "TRACTEL" at bounding box center [330, 296] width 125 height 9
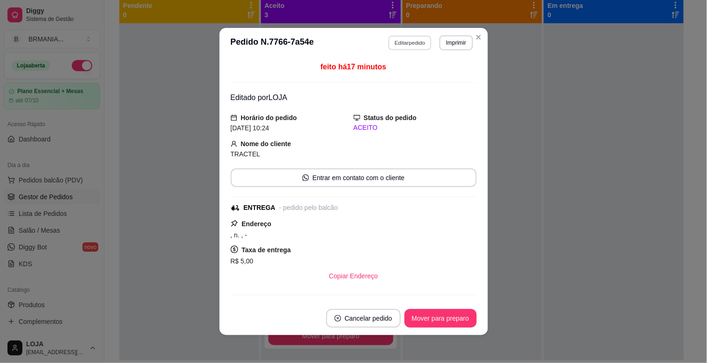
click at [396, 38] on button "Editar pedido" at bounding box center [409, 42] width 43 height 14
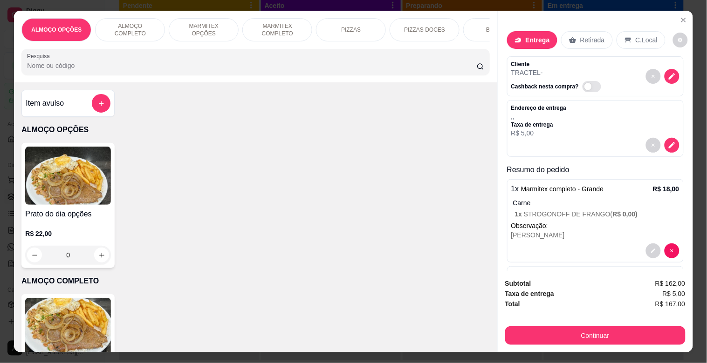
click at [257, 31] on p "MARMITEX COMPLETO" at bounding box center [277, 29] width 54 height 15
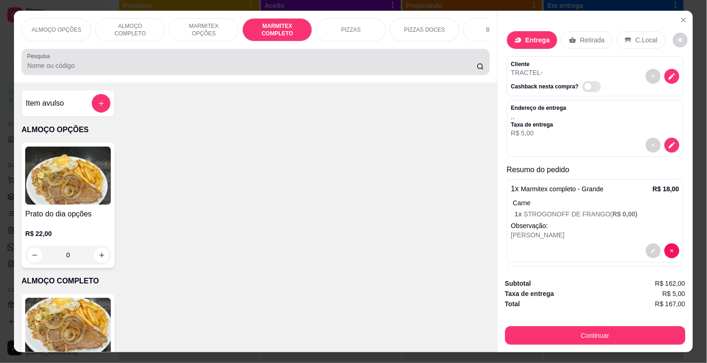
scroll to position [22, 0]
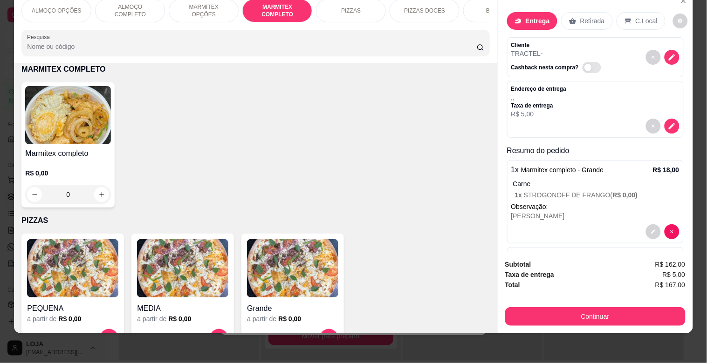
click at [81, 105] on img at bounding box center [68, 115] width 86 height 58
click at [277, 123] on div "Grande R$ 18,00" at bounding box center [353, 119] width 246 height 31
radio input "true"
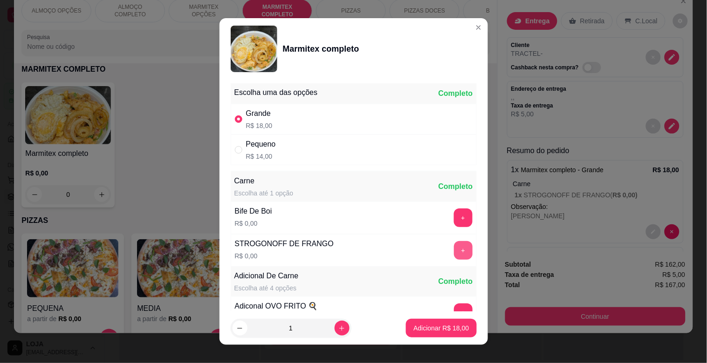
click at [454, 249] on button "+" at bounding box center [463, 250] width 19 height 19
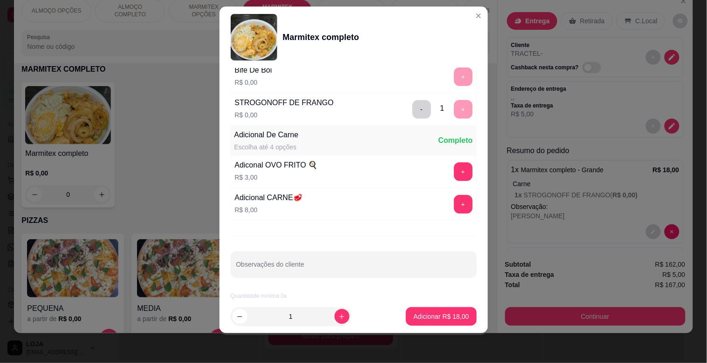
scroll to position [130, 0]
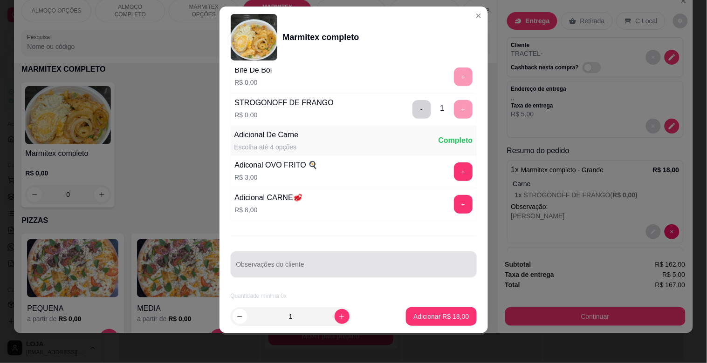
click at [348, 277] on div "Observações do cliente" at bounding box center [354, 265] width 246 height 26
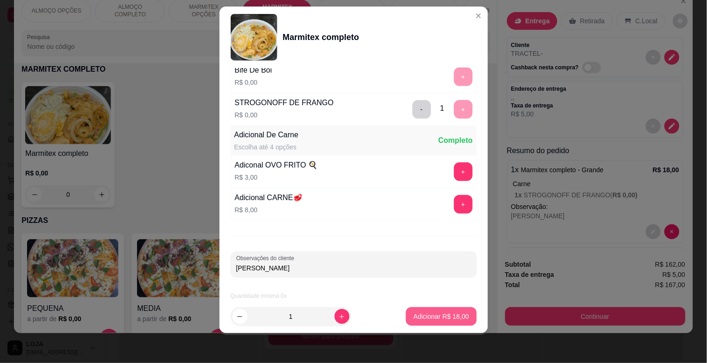
type input "[PERSON_NAME]"
click at [436, 311] on button "Adicionar R$ 18,00" at bounding box center [441, 317] width 70 height 19
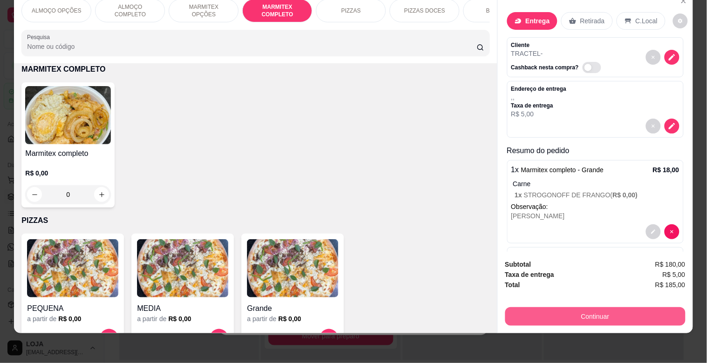
click at [607, 308] on button "Continuar" at bounding box center [595, 317] width 180 height 19
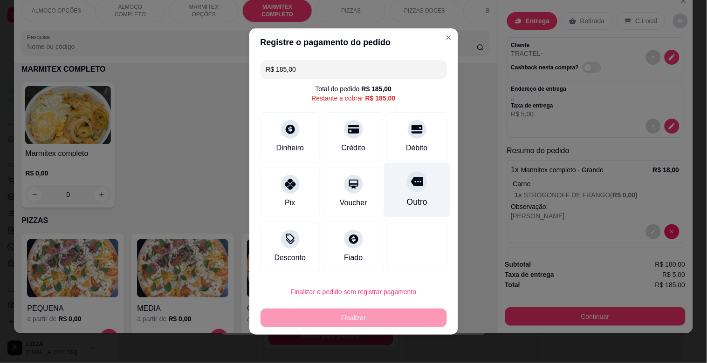
click at [415, 192] on div "Outro" at bounding box center [417, 190] width 66 height 55
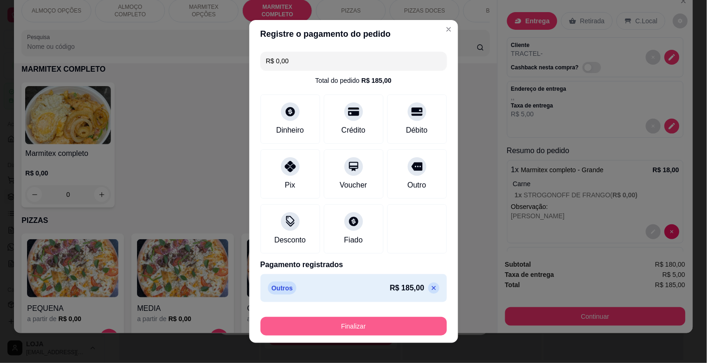
click at [353, 323] on button "Finalizar" at bounding box center [353, 326] width 186 height 19
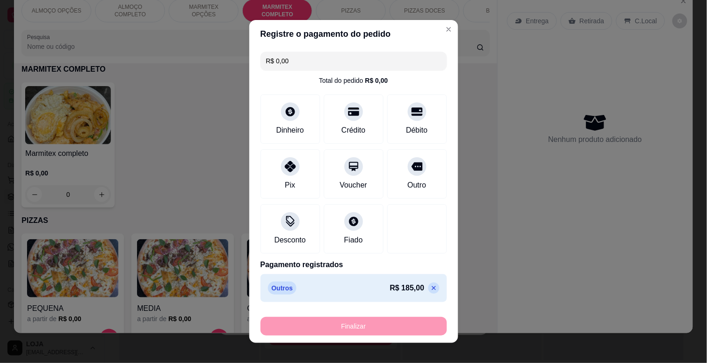
type input "-R$ 185,00"
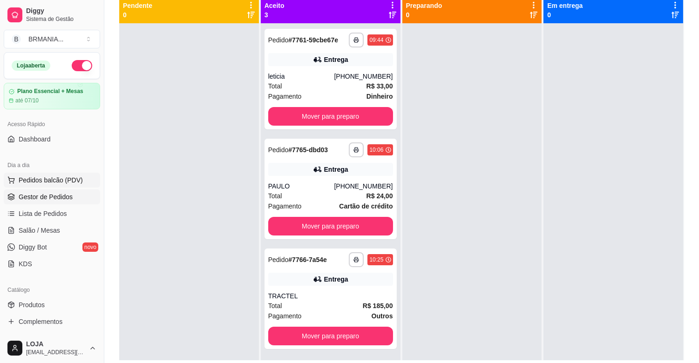
click at [59, 179] on span "Pedidos balcão (PDV)" at bounding box center [51, 180] width 64 height 9
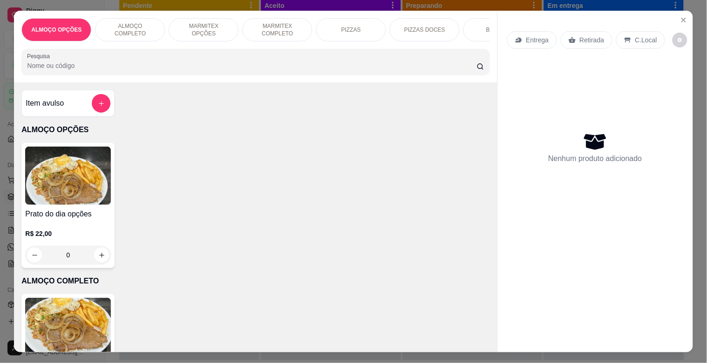
click at [271, 25] on p "MARMITEX COMPLETO" at bounding box center [277, 29] width 54 height 15
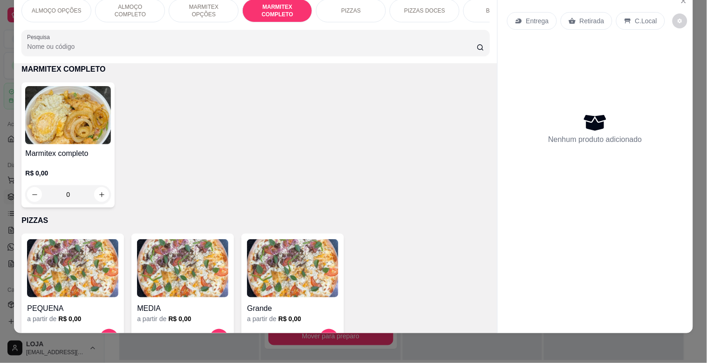
click at [219, 7] on div "MARMITEX OPÇÕES" at bounding box center [204, 10] width 70 height 23
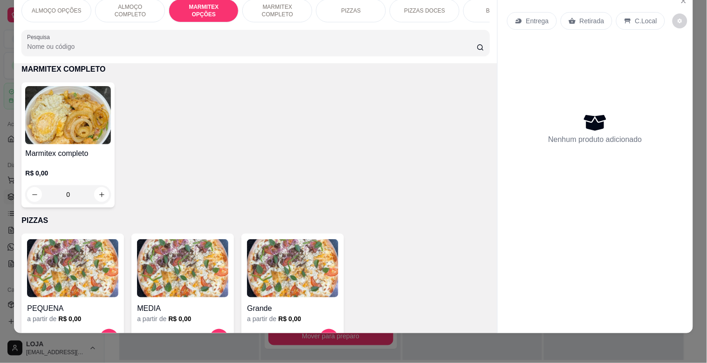
scroll to position [345, 0]
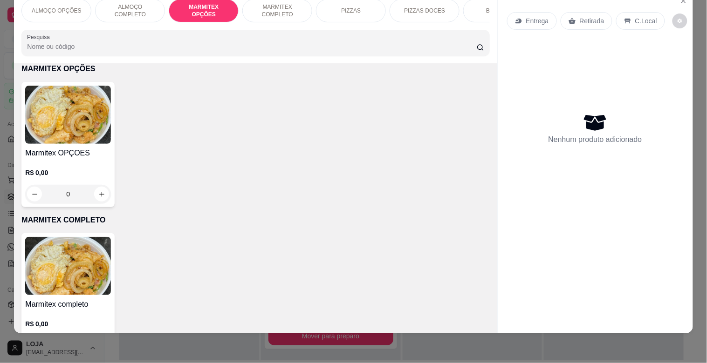
click at [66, 112] on img at bounding box center [68, 115] width 86 height 58
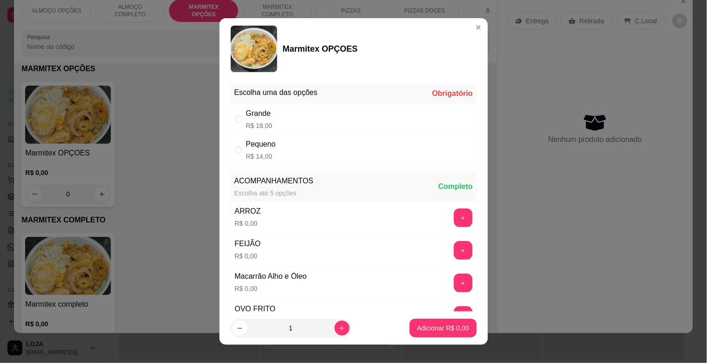
click at [278, 148] on div "Pequeno R$ 14,00" at bounding box center [354, 150] width 246 height 31
radio input "true"
click at [454, 214] on button "+" at bounding box center [463, 218] width 18 height 18
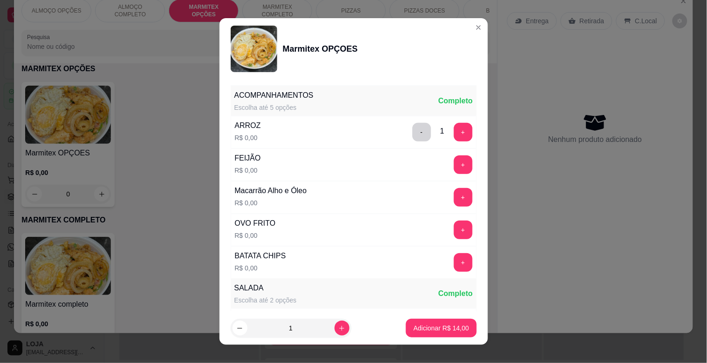
scroll to position [95, 0]
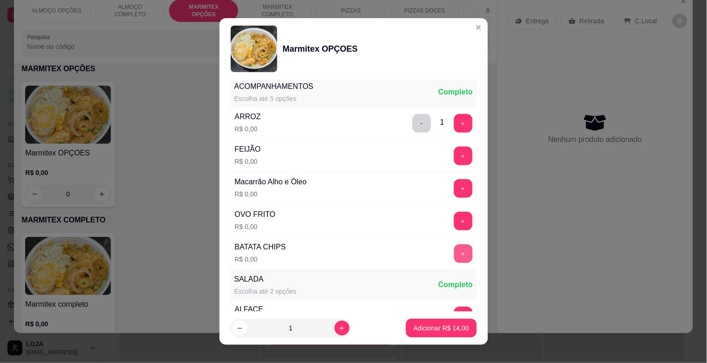
click at [454, 255] on button "+" at bounding box center [463, 254] width 19 height 19
click at [454, 218] on button "+" at bounding box center [463, 221] width 19 height 19
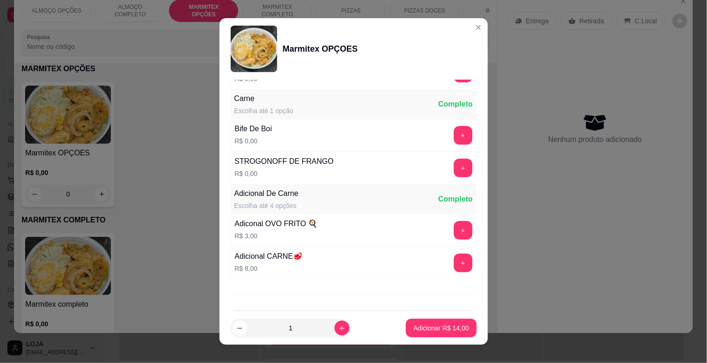
scroll to position [371, 0]
click at [454, 171] on button "+" at bounding box center [463, 167] width 19 height 19
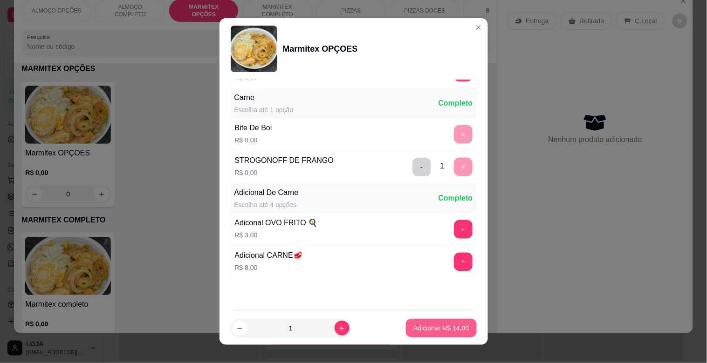
click at [420, 333] on button "Adicionar R$ 14,00" at bounding box center [441, 328] width 70 height 19
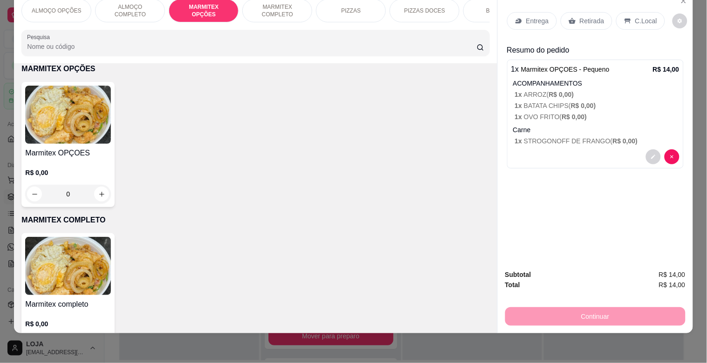
click at [580, 16] on p "Retirada" at bounding box center [592, 20] width 25 height 9
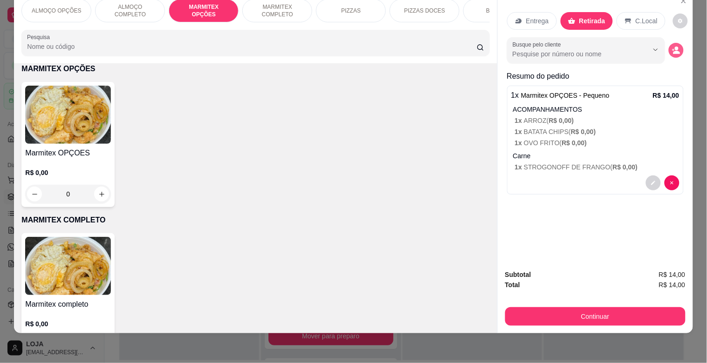
click at [677, 43] on button "decrease-product-quantity" at bounding box center [676, 50] width 15 height 15
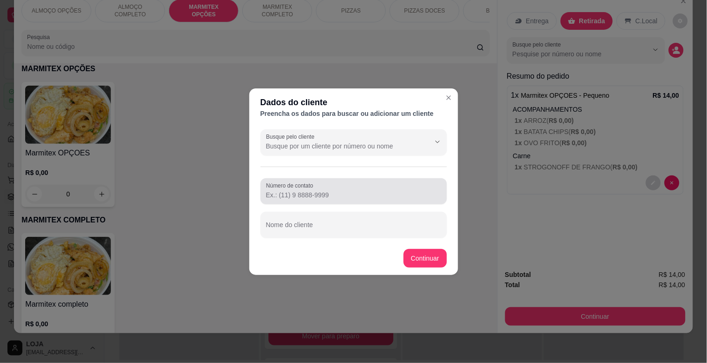
click at [313, 190] on div "Número de contato" at bounding box center [353, 191] width 186 height 26
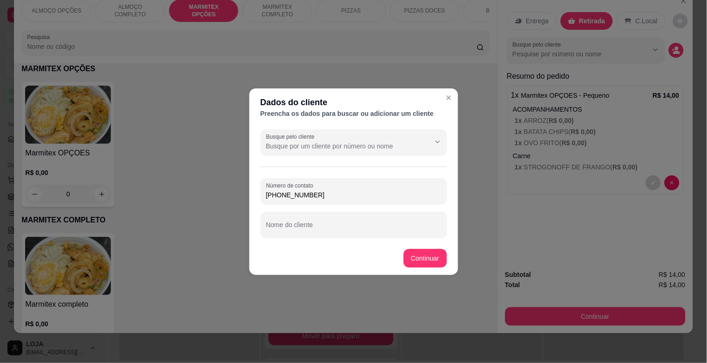
type input "[PHONE_NUMBER]"
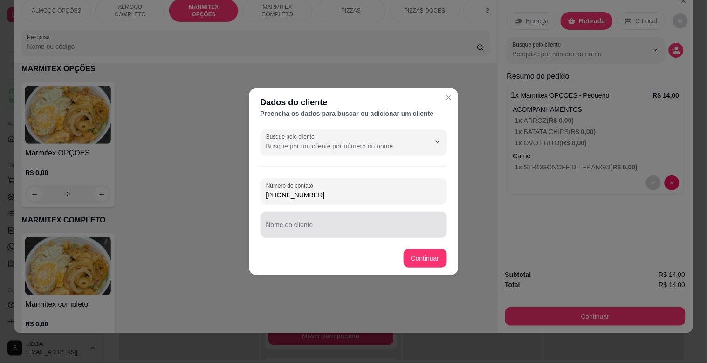
click at [331, 220] on div at bounding box center [353, 225] width 175 height 19
type input "MARIANA"
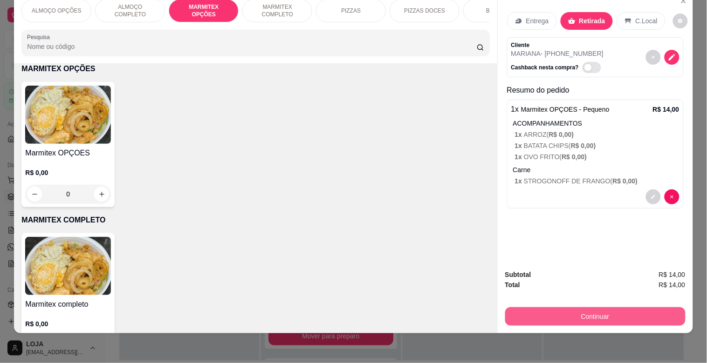
click at [592, 309] on button "Continuar" at bounding box center [595, 317] width 180 height 19
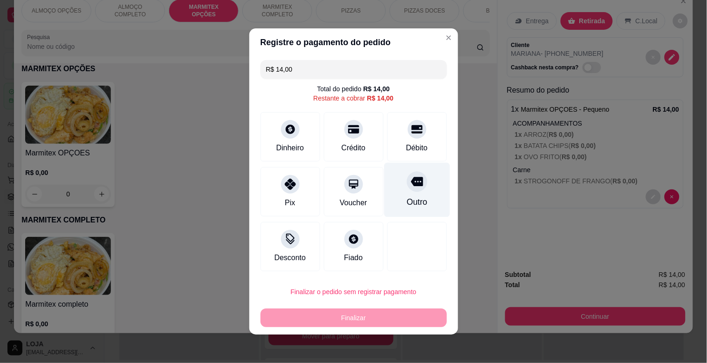
click at [420, 194] on div "Outro" at bounding box center [417, 190] width 66 height 55
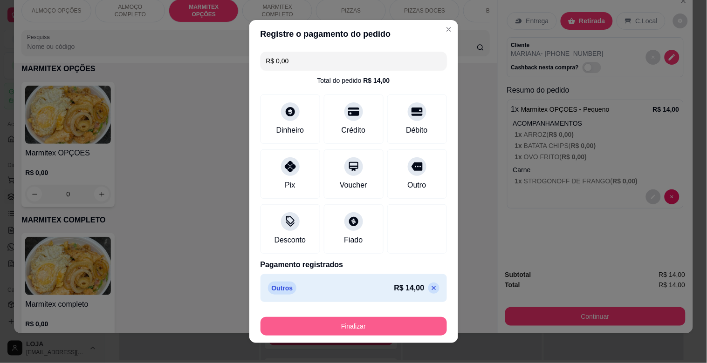
click at [365, 329] on button "Finalizar" at bounding box center [353, 326] width 186 height 19
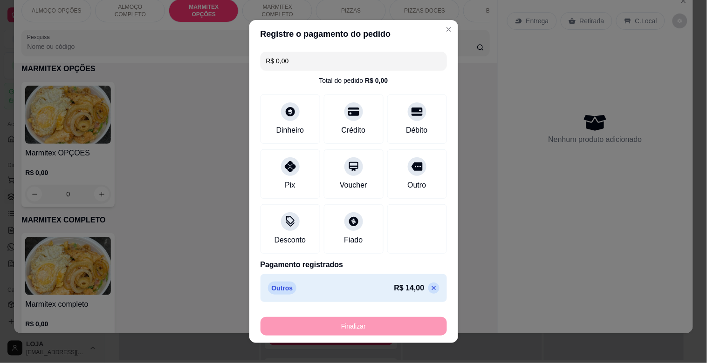
type input "-R$ 14,00"
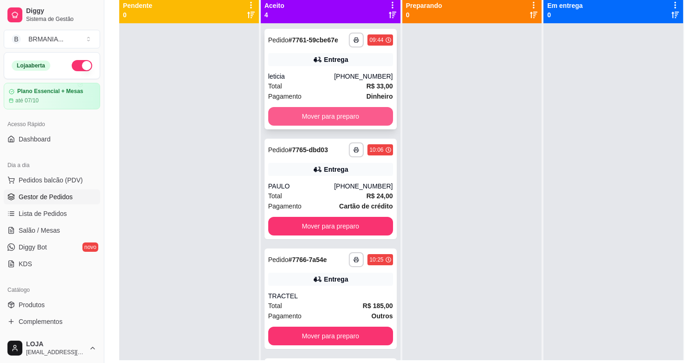
click at [326, 114] on button "Mover para preparo" at bounding box center [330, 116] width 125 height 19
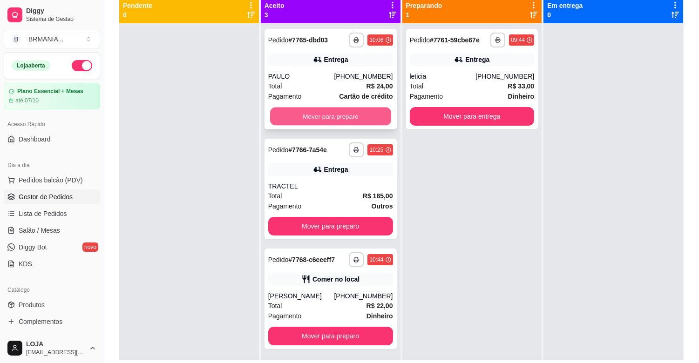
click at [328, 116] on button "Mover para preparo" at bounding box center [330, 117] width 121 height 18
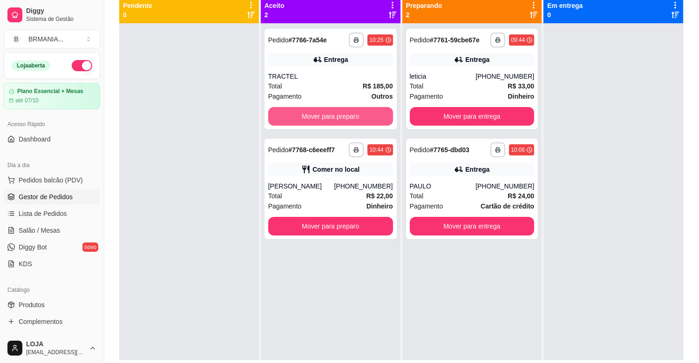
click at [330, 118] on button "Mover para preparo" at bounding box center [330, 116] width 125 height 19
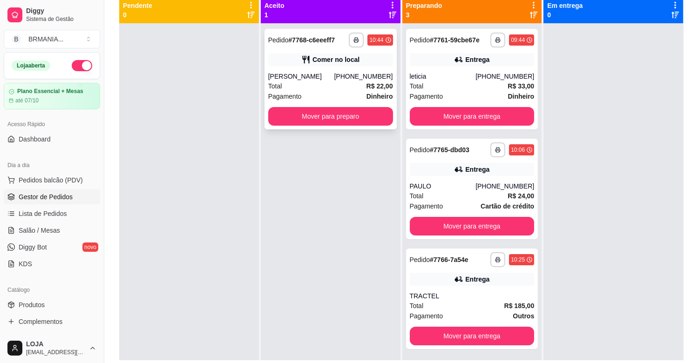
click at [334, 80] on div "[PERSON_NAME]" at bounding box center [301, 76] width 66 height 9
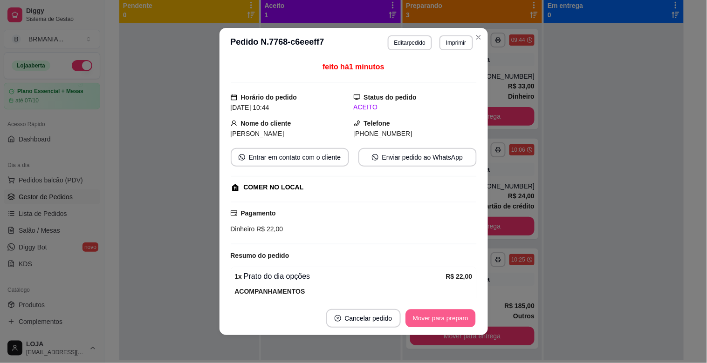
click at [431, 317] on button "Mover para preparo" at bounding box center [440, 319] width 70 height 18
click at [431, 317] on div "Mover para preparo" at bounding box center [433, 318] width 85 height 19
click at [432, 318] on button "Mover para retirada disponível" at bounding box center [424, 318] width 103 height 19
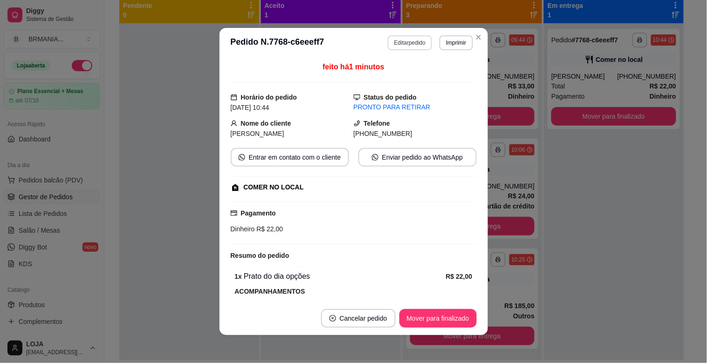
click at [409, 37] on button "Editar pedido" at bounding box center [410, 42] width 44 height 15
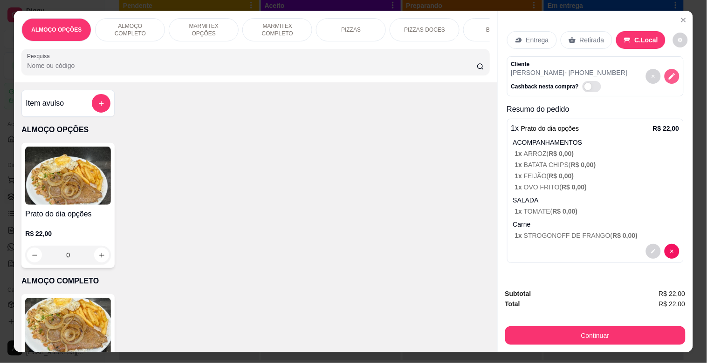
click at [671, 72] on icon "decrease-product-quantity" at bounding box center [672, 76] width 8 height 8
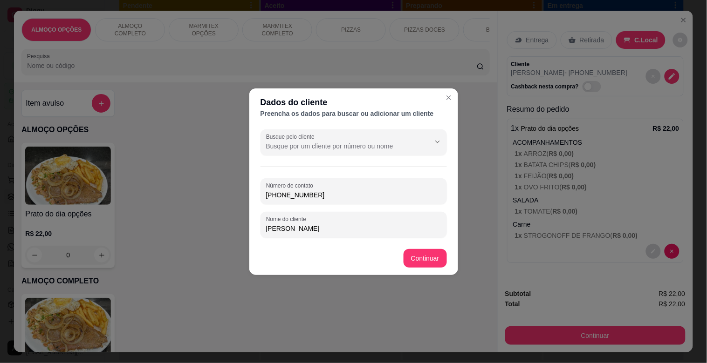
drag, startPoint x: 324, startPoint y: 193, endPoint x: 210, endPoint y: 202, distance: 115.0
click at [210, 202] on div "Dados do cliente Preencha os dados para buscar ou adicionar um cliente Busque p…" at bounding box center [353, 181] width 707 height 363
click at [299, 230] on input "[PERSON_NAME]" at bounding box center [353, 228] width 175 height 9
type input "Michael MODERNA"
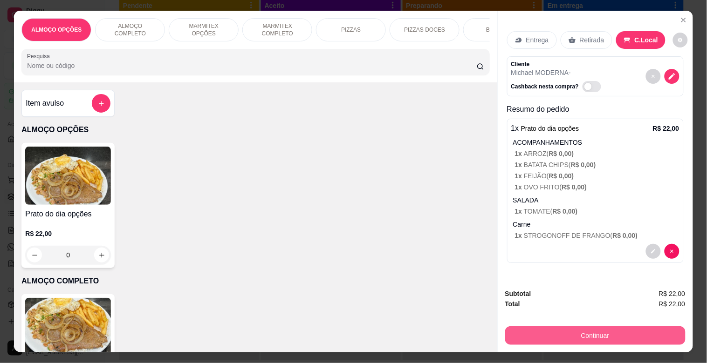
click at [528, 333] on button "Continuar" at bounding box center [595, 336] width 180 height 19
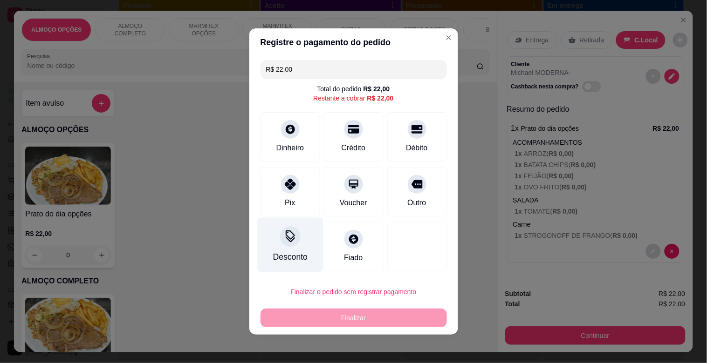
click at [284, 245] on div at bounding box center [290, 236] width 21 height 21
click at [311, 202] on input at bounding box center [353, 207] width 186 height 19
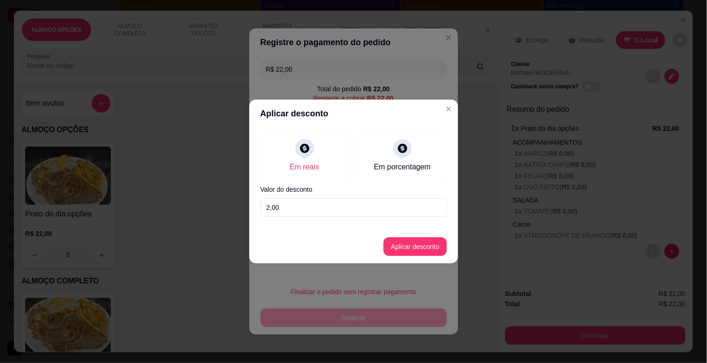
type input "2,00"
click at [418, 243] on button "Aplicar desconto" at bounding box center [414, 247] width 61 height 18
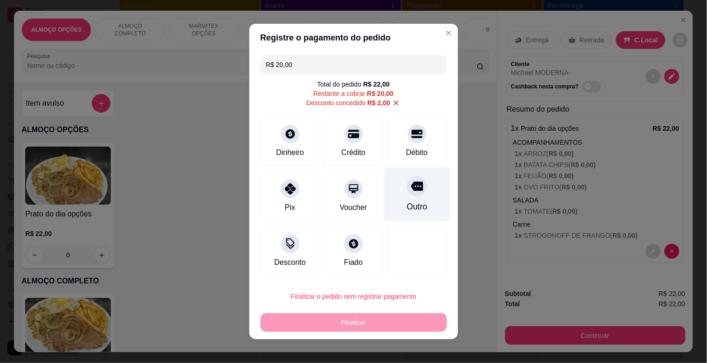
click at [420, 202] on div "Outro" at bounding box center [417, 195] width 66 height 55
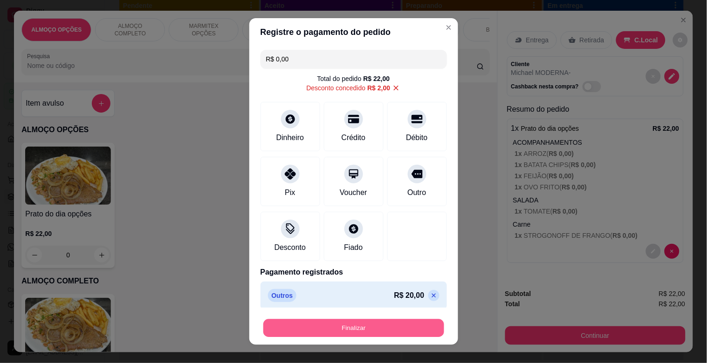
click at [352, 333] on button "Finalizar" at bounding box center [353, 329] width 181 height 18
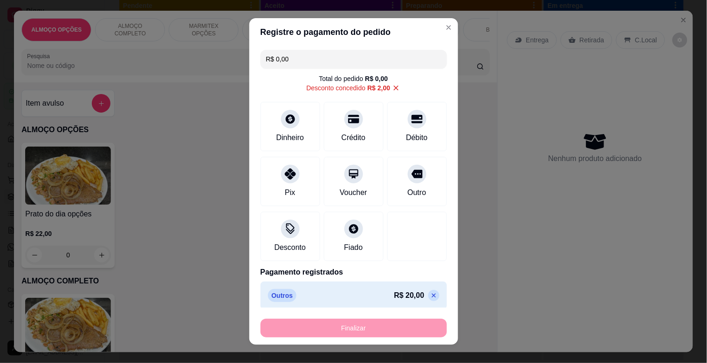
type input "-R$ 22,00"
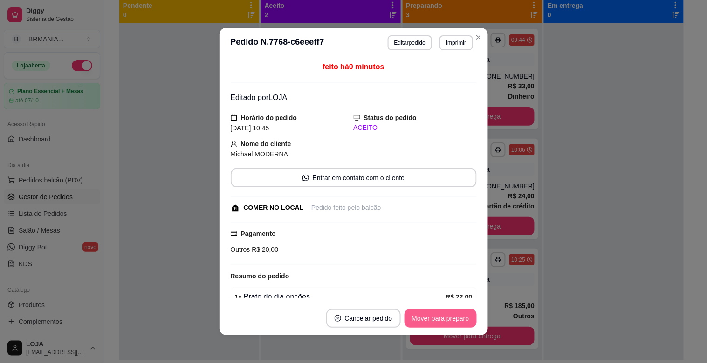
click at [437, 320] on button "Mover para preparo" at bounding box center [440, 318] width 72 height 19
click at [438, 320] on button "Mover para retirada disponível" at bounding box center [424, 318] width 103 height 19
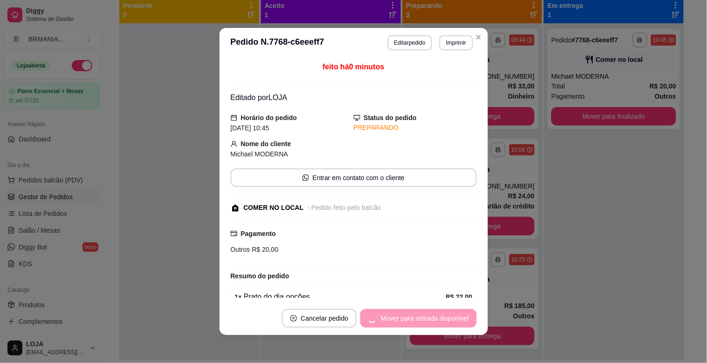
click at [438, 320] on div "Mover para retirada disponível" at bounding box center [418, 318] width 116 height 19
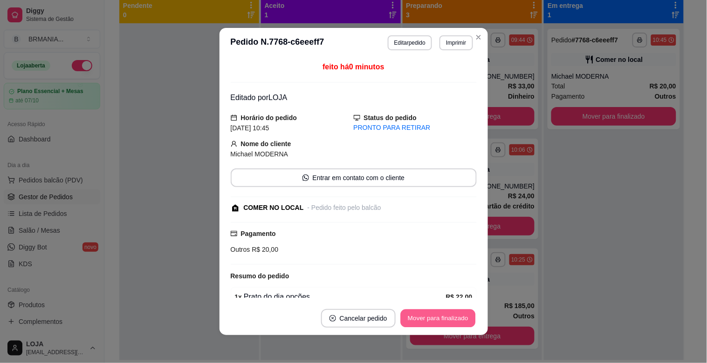
click at [467, 310] on button "Mover para finalizado" at bounding box center [437, 319] width 75 height 18
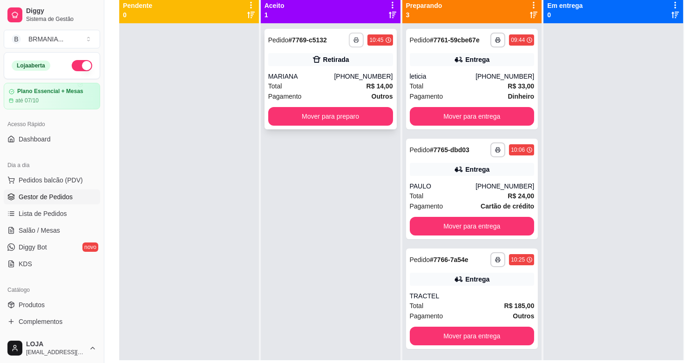
click at [354, 35] on button "button" at bounding box center [356, 40] width 15 height 15
click at [341, 70] on button "IMPRESSORA" at bounding box center [329, 72] width 68 height 15
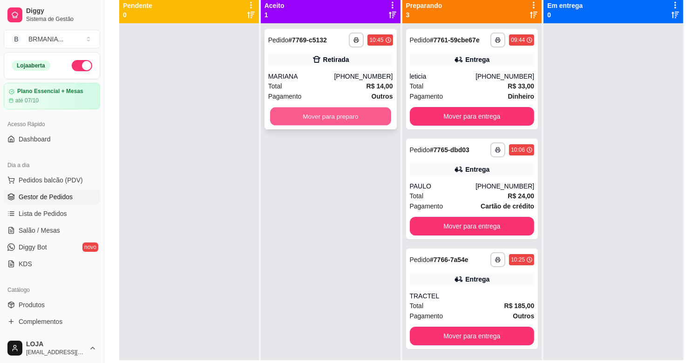
click at [345, 115] on button "Mover para preparo" at bounding box center [330, 117] width 121 height 18
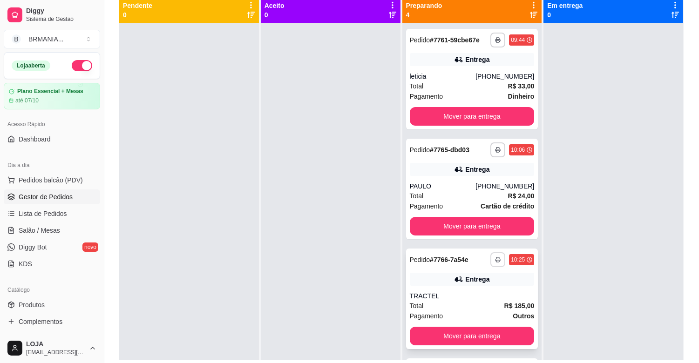
click at [495, 261] on icon "button" at bounding box center [498, 260] width 6 height 6
click at [466, 293] on button "IMPRESSORA" at bounding box center [461, 292] width 68 height 15
click at [482, 333] on button "Mover para entrega" at bounding box center [472, 337] width 121 height 18
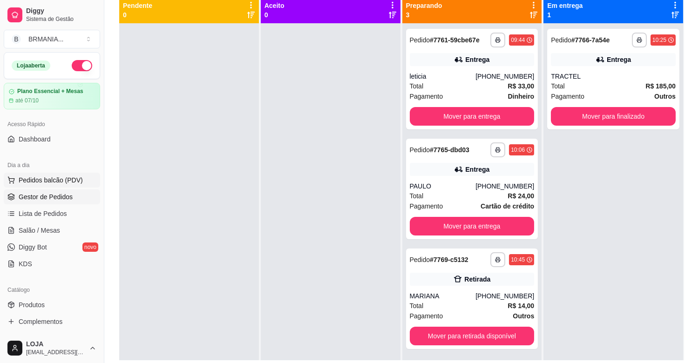
click at [38, 184] on span "Pedidos balcão (PDV)" at bounding box center [51, 180] width 64 height 9
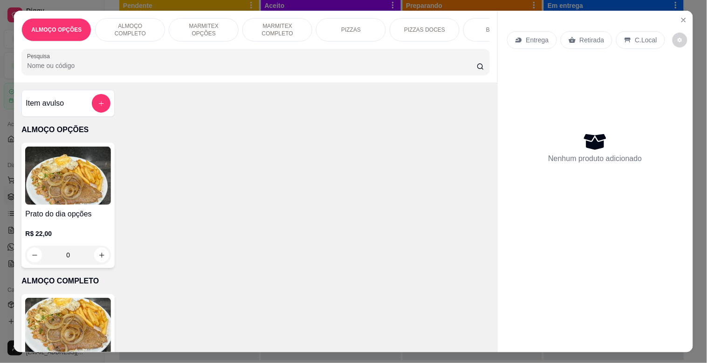
click at [268, 29] on p "MARMITEX COMPLETO" at bounding box center [277, 29] width 54 height 15
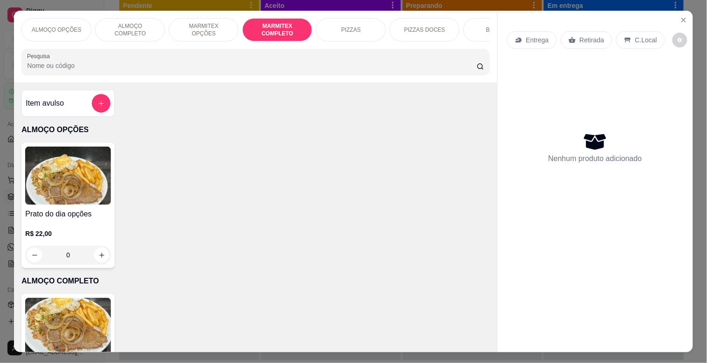
scroll to position [22, 0]
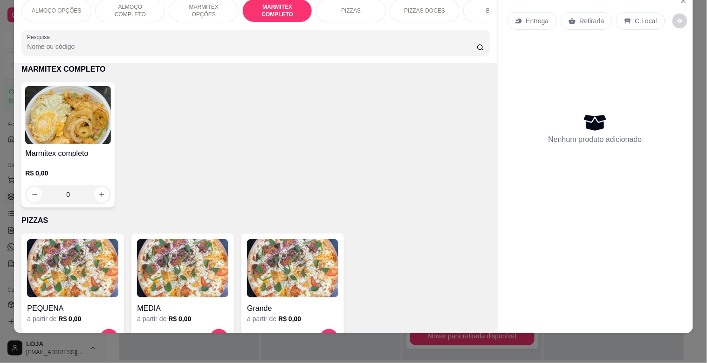
click at [90, 132] on img at bounding box center [68, 115] width 86 height 58
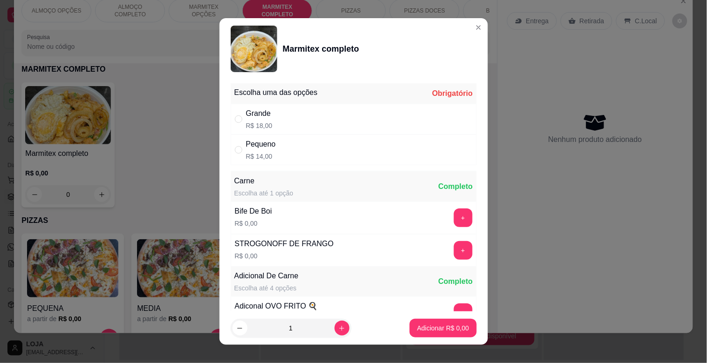
click at [298, 108] on div "Grande R$ 18,00" at bounding box center [354, 119] width 246 height 31
radio input "true"
click at [338, 325] on icon "increase-product-quantity" at bounding box center [341, 328] width 7 height 7
type input "2"
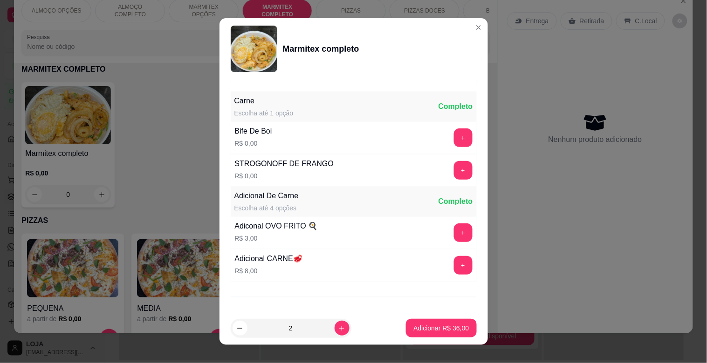
scroll to position [130, 0]
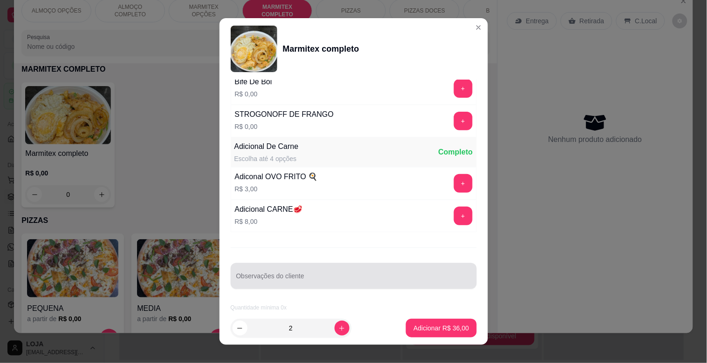
click at [323, 271] on div at bounding box center [353, 276] width 235 height 19
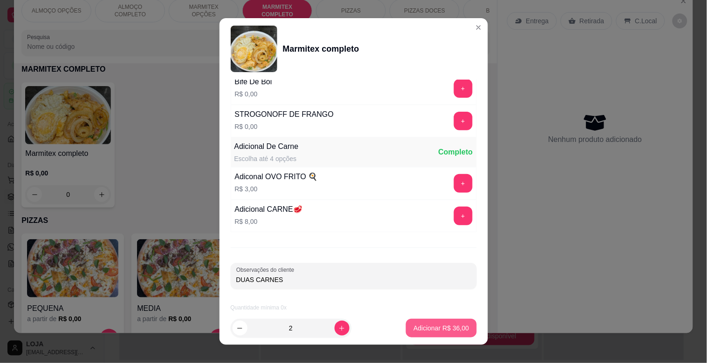
type input "DUAS CARNES"
click at [435, 336] on button "Adicionar R$ 36,00" at bounding box center [441, 329] width 68 height 18
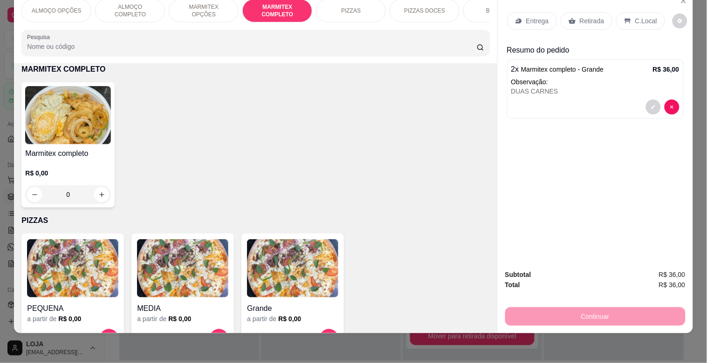
click at [535, 7] on div "Entrega Retirada C.Local" at bounding box center [595, 21] width 177 height 33
click at [518, 18] on icon at bounding box center [518, 20] width 7 height 7
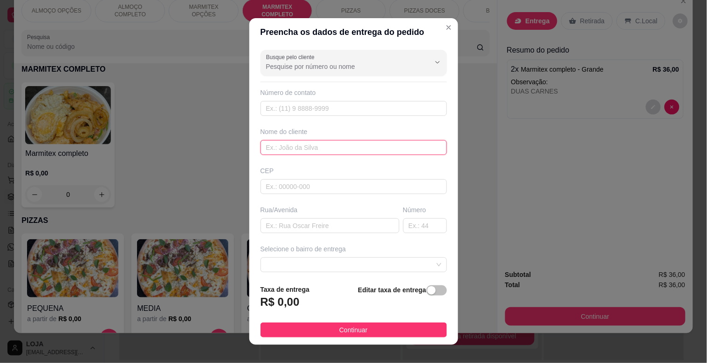
click at [287, 148] on input "text" at bounding box center [353, 147] width 186 height 15
type input "JOICE"
click at [427, 289] on div "button" at bounding box center [431, 291] width 8 height 8
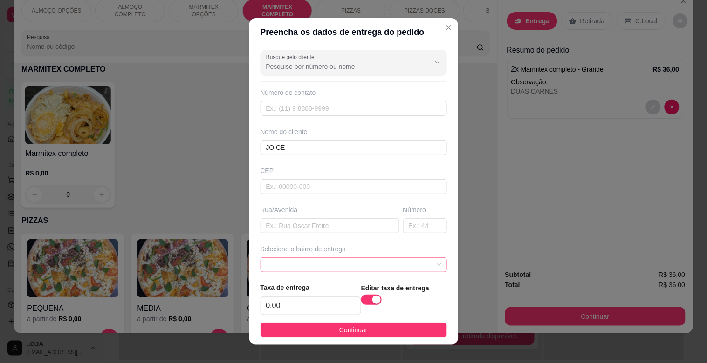
click at [425, 261] on div at bounding box center [353, 265] width 186 height 15
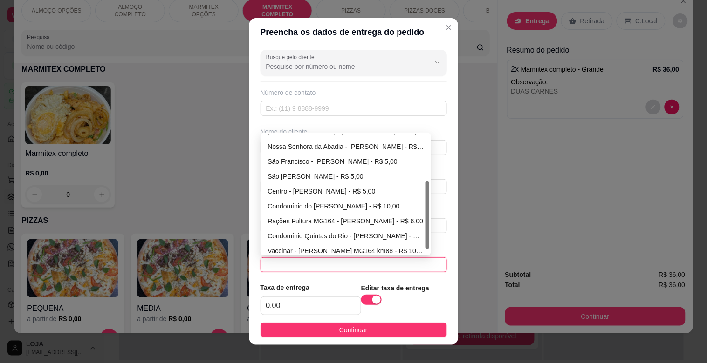
scroll to position [89, 0]
drag, startPoint x: 423, startPoint y: 182, endPoint x: 421, endPoint y: 246, distance: 64.3
click at [418, 246] on div "[GEOGRAPHIC_DATA] - [PERSON_NAME] - R$ 5,00 [GEOGRAPHIC_DATA] - [PERSON_NAME] -…" at bounding box center [345, 194] width 167 height 119
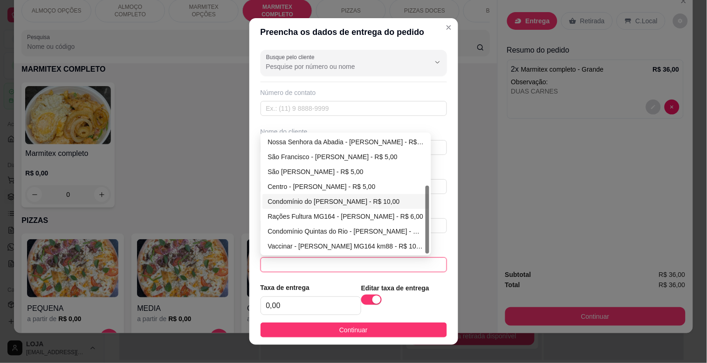
click at [324, 203] on div "Condomínio do [PERSON_NAME] - R$ 10,00" at bounding box center [346, 202] width 156 height 10
type input "[PERSON_NAME]"
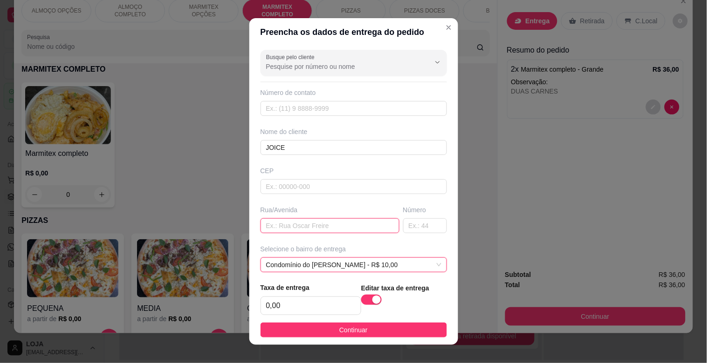
click at [299, 225] on input "text" at bounding box center [329, 226] width 139 height 15
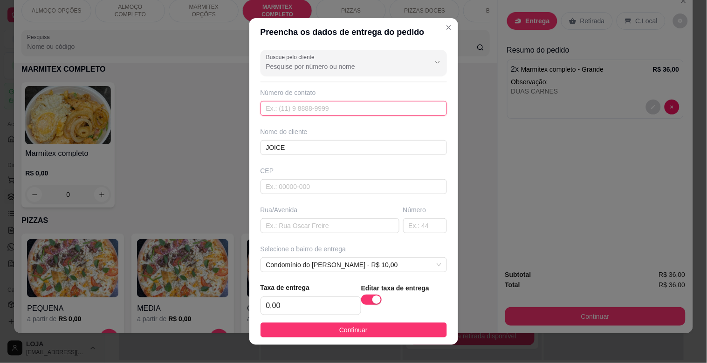
click at [310, 116] on input "text" at bounding box center [353, 108] width 186 height 15
type input "[PHONE_NUMBER]"
click at [372, 297] on div "button" at bounding box center [376, 300] width 8 height 8
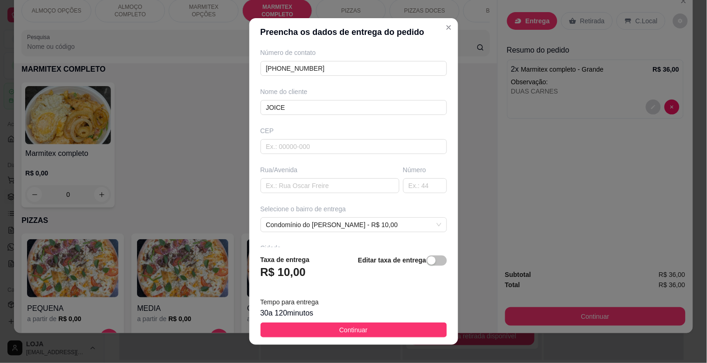
scroll to position [42, 0]
drag, startPoint x: 377, startPoint y: 327, endPoint x: 352, endPoint y: 331, distance: 25.5
click at [376, 328] on button "Continuar" at bounding box center [353, 330] width 186 height 15
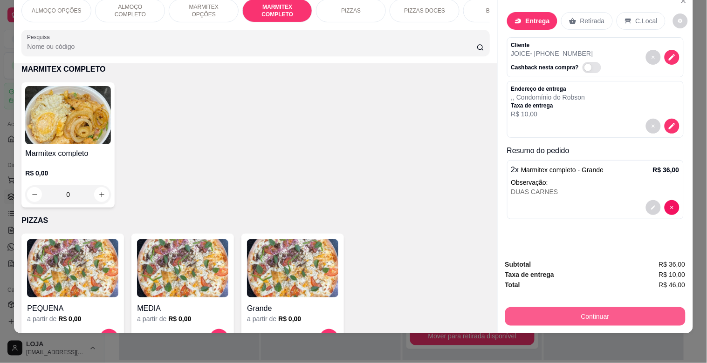
click at [609, 310] on button "Continuar" at bounding box center [595, 317] width 180 height 19
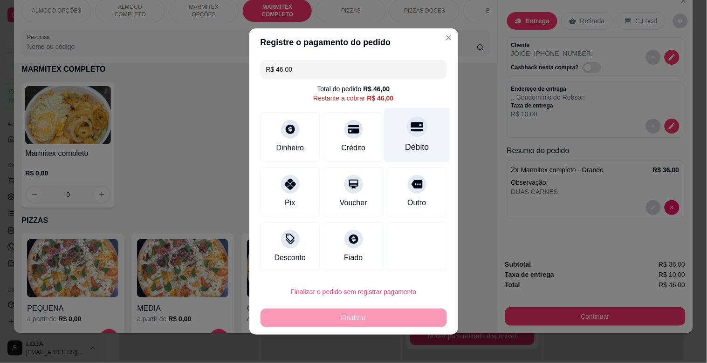
click at [412, 125] on icon at bounding box center [416, 127] width 12 height 9
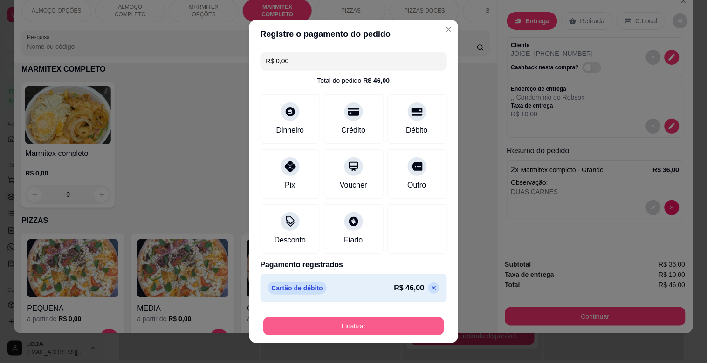
click at [352, 323] on button "Finalizar" at bounding box center [353, 327] width 181 height 18
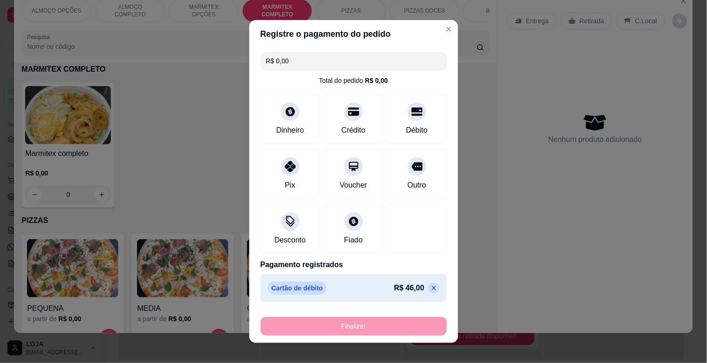
type input "-R$ 46,00"
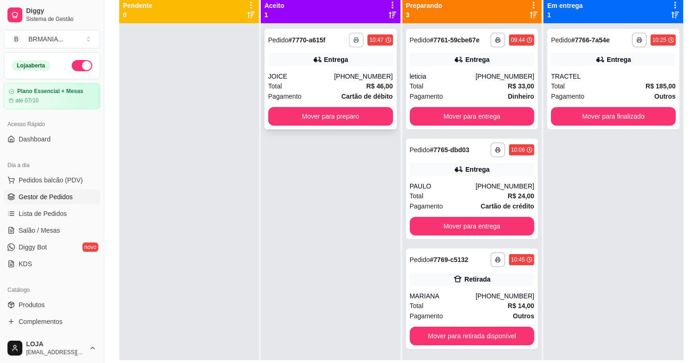
click at [355, 38] on polyline "button" at bounding box center [356, 39] width 3 height 2
click at [336, 68] on button "IMPRESSORA" at bounding box center [329, 72] width 68 height 15
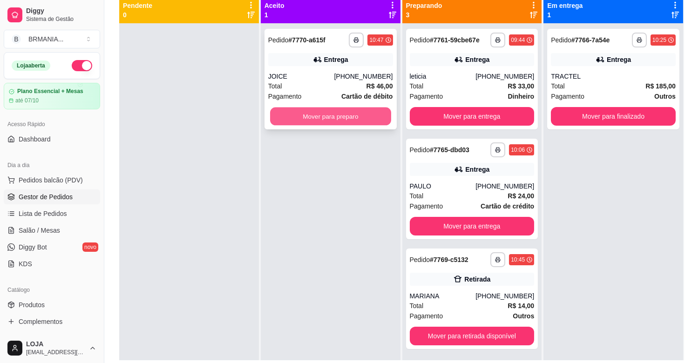
click at [319, 115] on button "Mover para preparo" at bounding box center [330, 117] width 121 height 18
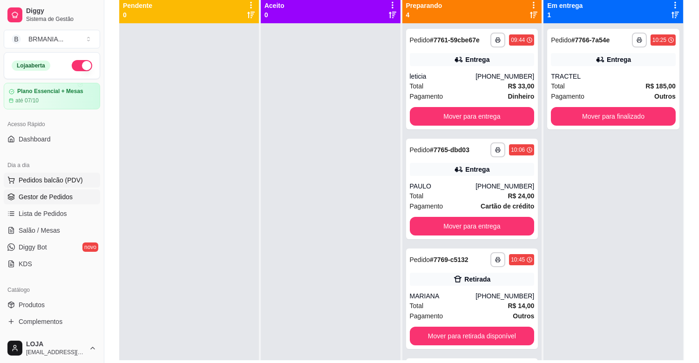
click at [52, 182] on span "Pedidos balcão (PDV)" at bounding box center [51, 180] width 64 height 9
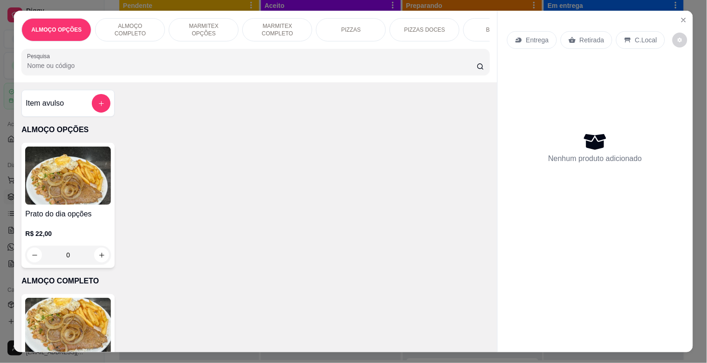
click at [216, 25] on p "MARMITEX OPÇÕES" at bounding box center [204, 29] width 54 height 15
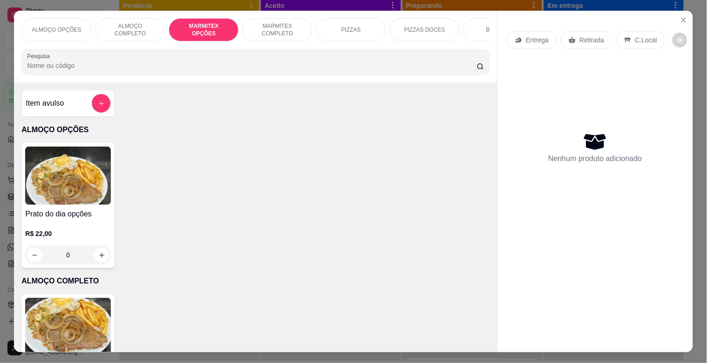
scroll to position [22, 0]
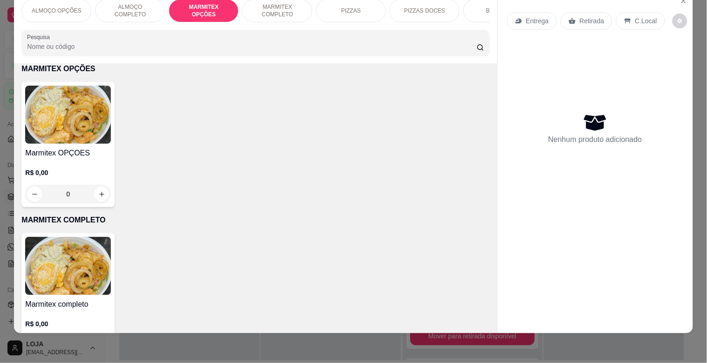
click at [72, 122] on img at bounding box center [68, 115] width 86 height 58
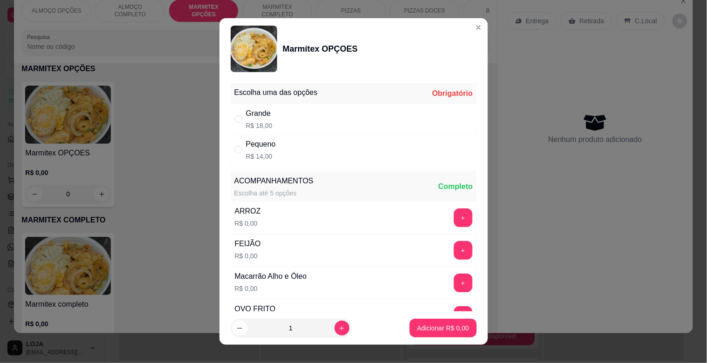
drag, startPoint x: 317, startPoint y: 168, endPoint x: 312, endPoint y: 162, distance: 8.3
click at [317, 168] on div "Escolha uma das opções Obrigatório Grande R$ 18,00 Pequeno R$ 14,00 ACOMPANHAME…" at bounding box center [353, 196] width 268 height 232
click at [310, 153] on div "Pequeno R$ 14,00" at bounding box center [354, 150] width 246 height 31
radio input "true"
click at [454, 215] on button "+" at bounding box center [463, 218] width 19 height 19
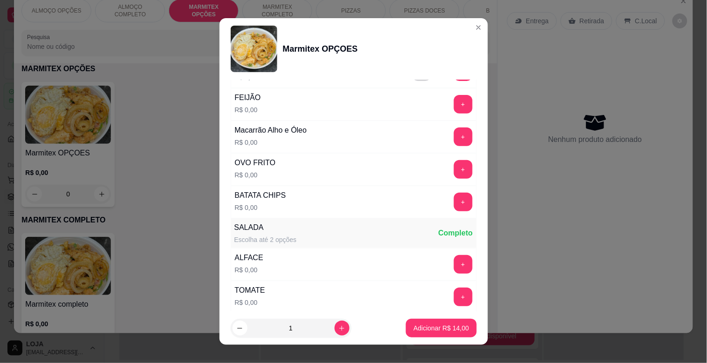
scroll to position [174, 0]
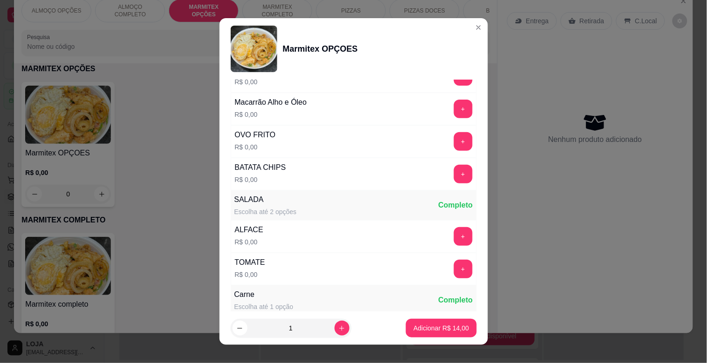
click at [454, 175] on button "+" at bounding box center [463, 174] width 19 height 19
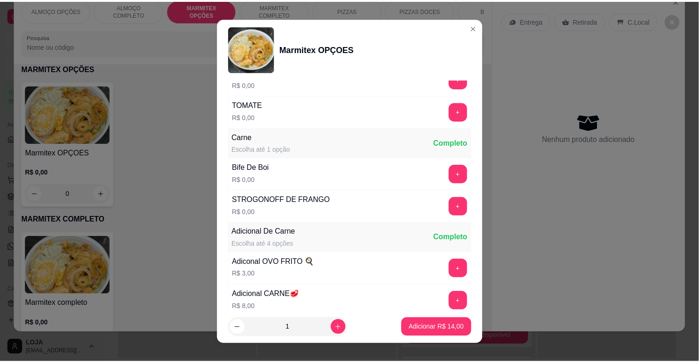
scroll to position [366, 0]
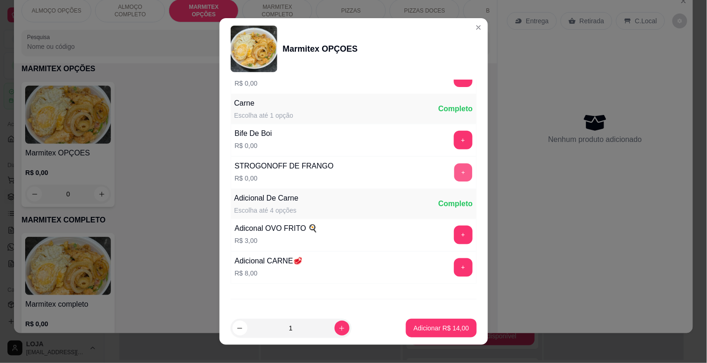
click at [454, 174] on button "+" at bounding box center [463, 173] width 18 height 18
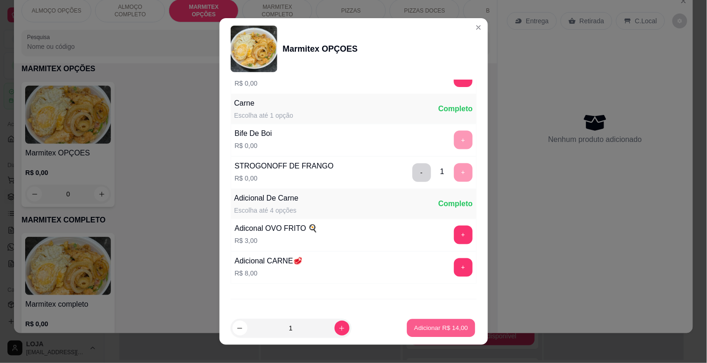
click at [439, 327] on p "Adicionar R$ 14,00" at bounding box center [441, 328] width 54 height 9
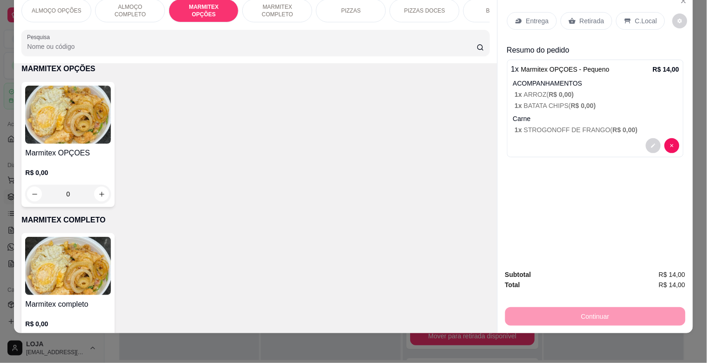
click at [580, 16] on p "Retirada" at bounding box center [592, 20] width 25 height 9
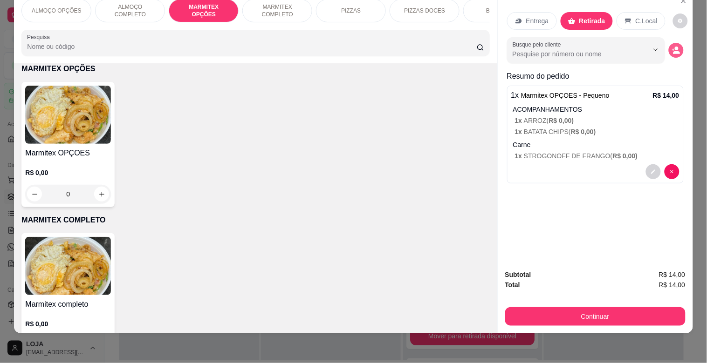
click at [672, 46] on icon "decrease-product-quantity" at bounding box center [676, 50] width 8 height 8
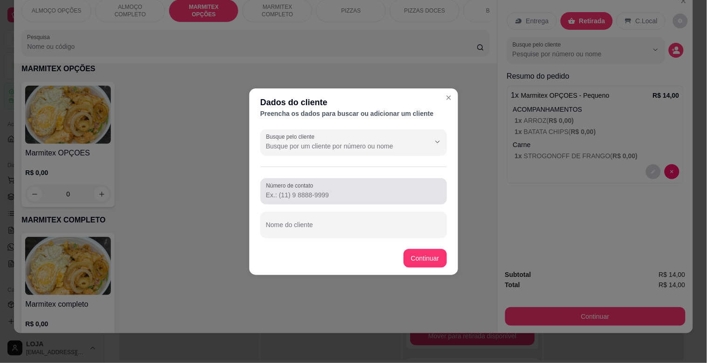
click at [366, 191] on input "Número de contato" at bounding box center [353, 195] width 175 height 9
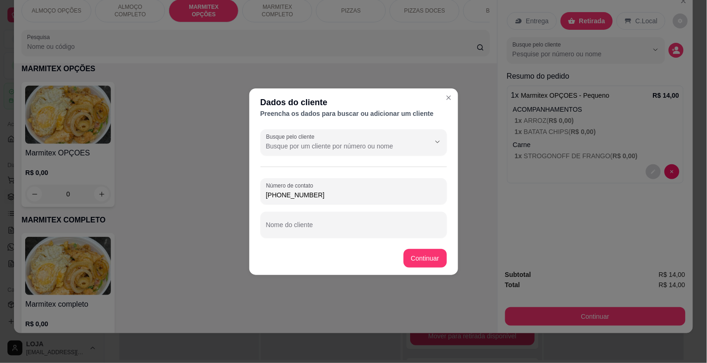
type input "[PHONE_NUMBER]"
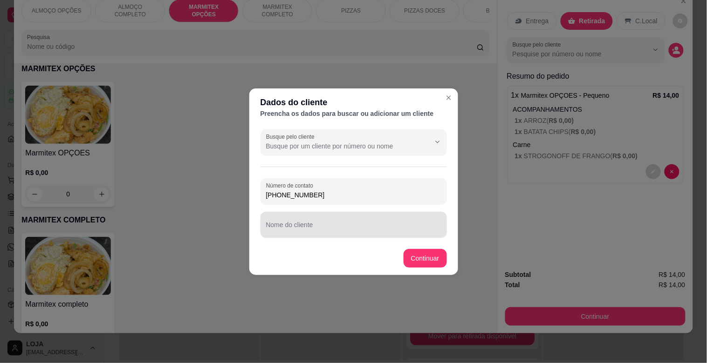
drag, startPoint x: 299, startPoint y: 216, endPoint x: 302, endPoint y: 228, distance: 12.5
click at [299, 221] on div at bounding box center [353, 225] width 175 height 19
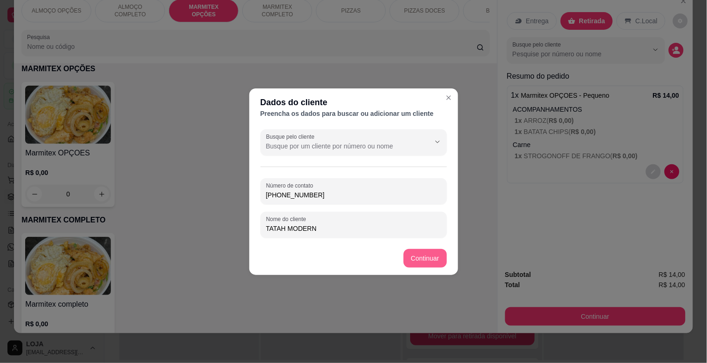
type input "TATAH MODERNA"
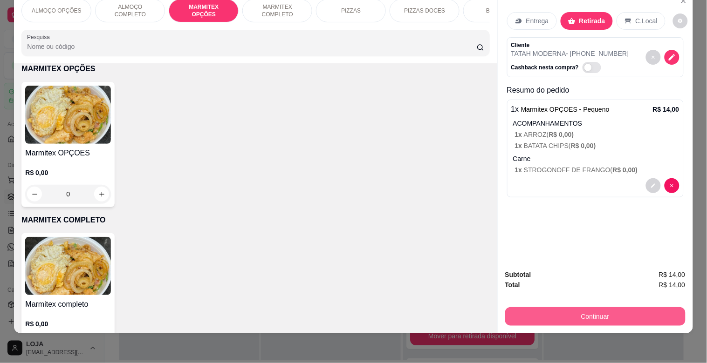
click at [595, 308] on button "Continuar" at bounding box center [595, 317] width 180 height 19
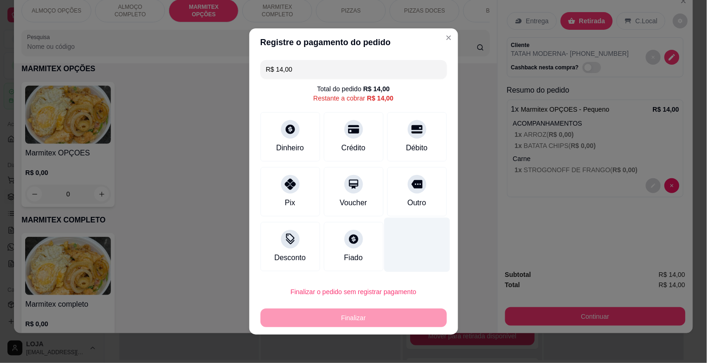
drag, startPoint x: 408, startPoint y: 188, endPoint x: 422, endPoint y: 208, distance: 24.4
click at [409, 187] on div at bounding box center [417, 184] width 19 height 19
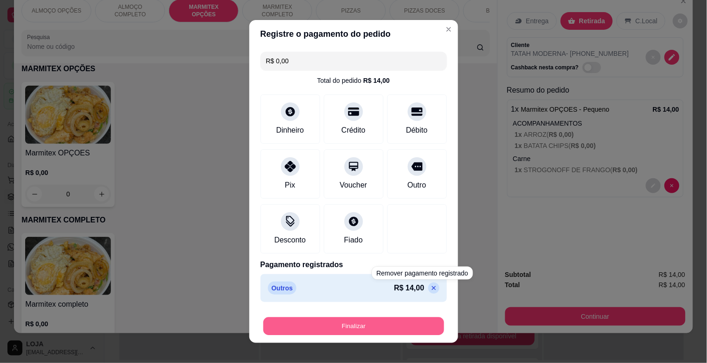
click at [362, 324] on button "Finalizar" at bounding box center [353, 327] width 181 height 18
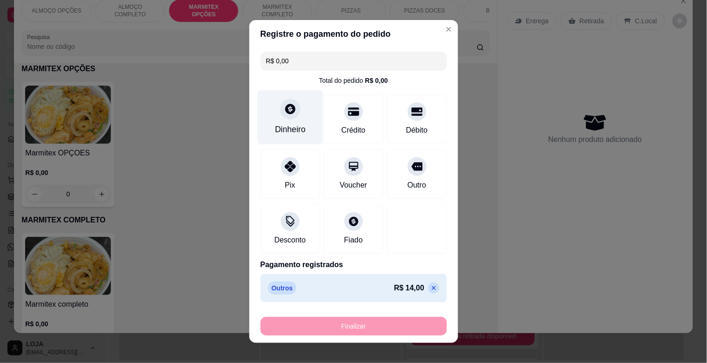
type input "-R$ 14,00"
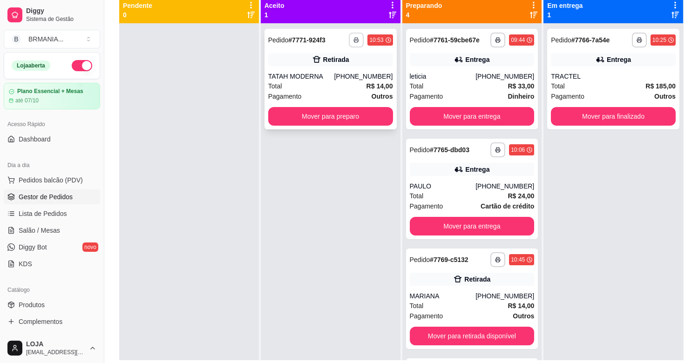
click at [356, 41] on icon "button" at bounding box center [357, 40] width 6 height 6
click at [325, 70] on button "IMPRESSORA" at bounding box center [329, 72] width 68 height 15
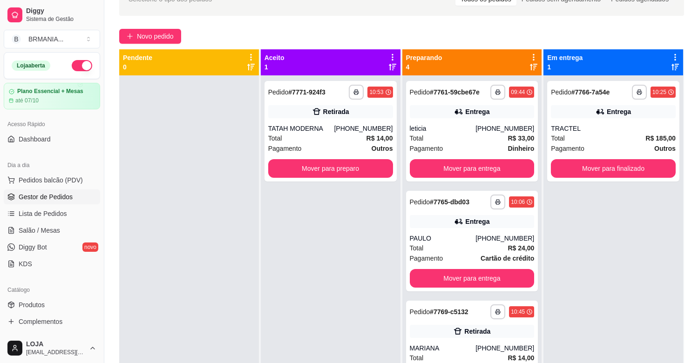
scroll to position [85, 0]
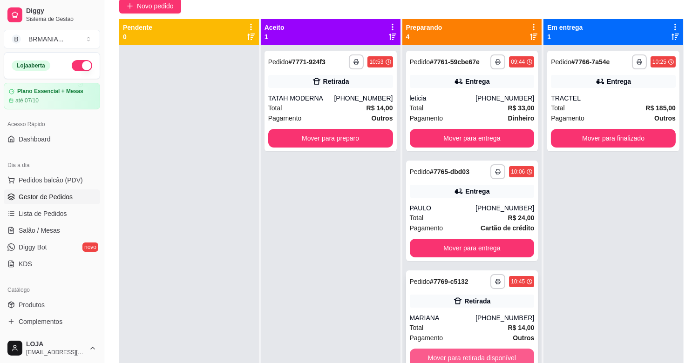
click at [473, 355] on button "Mover para retirada disponível" at bounding box center [472, 358] width 125 height 19
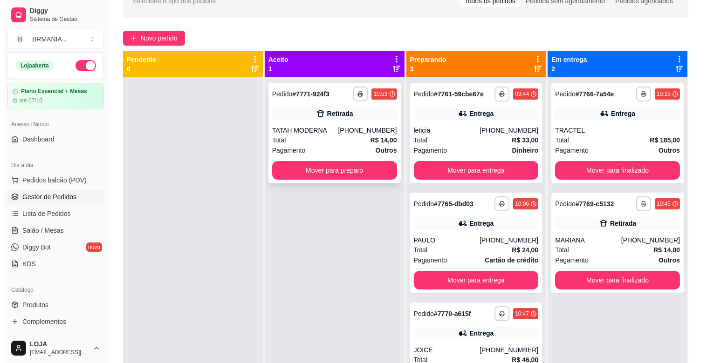
scroll to position [34, 0]
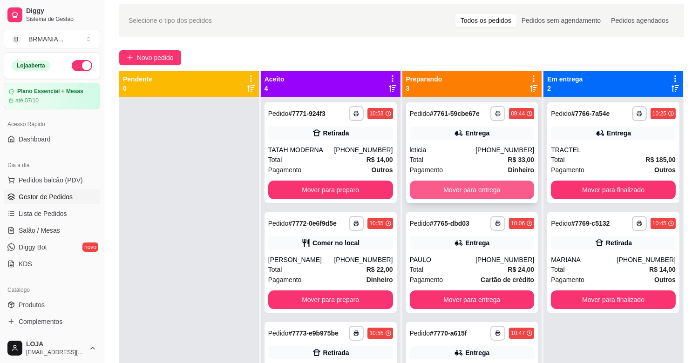
click at [472, 185] on button "Mover para entrega" at bounding box center [472, 190] width 125 height 19
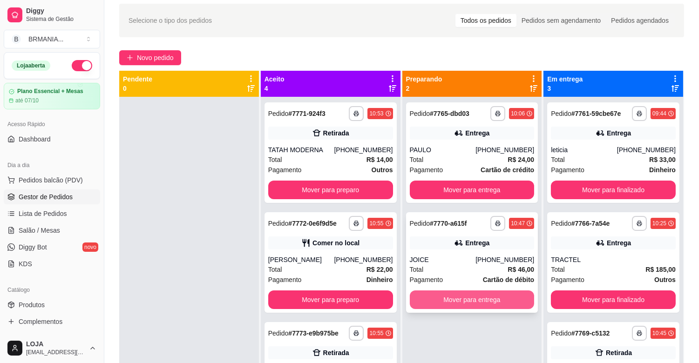
click at [460, 296] on button "Mover para entrega" at bounding box center [472, 300] width 125 height 19
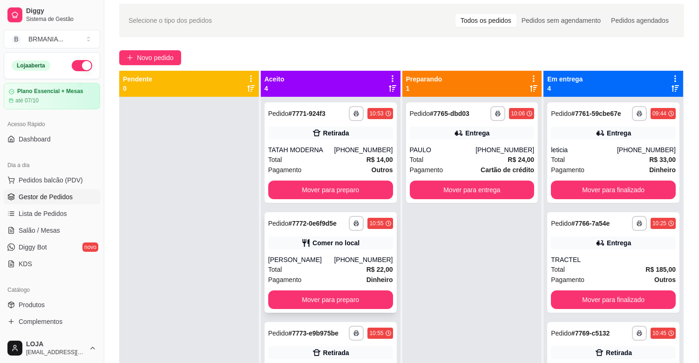
click at [336, 270] on div "Total R$ 22,00" at bounding box center [330, 270] width 125 height 10
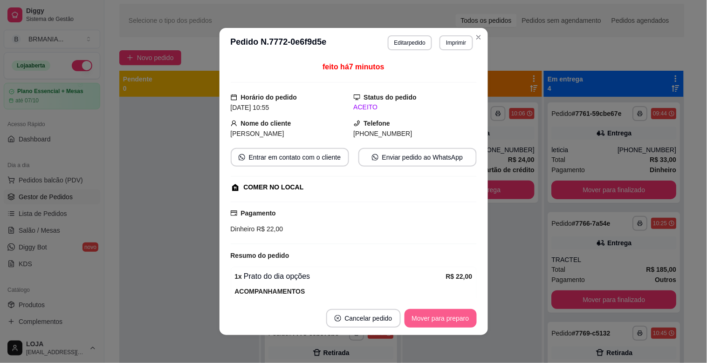
click at [439, 321] on button "Mover para preparo" at bounding box center [440, 318] width 72 height 19
click at [441, 320] on button "Mover para preparo" at bounding box center [440, 318] width 72 height 19
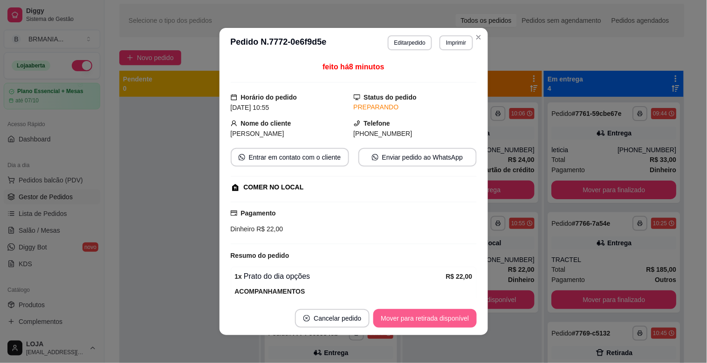
click at [440, 321] on button "Mover para retirada disponível" at bounding box center [424, 318] width 103 height 19
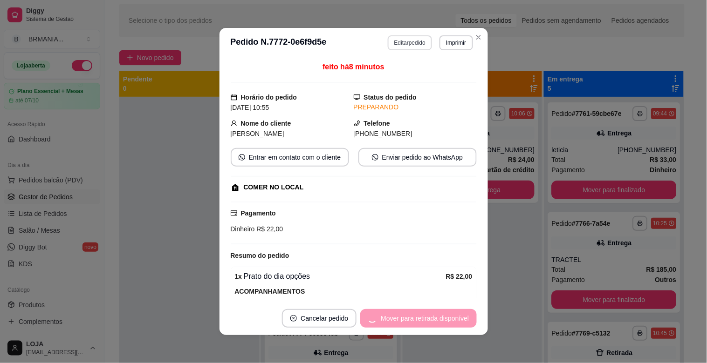
click at [410, 41] on button "Editar pedido" at bounding box center [410, 42] width 44 height 15
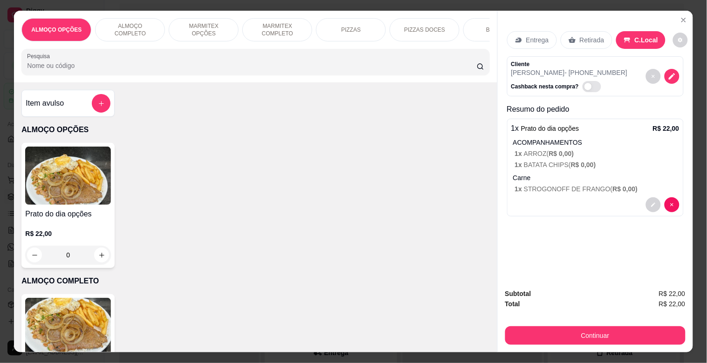
click at [675, 75] on div "Cliente [PERSON_NAME] - [PHONE_NUMBER] Cashback nesta compra?" at bounding box center [595, 76] width 177 height 40
click at [671, 74] on icon "decrease-product-quantity" at bounding box center [672, 76] width 8 height 8
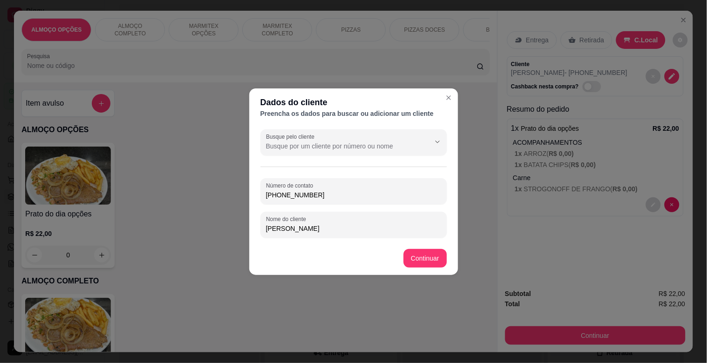
drag, startPoint x: 316, startPoint y: 201, endPoint x: 317, endPoint y: 187, distance: 14.0
click at [262, 198] on div "Número de contato [PHONE_NUMBER]" at bounding box center [353, 191] width 186 height 26
drag, startPoint x: 321, startPoint y: 192, endPoint x: 257, endPoint y: 191, distance: 63.4
click at [259, 192] on div "Busque pelo cliente Número de contato [PHONE_NUMBER] Nome do cliente [PERSON_NA…" at bounding box center [353, 184] width 209 height 116
drag, startPoint x: 333, startPoint y: 230, endPoint x: 311, endPoint y: 231, distance: 21.9
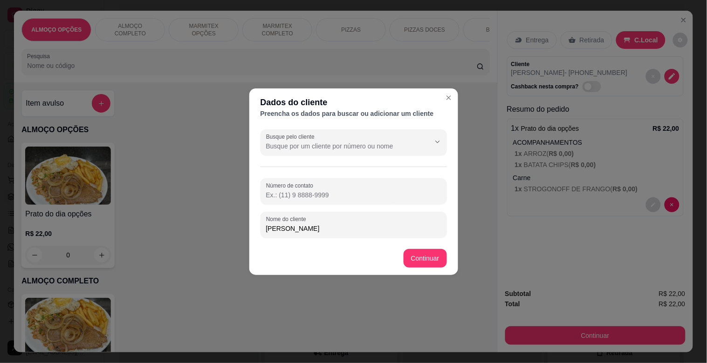
click at [311, 231] on input "[PERSON_NAME]" at bounding box center [353, 228] width 175 height 9
type input "[PERSON_NAME] MODERNA"
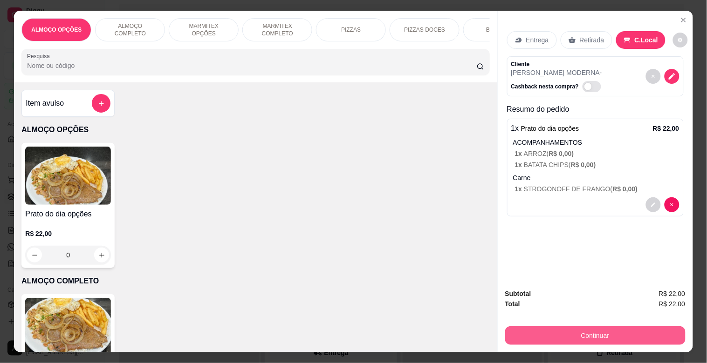
click at [572, 330] on button "Continuar" at bounding box center [595, 336] width 180 height 19
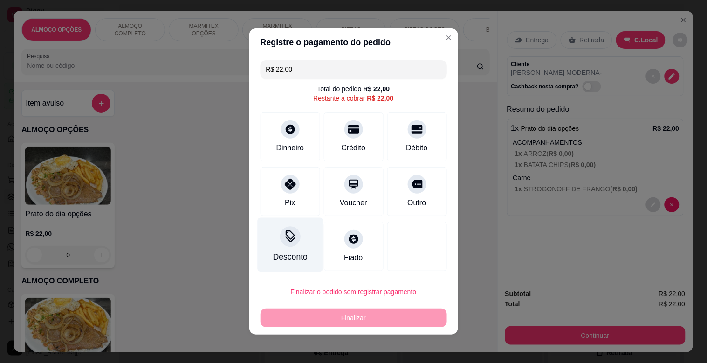
click at [290, 246] on div "Desconto" at bounding box center [290, 245] width 66 height 55
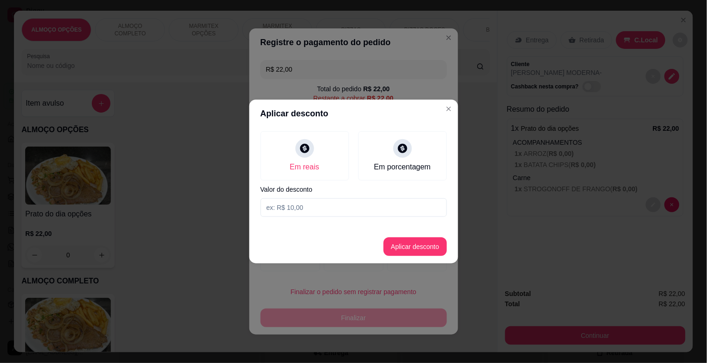
click at [320, 207] on input at bounding box center [353, 207] width 186 height 19
type input "2,00"
click at [406, 249] on button "Aplicar desconto" at bounding box center [414, 247] width 61 height 18
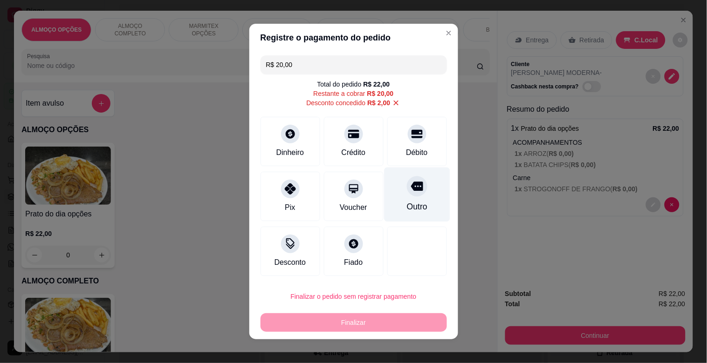
click at [407, 194] on div at bounding box center [417, 186] width 21 height 21
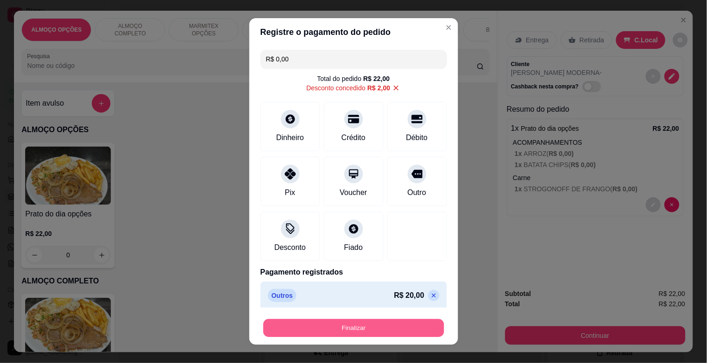
click at [344, 327] on button "Finalizar" at bounding box center [353, 329] width 181 height 18
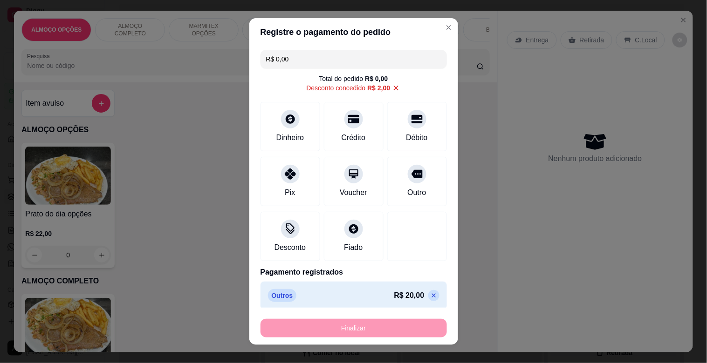
type input "-R$ 22,00"
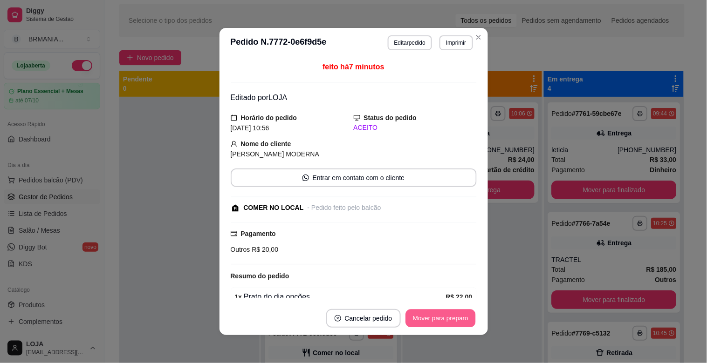
click at [441, 325] on button "Mover para preparo" at bounding box center [440, 319] width 70 height 18
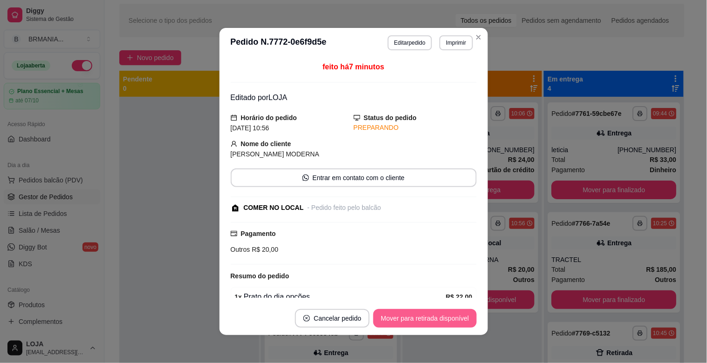
click at [442, 325] on button "Mover para retirada disponível" at bounding box center [424, 318] width 103 height 19
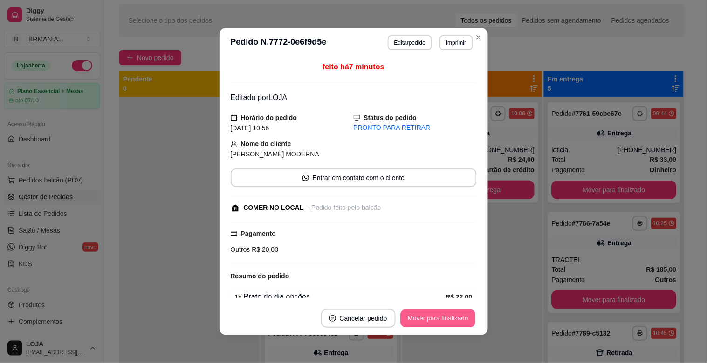
click at [440, 319] on button "Mover para finalizado" at bounding box center [437, 319] width 75 height 18
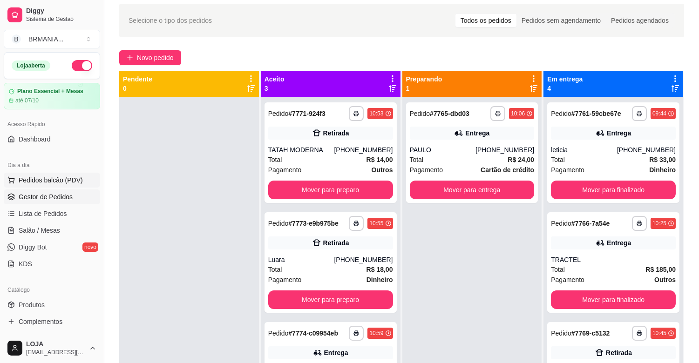
click at [68, 183] on span "Pedidos balcão (PDV)" at bounding box center [51, 180] width 64 height 9
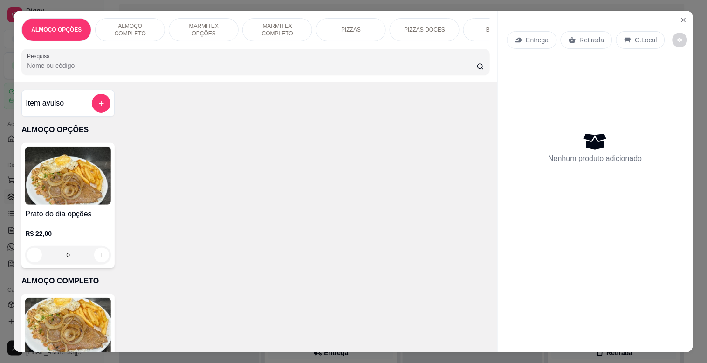
click at [257, 26] on p "MARMITEX COMPLETO" at bounding box center [277, 29] width 54 height 15
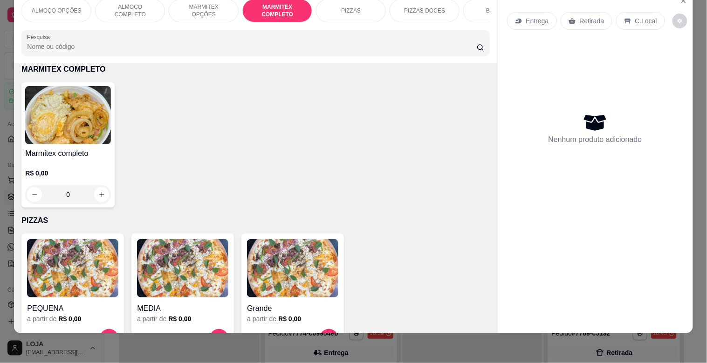
click at [68, 106] on img at bounding box center [68, 115] width 86 height 58
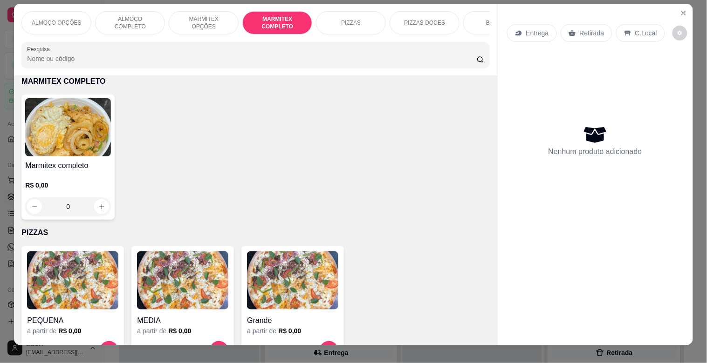
drag, startPoint x: 129, startPoint y: 183, endPoint x: 103, endPoint y: 182, distance: 26.6
click at [129, 182] on div "Marmitex completo R$ 0,00 0" at bounding box center [255, 157] width 468 height 125
click at [103, 182] on div "R$ 0,00 0" at bounding box center [68, 193] width 86 height 45
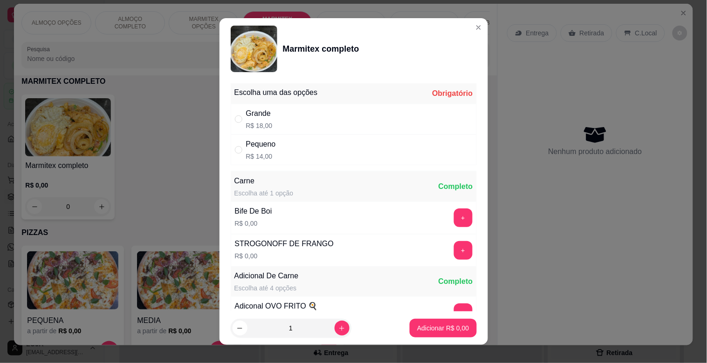
click at [333, 156] on div "Pequeno R$ 14,00" at bounding box center [354, 150] width 246 height 31
radio input "true"
click at [454, 221] on button "+" at bounding box center [463, 218] width 19 height 19
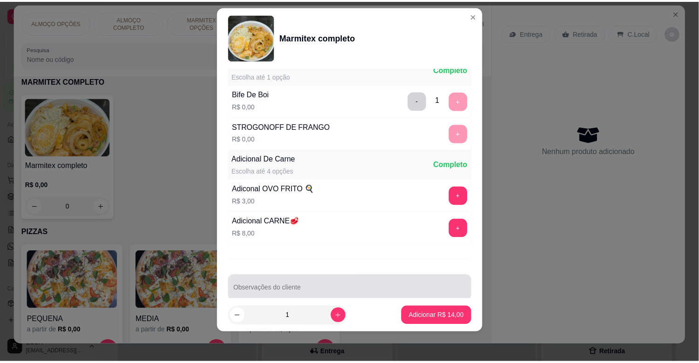
scroll to position [130, 0]
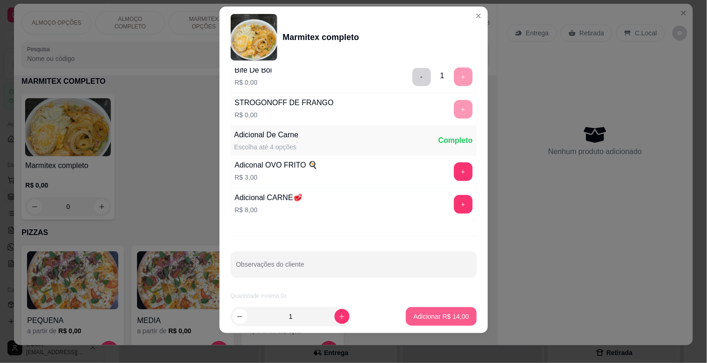
click at [431, 315] on p "Adicionar R$ 14,00" at bounding box center [440, 316] width 55 height 9
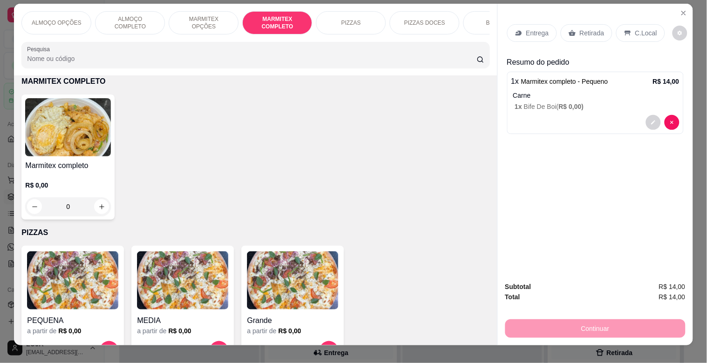
click at [593, 30] on p "Retirada" at bounding box center [592, 32] width 25 height 9
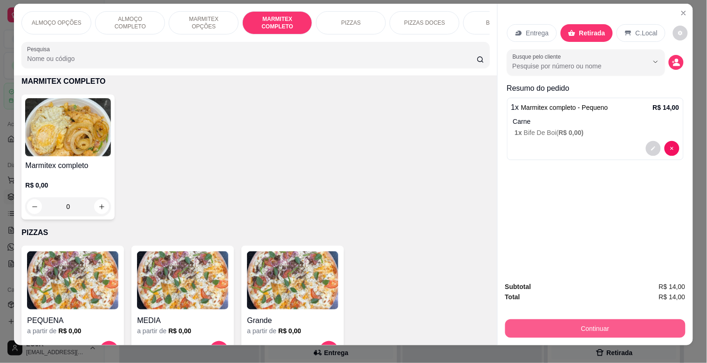
click at [611, 328] on button "Continuar" at bounding box center [595, 329] width 180 height 19
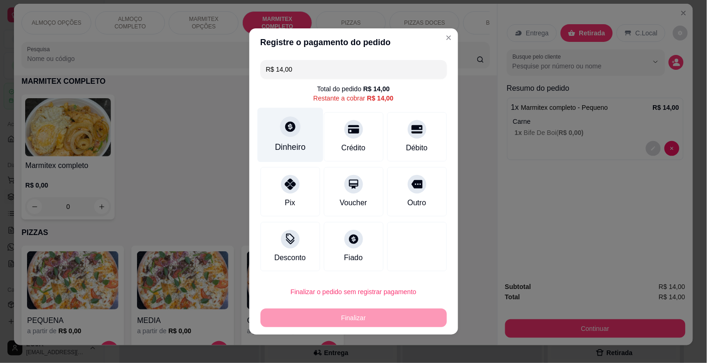
click at [276, 137] on div "Dinheiro" at bounding box center [290, 135] width 66 height 55
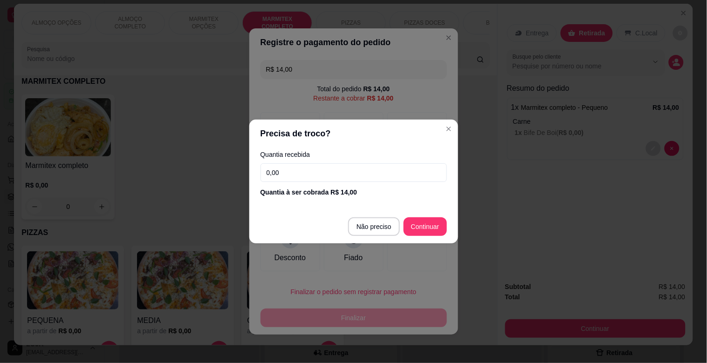
click at [311, 171] on input "0,00" at bounding box center [353, 173] width 186 height 19
type input "50,00"
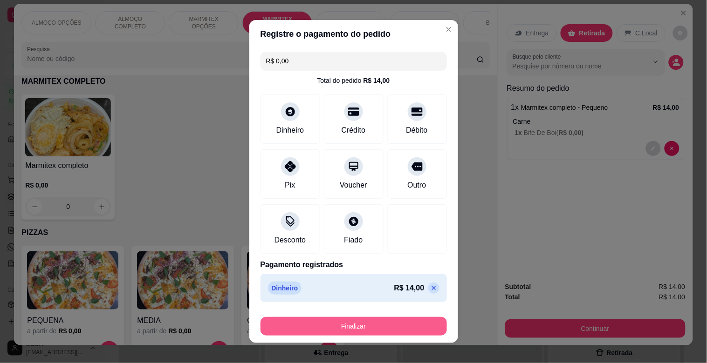
click at [376, 328] on button "Finalizar" at bounding box center [353, 326] width 186 height 19
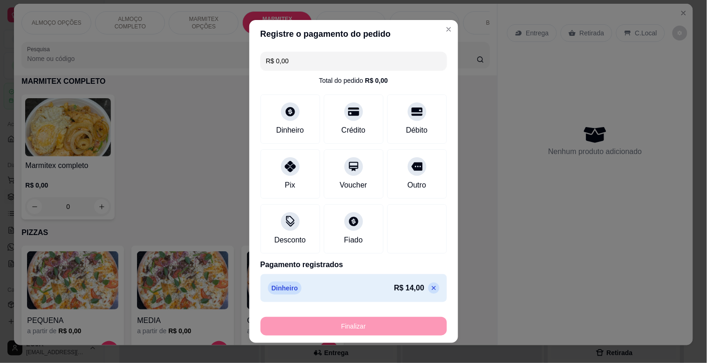
type input "-R$ 14,00"
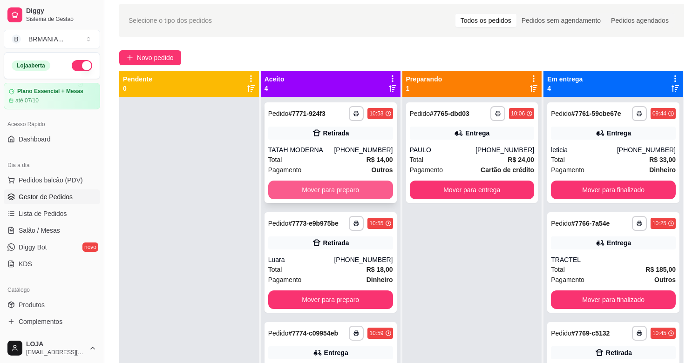
click at [333, 190] on button "Mover para preparo" at bounding box center [330, 190] width 125 height 19
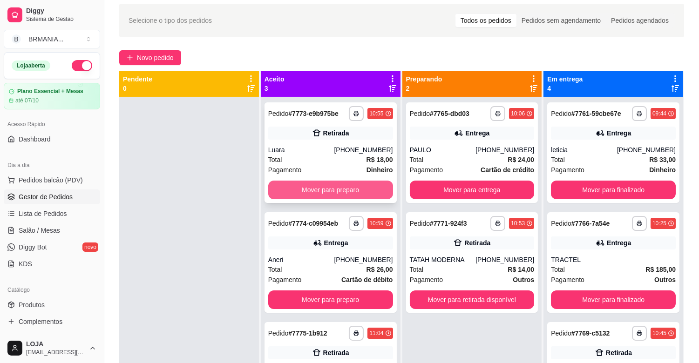
click at [321, 188] on button "Mover para preparo" at bounding box center [330, 190] width 125 height 19
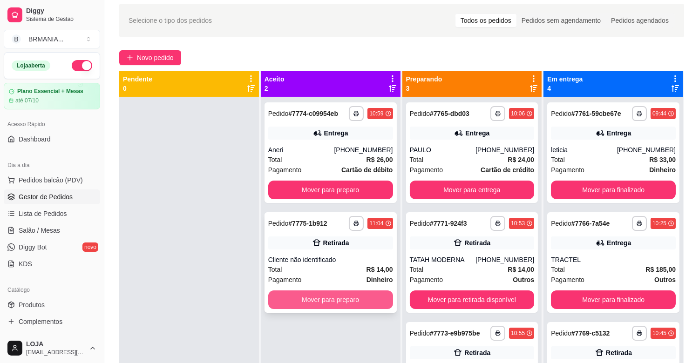
click at [338, 292] on button "Mover para preparo" at bounding box center [330, 300] width 125 height 19
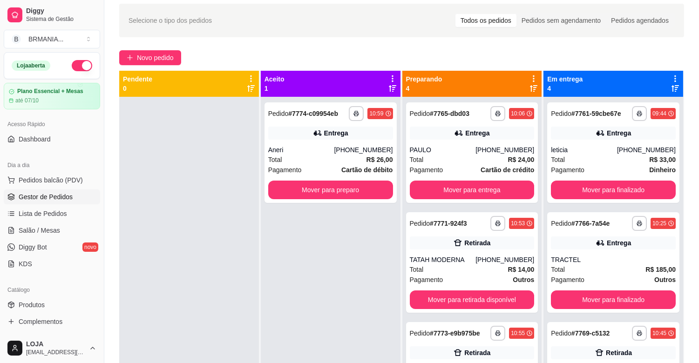
scroll to position [142, 0]
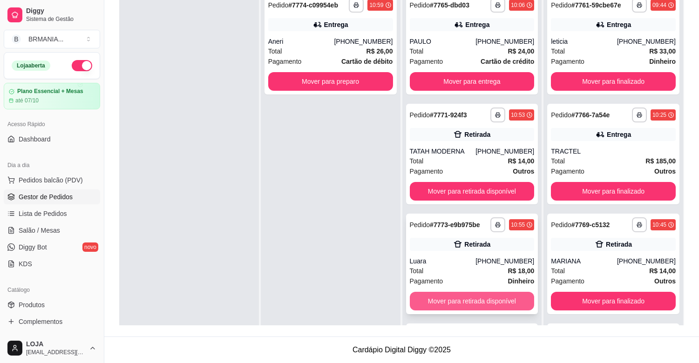
click at [464, 300] on button "Mover para retirada disponível" at bounding box center [472, 301] width 125 height 19
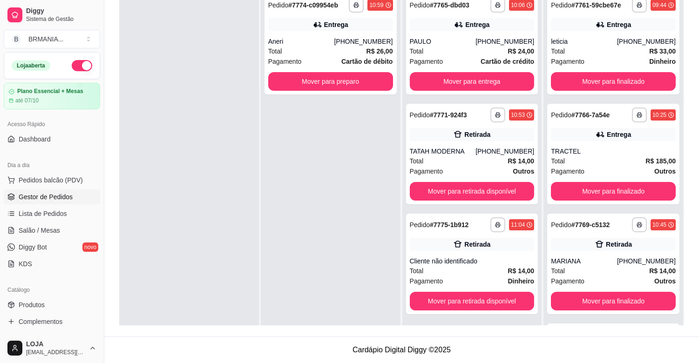
scroll to position [0, 0]
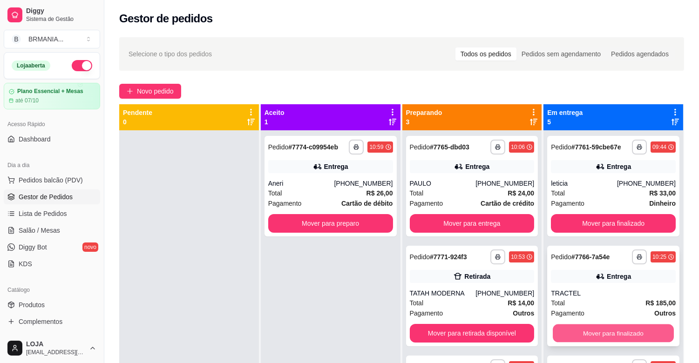
click at [581, 333] on button "Mover para finalizado" at bounding box center [613, 334] width 121 height 18
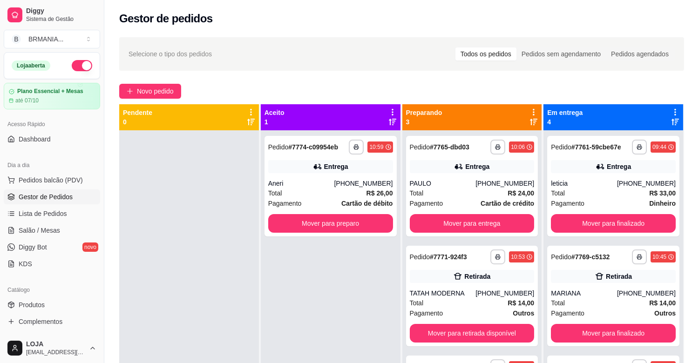
drag, startPoint x: 695, startPoint y: 203, endPoint x: 706, endPoint y: 207, distance: 12.1
click at [699, 207] on html "Diggy Sistema de Gestão B BRMANIA ... Loja aberta Plano Essencial + Mesas até 0…" at bounding box center [349, 181] width 699 height 363
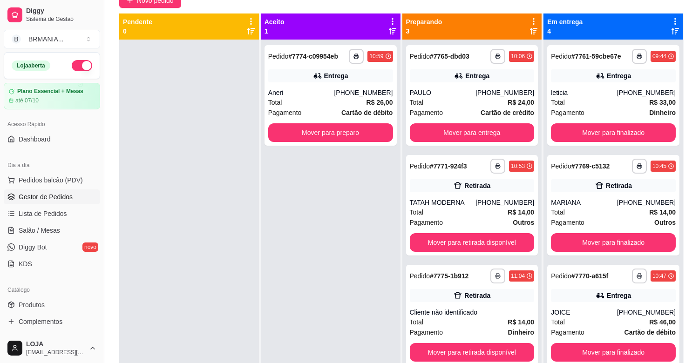
scroll to position [142, 0]
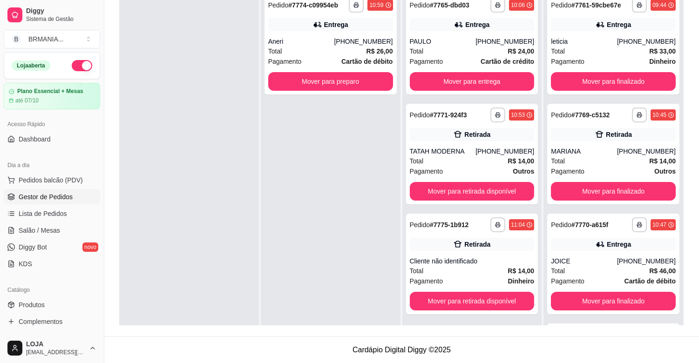
click at [693, 359] on footer "Cardápio Digital Diggy © 2025" at bounding box center [401, 350] width 595 height 27
click at [632, 227] on button "button" at bounding box center [639, 225] width 15 height 15
click at [610, 261] on button "IMPRESSORA" at bounding box center [601, 257] width 68 height 15
click at [610, 261] on div "Escolha a impressora IMPRESSORA" at bounding box center [600, 251] width 77 height 32
click at [600, 161] on div "Total R$ 14,00" at bounding box center [613, 161] width 125 height 10
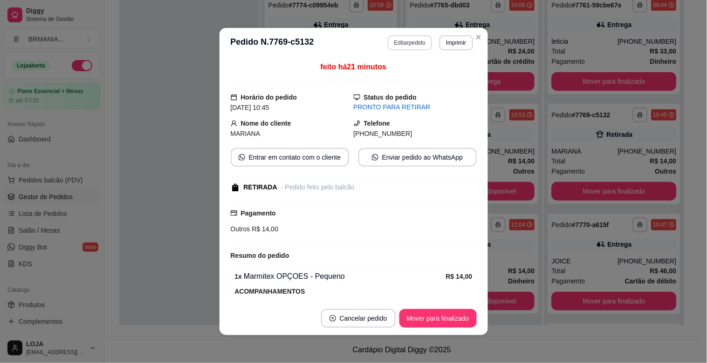
click at [394, 42] on button "Editar pedido" at bounding box center [410, 42] width 44 height 15
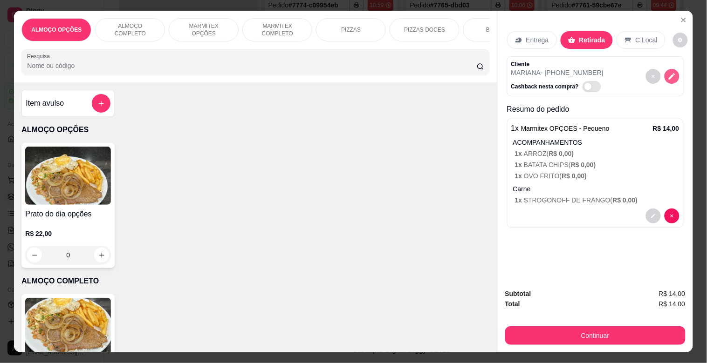
click at [668, 72] on icon "decrease-product-quantity" at bounding box center [672, 76] width 8 height 8
click at [668, 73] on icon "decrease-product-quantity" at bounding box center [672, 77] width 8 height 8
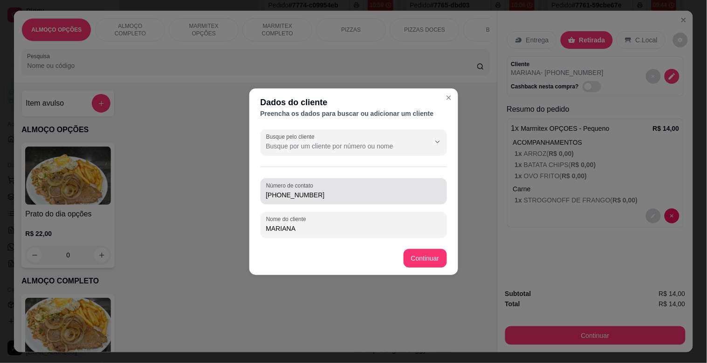
drag, startPoint x: 317, startPoint y: 195, endPoint x: 337, endPoint y: 184, distance: 22.3
click at [283, 197] on input "[PHONE_NUMBER]" at bounding box center [353, 195] width 175 height 9
click at [245, 199] on div "Dados do cliente Preencha os dados para buscar ou adicionar um cliente Busque p…" at bounding box center [353, 181] width 707 height 363
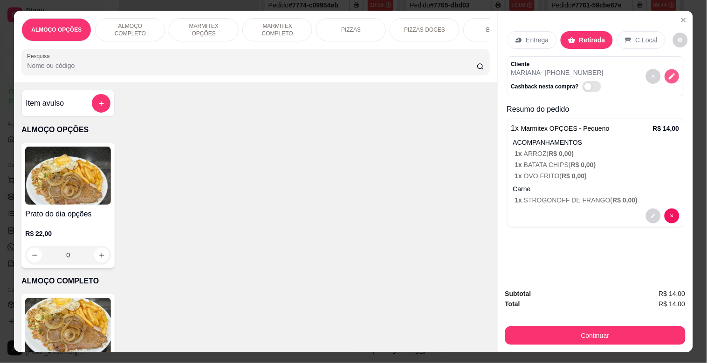
click at [671, 73] on icon "decrease-product-quantity" at bounding box center [672, 77] width 8 height 8
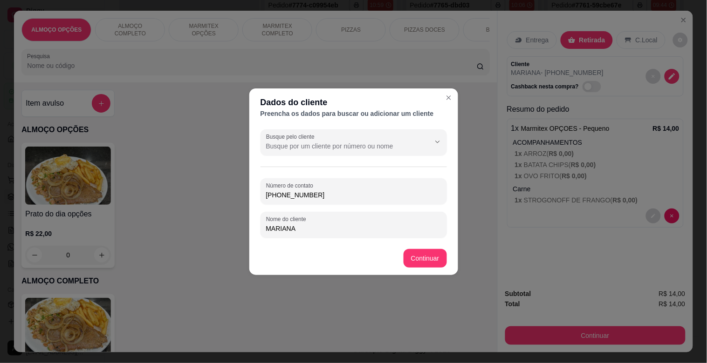
drag, startPoint x: 323, startPoint y: 190, endPoint x: 252, endPoint y: 192, distance: 71.3
click at [252, 192] on div "Busque pelo cliente Número de contato [PHONE_NUMBER] Nome do cliente [PERSON_NA…" at bounding box center [353, 184] width 209 height 116
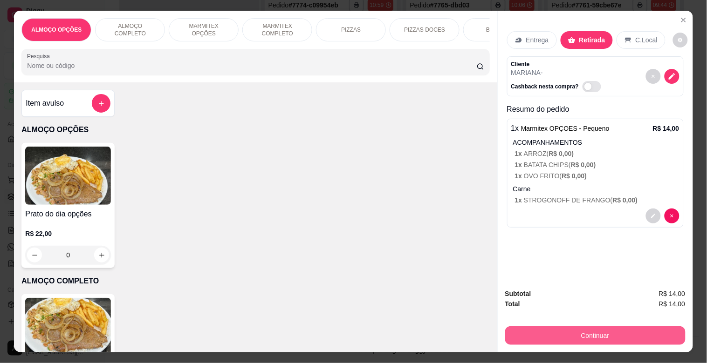
click at [581, 334] on button "Continuar" at bounding box center [595, 336] width 180 height 19
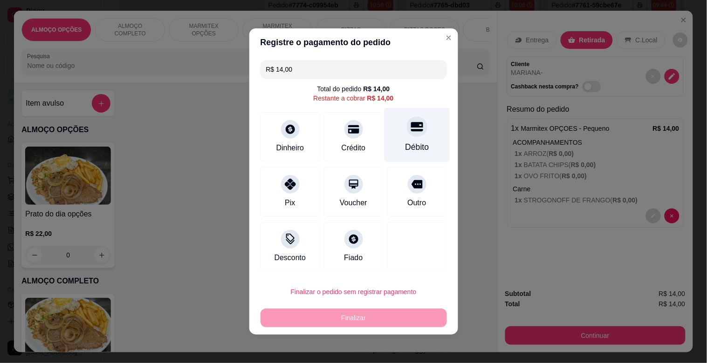
click at [408, 141] on div "Débito" at bounding box center [417, 135] width 66 height 55
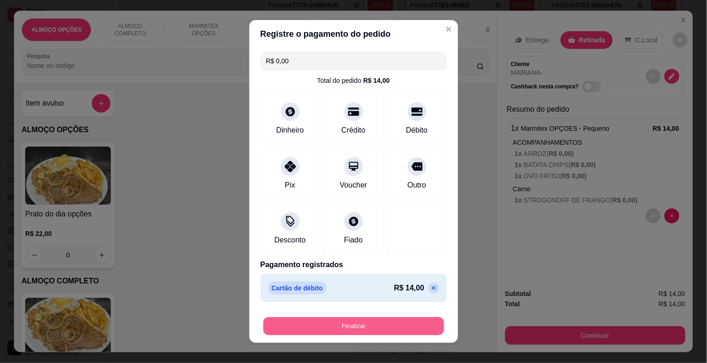
click at [372, 329] on button "Finalizar" at bounding box center [353, 327] width 181 height 18
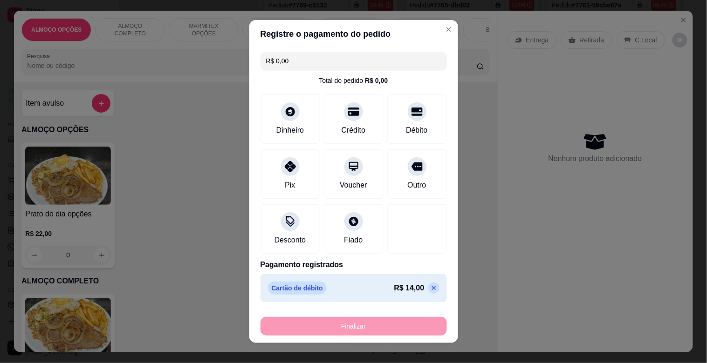
type input "-R$ 14,00"
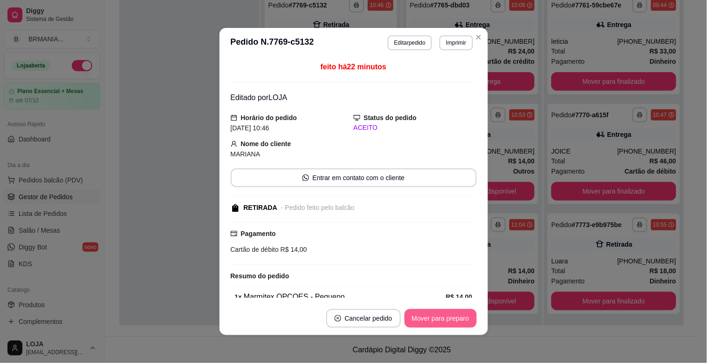
click at [426, 315] on button "Mover para preparo" at bounding box center [440, 318] width 72 height 19
click at [449, 321] on button "Mover para retirada disponível" at bounding box center [424, 318] width 103 height 19
click at [449, 321] on button "Mover para finalizado" at bounding box center [437, 318] width 77 height 19
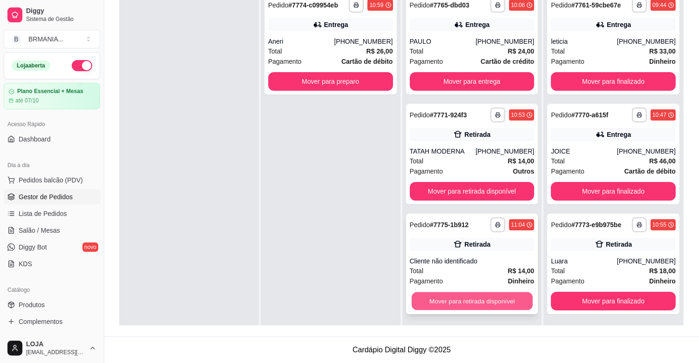
click at [492, 297] on button "Mover para retirada disponível" at bounding box center [472, 302] width 121 height 18
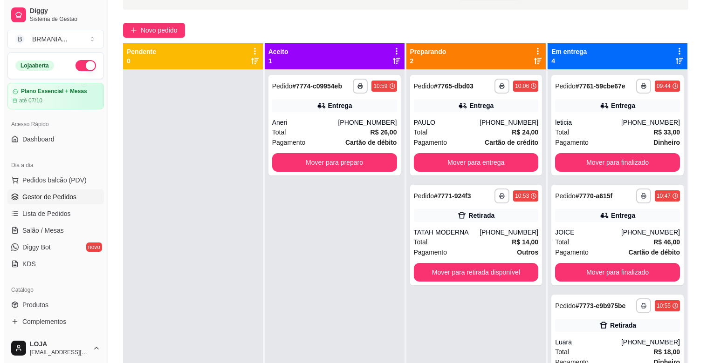
scroll to position [0, 0]
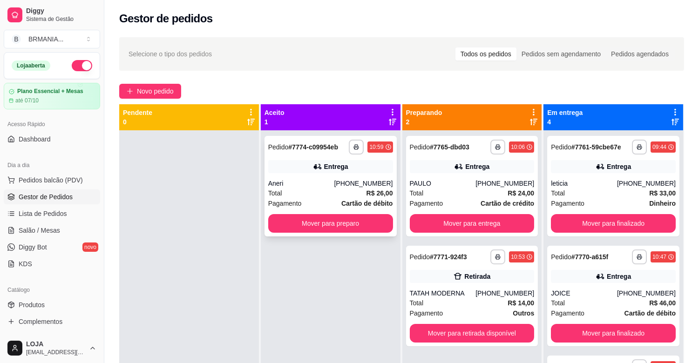
click at [332, 187] on div "Aneri" at bounding box center [301, 183] width 66 height 9
click at [65, 176] on span "Pedidos balcão (PDV)" at bounding box center [51, 180] width 64 height 9
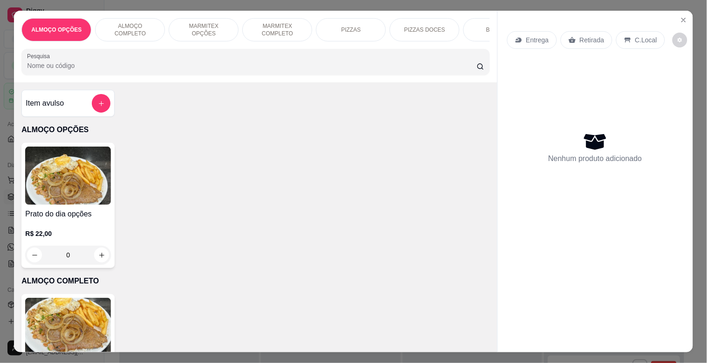
click at [292, 28] on p "MARMITEX COMPLETO" at bounding box center [277, 29] width 54 height 15
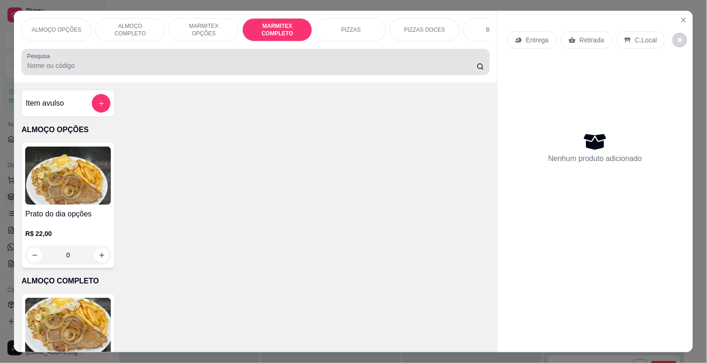
scroll to position [22, 0]
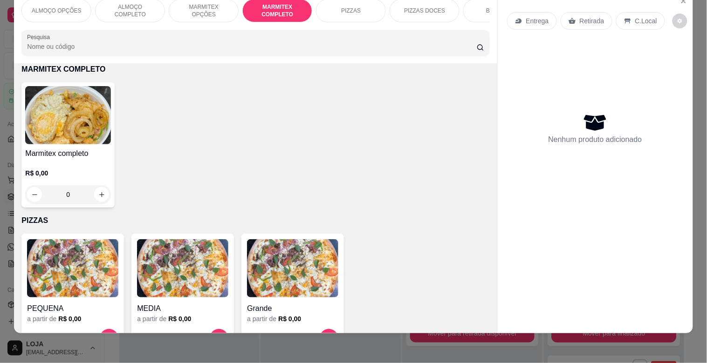
click at [83, 148] on h4 "Marmitex completo" at bounding box center [68, 153] width 86 height 11
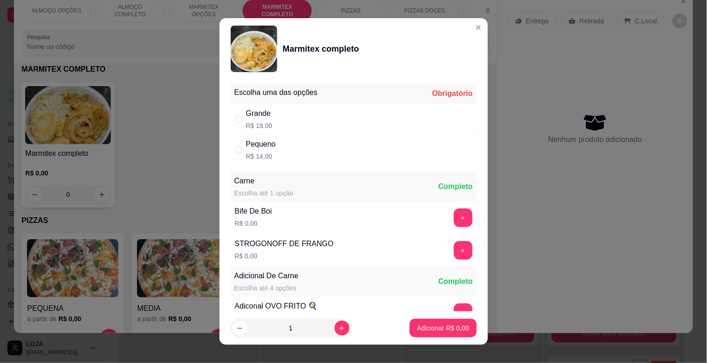
click at [280, 156] on div "Pequeno R$ 14,00" at bounding box center [354, 150] width 246 height 31
radio input "true"
click at [454, 219] on button "+" at bounding box center [463, 218] width 18 height 18
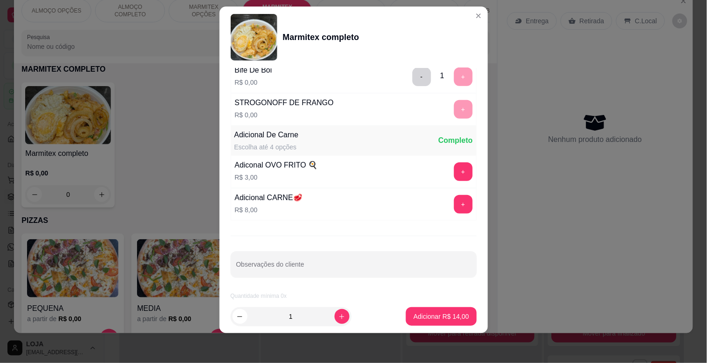
scroll to position [130, 0]
click at [441, 318] on p "Adicionar R$ 14,00" at bounding box center [441, 316] width 54 height 9
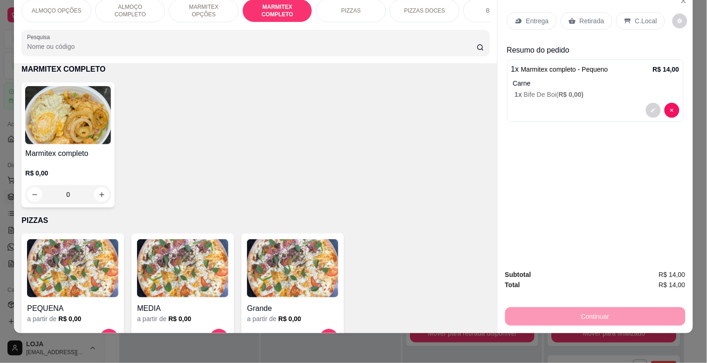
click at [595, 16] on p "Retirada" at bounding box center [592, 20] width 25 height 9
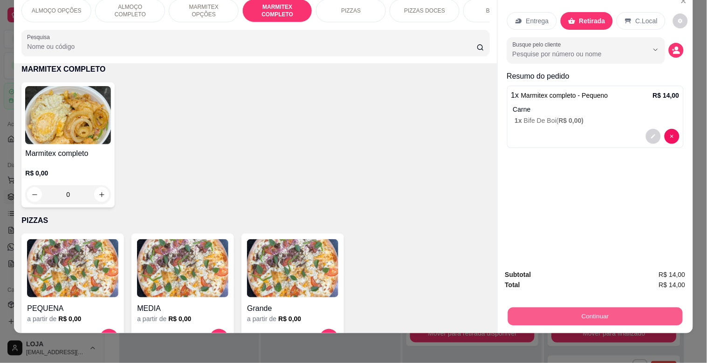
click at [622, 309] on button "Continuar" at bounding box center [594, 317] width 175 height 18
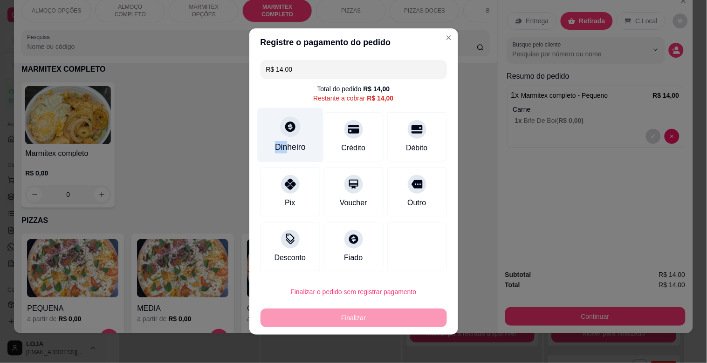
click at [282, 141] on div "Dinheiro" at bounding box center [290, 135] width 66 height 55
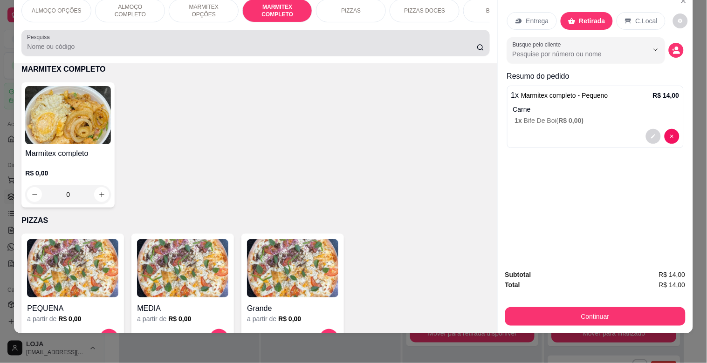
click at [197, 52] on div at bounding box center [255, 43] width 457 height 19
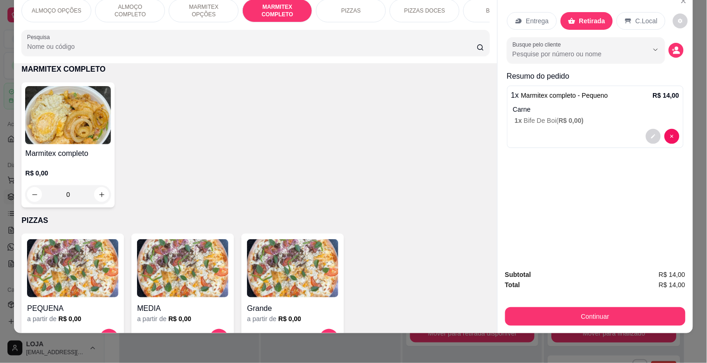
scroll to position [0, 0]
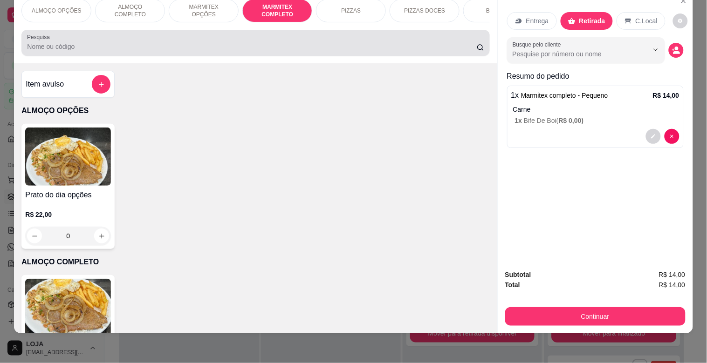
click at [77, 44] on input "Pesquisa" at bounding box center [252, 46] width 450 height 9
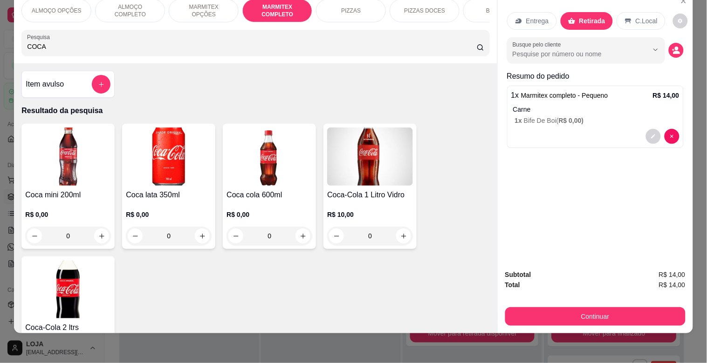
type input "COCA"
click at [172, 170] on img at bounding box center [169, 157] width 86 height 58
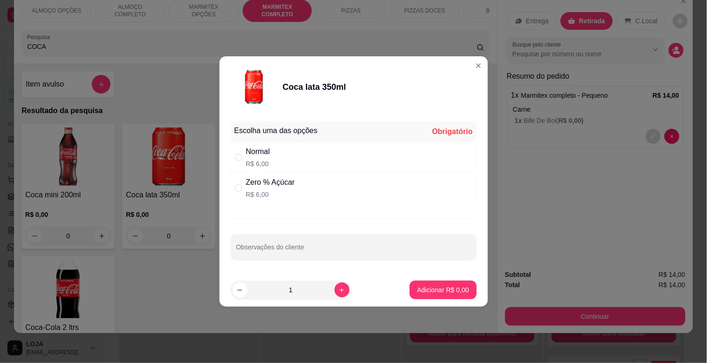
click at [326, 160] on div "Normal R$ 6,00" at bounding box center [354, 157] width 246 height 31
radio input "true"
click at [440, 292] on p "Adicionar R$ 6,00" at bounding box center [443, 290] width 52 height 9
type input "1"
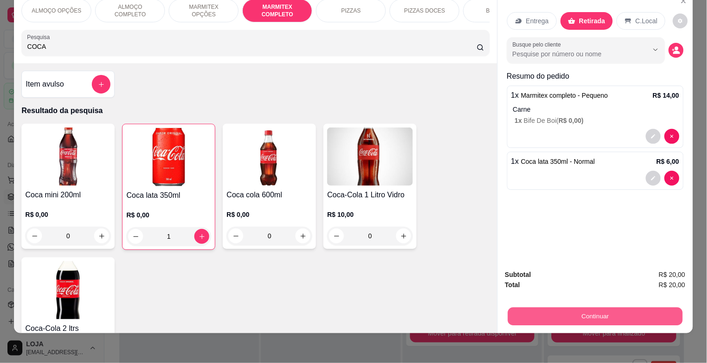
click at [628, 308] on button "Continuar" at bounding box center [594, 317] width 175 height 18
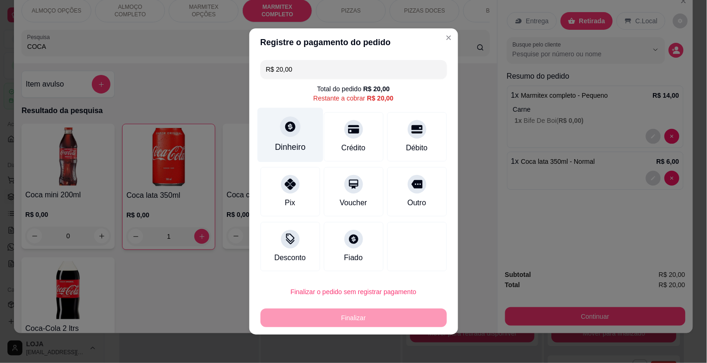
click at [294, 135] on div "Dinheiro" at bounding box center [290, 135] width 66 height 55
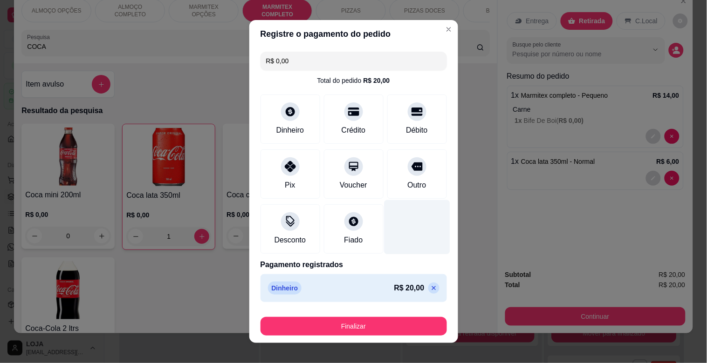
type input "R$ 0,00"
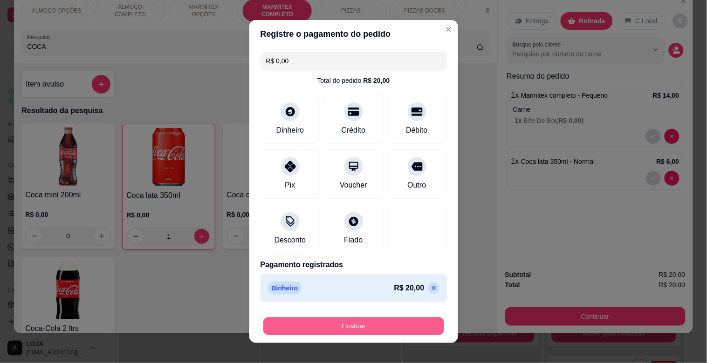
click at [357, 324] on button "Finalizar" at bounding box center [353, 327] width 181 height 18
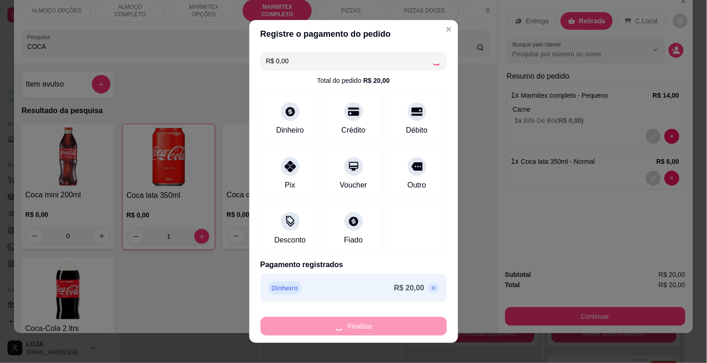
type input "0"
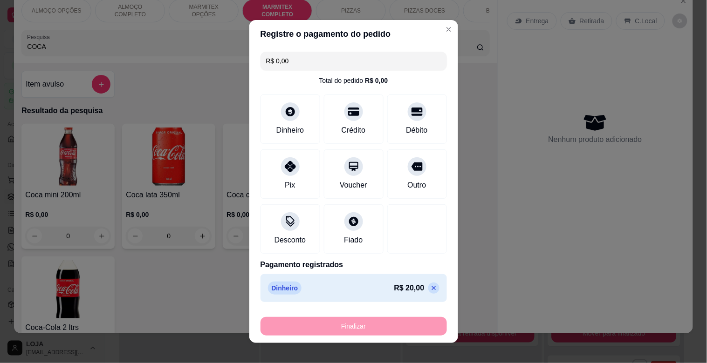
type input "-R$ 20,00"
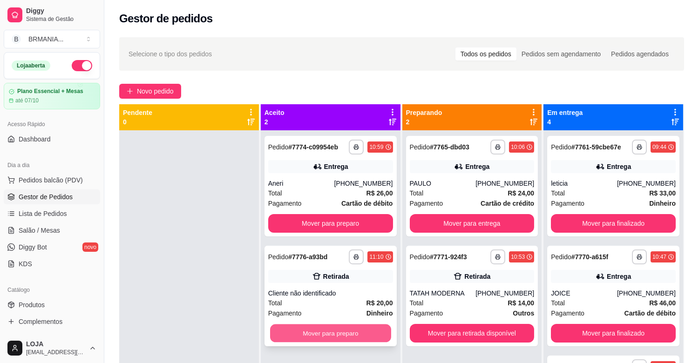
click at [317, 338] on button "Mover para preparo" at bounding box center [330, 334] width 121 height 18
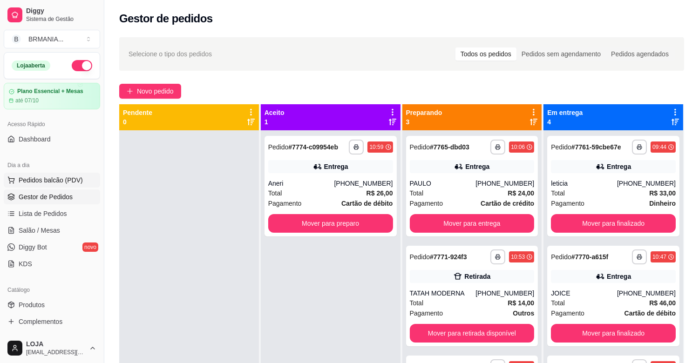
click at [42, 186] on button "Pedidos balcão (PDV)" at bounding box center [52, 180] width 96 height 15
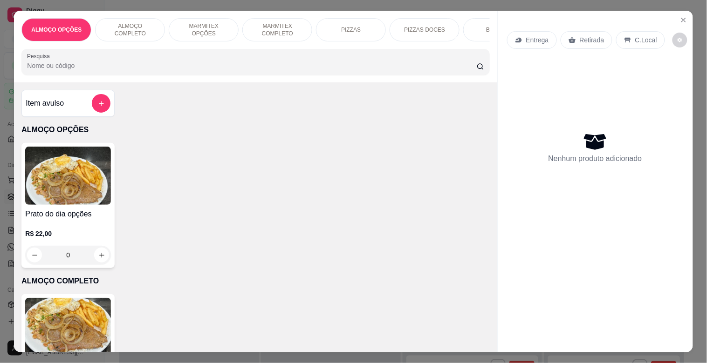
click at [277, 28] on p "MARMITEX COMPLETO" at bounding box center [277, 29] width 54 height 15
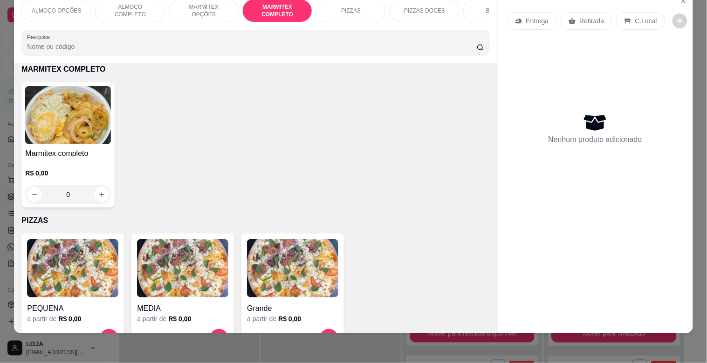
click at [77, 115] on img at bounding box center [68, 115] width 86 height 58
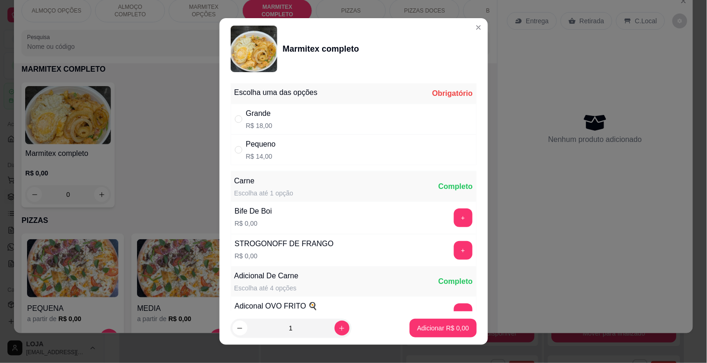
drag, startPoint x: 269, startPoint y: 150, endPoint x: 280, endPoint y: 150, distance: 11.2
click at [269, 149] on div "Pequeno" at bounding box center [261, 144] width 30 height 11
radio input "true"
click at [427, 325] on p "Adicionar R$ 14,00" at bounding box center [441, 328] width 54 height 9
type input "1"
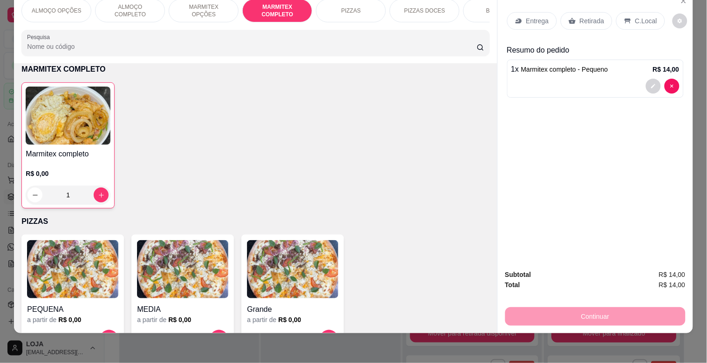
click at [635, 16] on p "C.Local" at bounding box center [646, 20] width 22 height 9
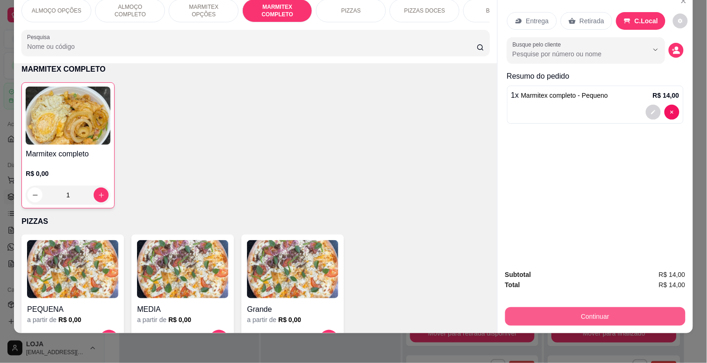
click at [583, 311] on button "Continuar" at bounding box center [595, 317] width 180 height 19
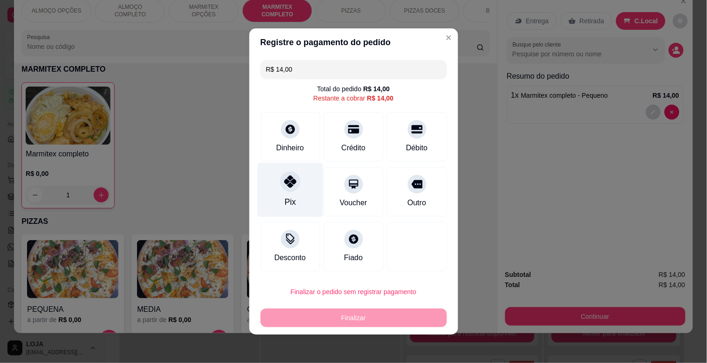
click at [284, 185] on icon at bounding box center [290, 182] width 12 height 12
type input "R$ 0,00"
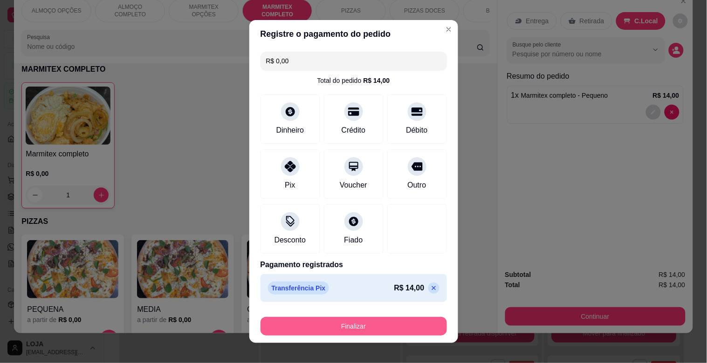
click at [411, 325] on button "Finalizar" at bounding box center [353, 326] width 186 height 19
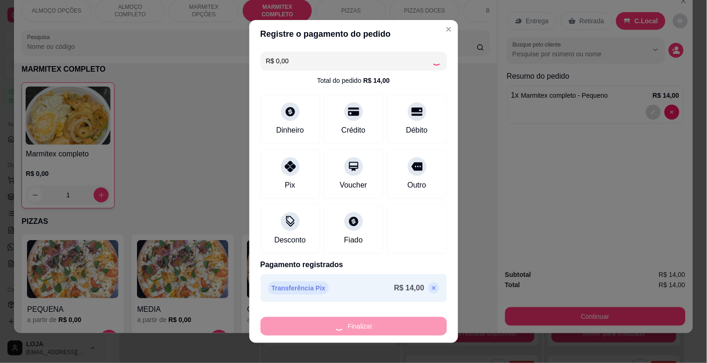
type input "0"
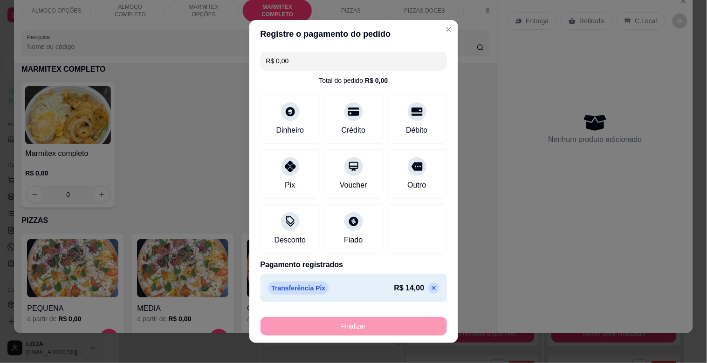
type input "-R$ 14,00"
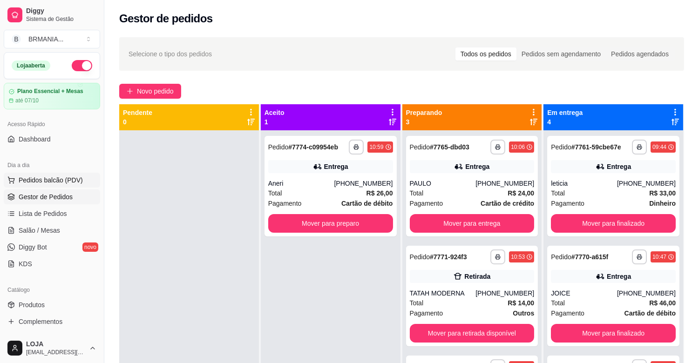
click at [67, 185] on span "Pedidos balcão (PDV)" at bounding box center [51, 180] width 64 height 9
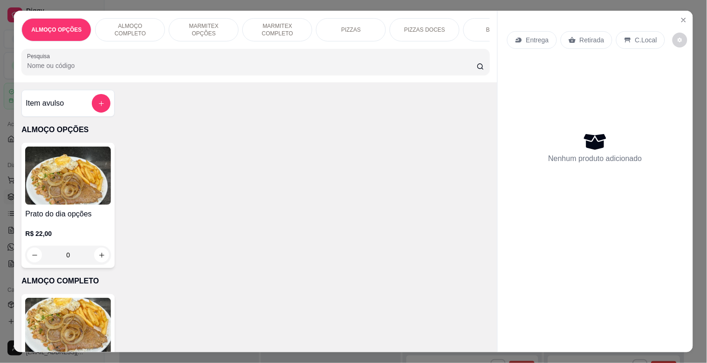
click at [264, 29] on p "MARMITEX COMPLETO" at bounding box center [277, 29] width 54 height 15
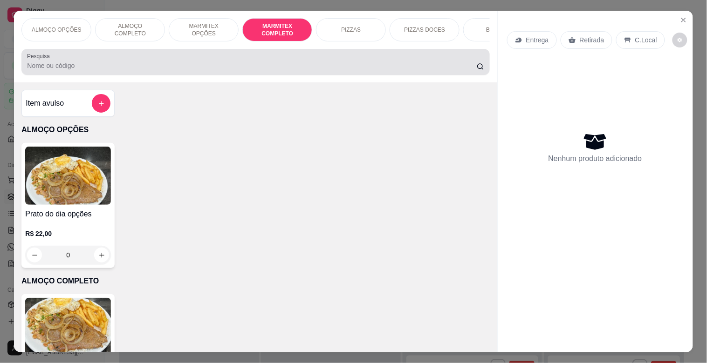
scroll to position [22, 0]
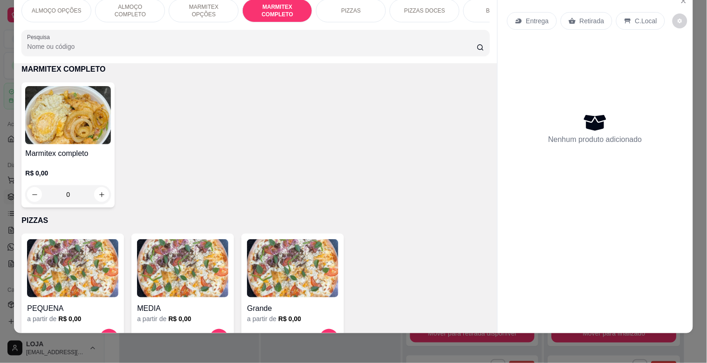
click at [44, 155] on h4 "Marmitex completo" at bounding box center [68, 153] width 86 height 11
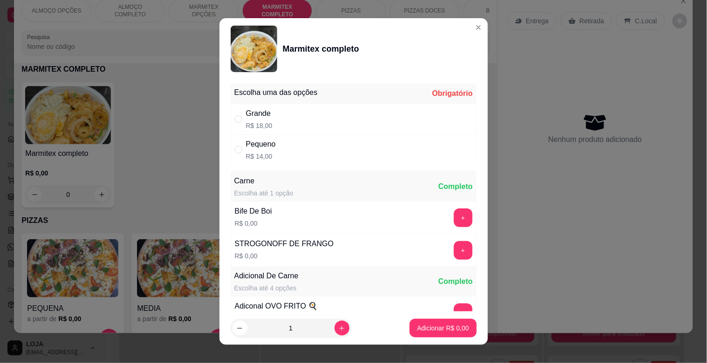
click at [265, 112] on div "Grande" at bounding box center [259, 113] width 27 height 11
radio input "true"
click at [454, 214] on button "+" at bounding box center [463, 218] width 19 height 19
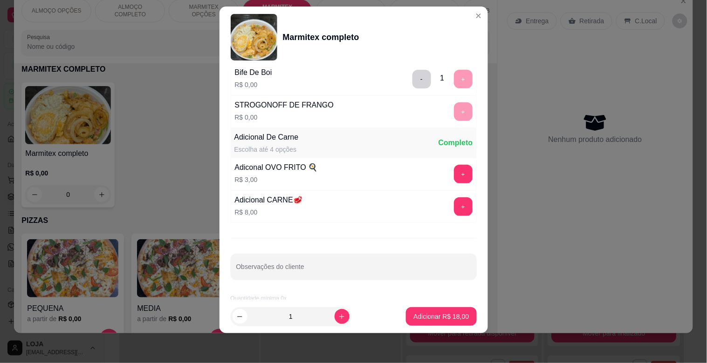
scroll to position [130, 0]
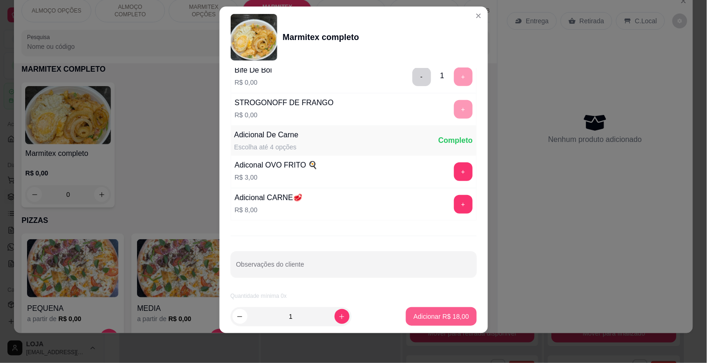
click at [429, 314] on p "Adicionar R$ 18,00" at bounding box center [440, 316] width 55 height 9
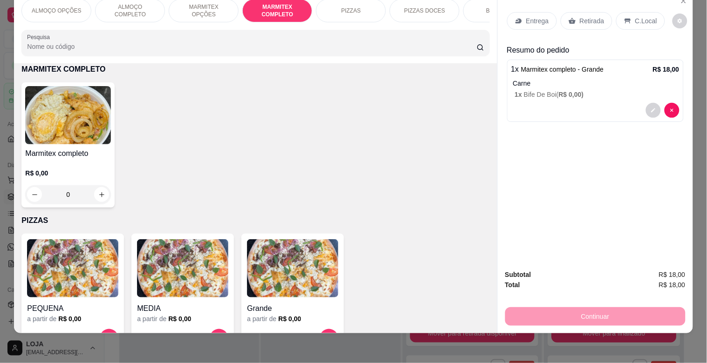
click at [87, 131] on img at bounding box center [68, 115] width 86 height 58
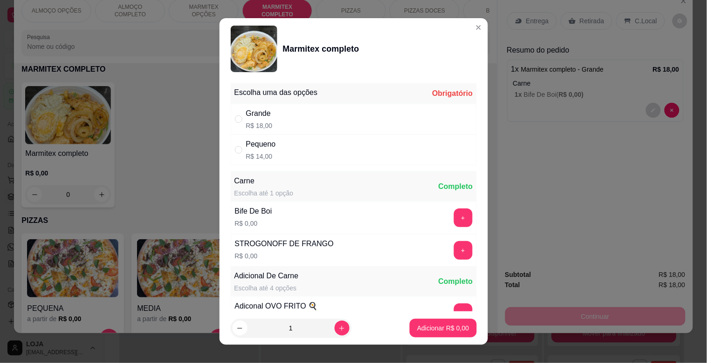
click at [273, 144] on div "Pequeno R$ 14,00" at bounding box center [354, 150] width 246 height 31
radio input "true"
click at [454, 220] on button "+" at bounding box center [463, 218] width 18 height 18
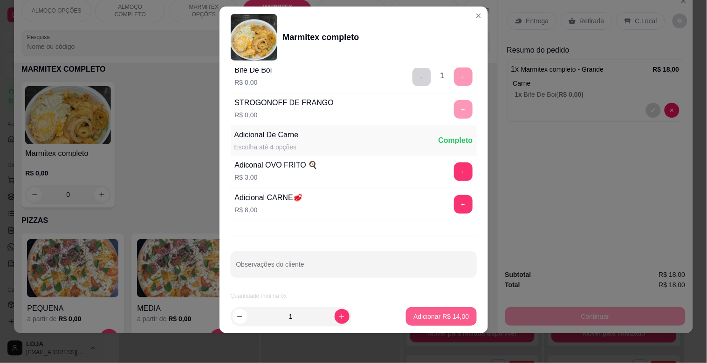
click at [427, 315] on p "Adicionar R$ 14,00" at bounding box center [440, 316] width 55 height 9
click at [431, 315] on div "PEQUENA a partir de R$ 0,00 MEDIA a partir de R$ 0,00 Grande a partir de R$ 0,00" at bounding box center [255, 294] width 468 height 120
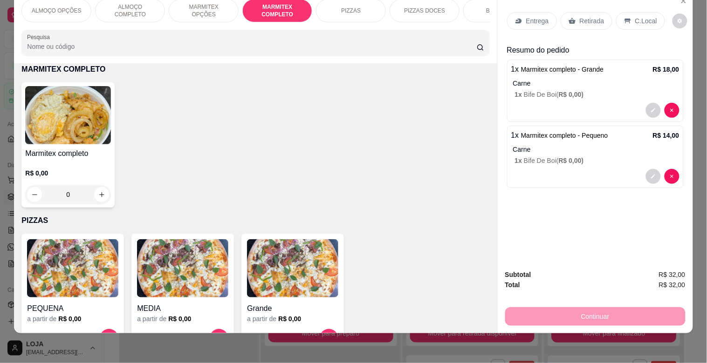
click at [526, 16] on p "Entrega" at bounding box center [537, 20] width 23 height 9
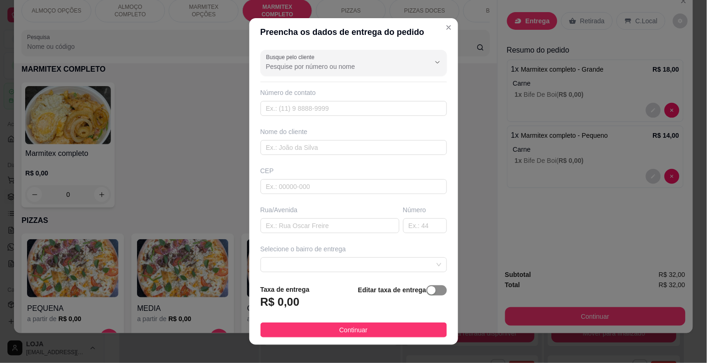
click at [426, 290] on span "button" at bounding box center [436, 291] width 21 height 10
drag, startPoint x: 421, startPoint y: 288, endPoint x: 403, endPoint y: 295, distance: 18.6
click at [420, 289] on div "Editar taxa de entrega" at bounding box center [404, 299] width 86 height 33
click at [364, 295] on span "button" at bounding box center [371, 300] width 21 height 10
click at [415, 267] on span at bounding box center [353, 265] width 175 height 14
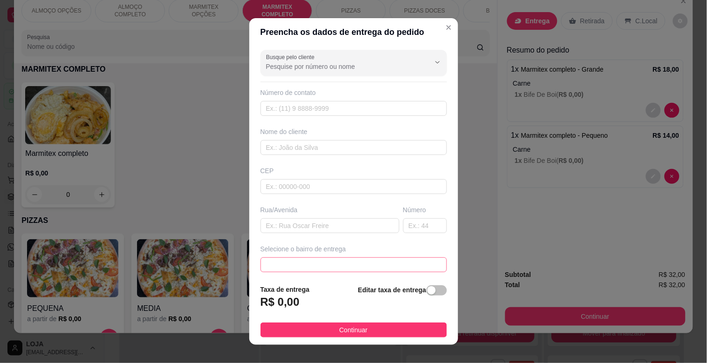
click at [424, 255] on div "Selecione o bairro de entrega 688d6de17da91a043bd5cd51 688d6e0c7da91a043bd5cd54…" at bounding box center [354, 259] width 190 height 28
click at [423, 266] on div at bounding box center [353, 265] width 186 height 15
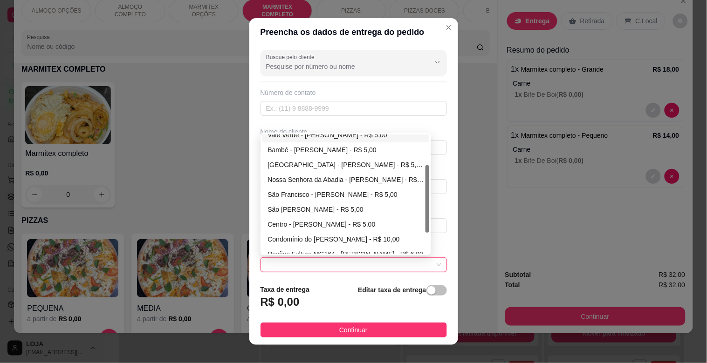
drag, startPoint x: 423, startPoint y: 193, endPoint x: 427, endPoint y: 224, distance: 31.0
click at [427, 224] on div "Busque pelo cliente Número de contato Nome do cliente CEP Rua/[GEOGRAPHIC_DATA]…" at bounding box center [353, 161] width 209 height 231
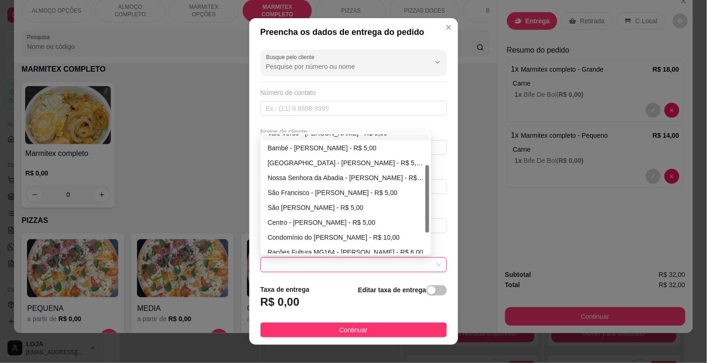
click at [428, 226] on div "Número" at bounding box center [425, 219] width 48 height 28
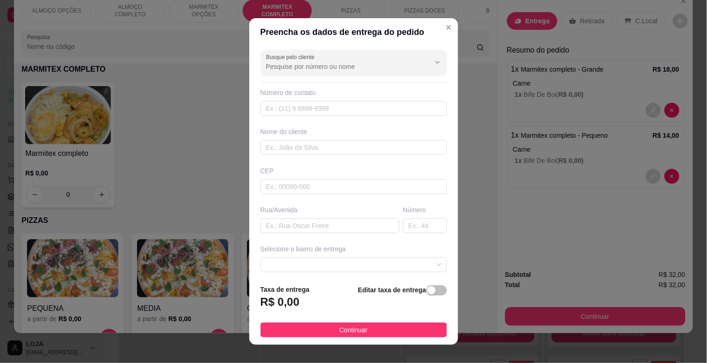
drag, startPoint x: 428, startPoint y: 227, endPoint x: 429, endPoint y: 234, distance: 6.7
click at [429, 234] on div "Busque pelo cliente Número de contato Nome do cliente CEP Rua/[GEOGRAPHIC_DATA]…" at bounding box center [353, 161] width 209 height 231
click at [420, 267] on span at bounding box center [353, 265] width 175 height 14
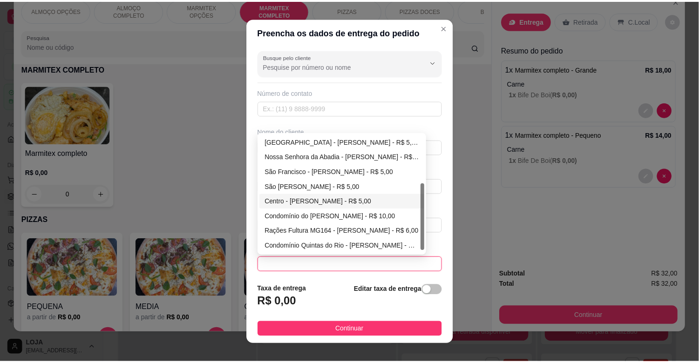
scroll to position [89, 0]
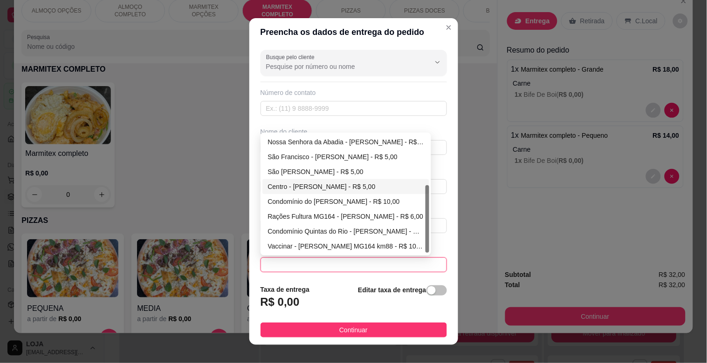
drag, startPoint x: 423, startPoint y: 216, endPoint x: 426, endPoint y: 240, distance: 24.5
click at [426, 240] on div "688d6e2f7da91a043bd5cd57 688d6ebd7da91a043bd5cd5d 688d6efa7da91a043bd5cd60 [GEO…" at bounding box center [345, 194] width 171 height 123
click at [319, 216] on div "Rações Fultura MG164 - [PERSON_NAME] - R$ 6,00" at bounding box center [346, 217] width 156 height 10
type input "[PERSON_NAME]"
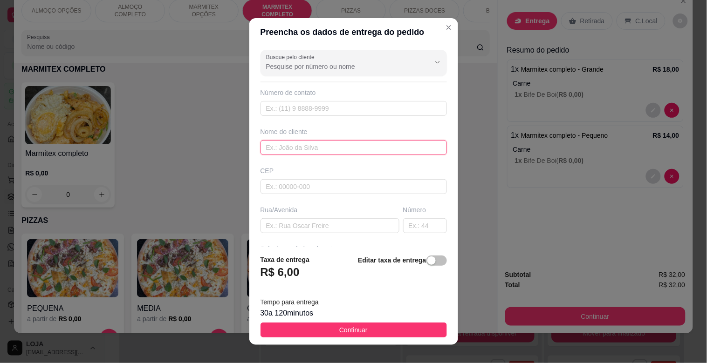
click at [286, 148] on input "text" at bounding box center [353, 147] width 186 height 15
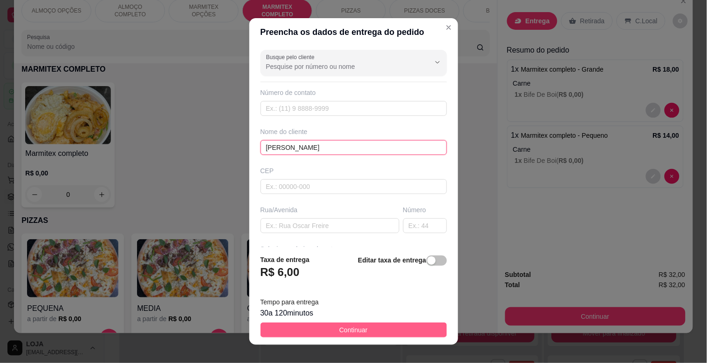
type input "[PERSON_NAME]"
click at [345, 333] on span "Continuar" at bounding box center [353, 330] width 28 height 10
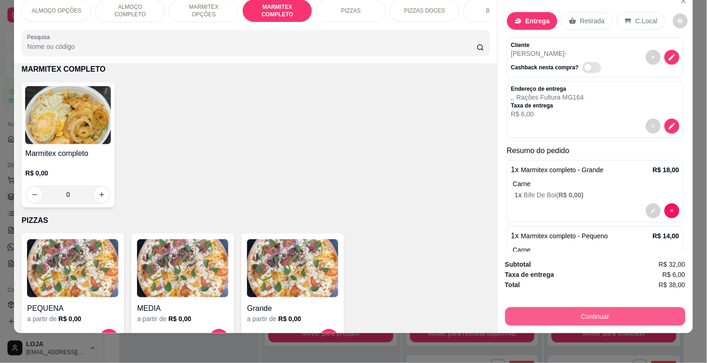
click at [602, 313] on button "Continuar" at bounding box center [595, 317] width 180 height 19
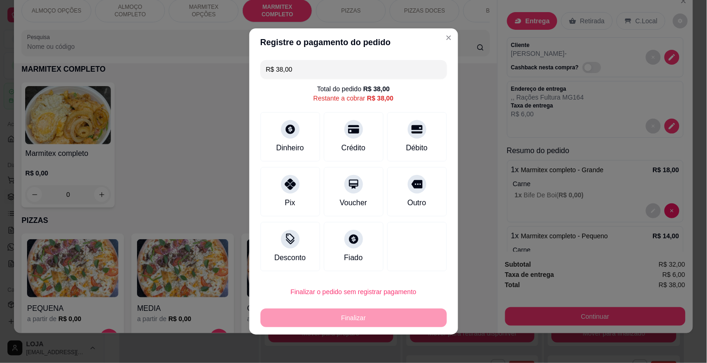
drag, startPoint x: 301, startPoint y: 68, endPoint x: 246, endPoint y: 68, distance: 55.0
click at [249, 68] on div "R$ 38,00 Total do pedido R$ 38,00 Restante a cobrar R$ 38,00 Dinheiro Crédito D…" at bounding box center [353, 165] width 209 height 219
click at [290, 119] on div at bounding box center [290, 126] width 21 height 21
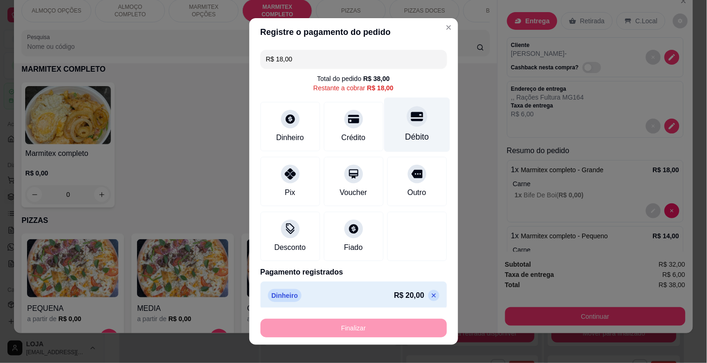
click at [416, 124] on div "Débito" at bounding box center [417, 125] width 66 height 55
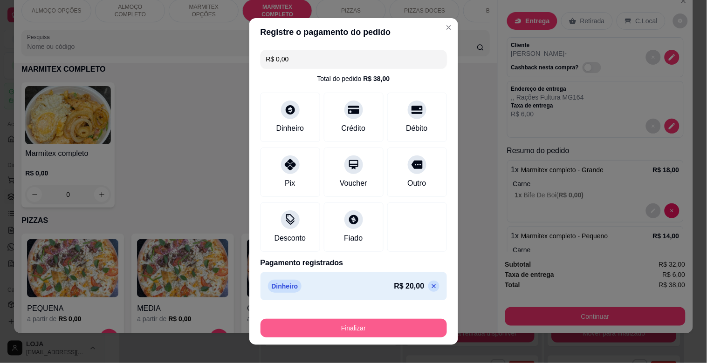
click at [359, 328] on button "Finalizar" at bounding box center [353, 328] width 186 height 19
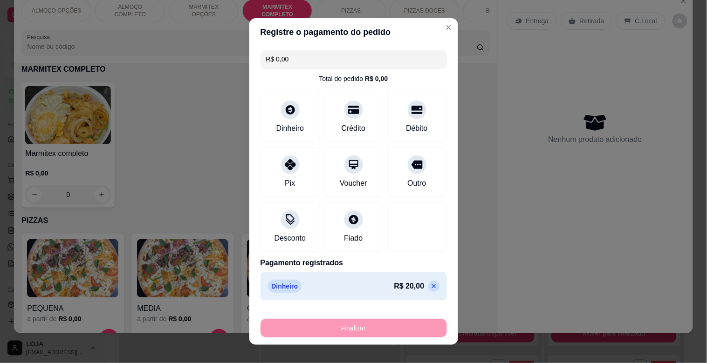
type input "-R$ 38,00"
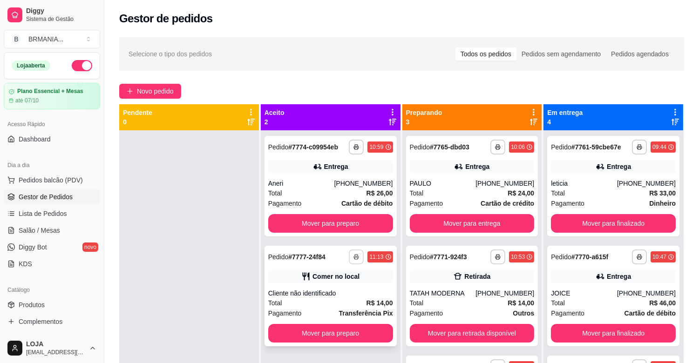
click at [354, 258] on icon "button" at bounding box center [356, 258] width 5 height 2
click at [328, 338] on button "Mover para preparo" at bounding box center [330, 333] width 125 height 19
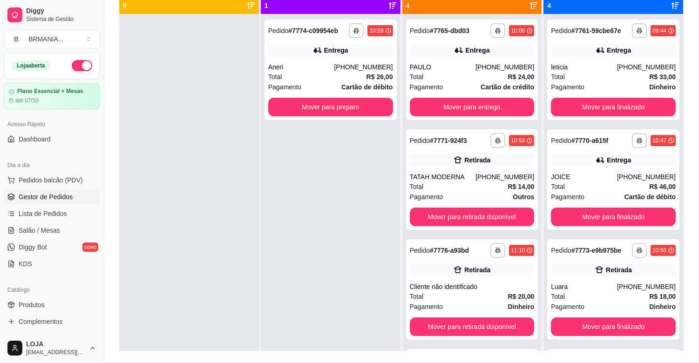
scroll to position [127, 0]
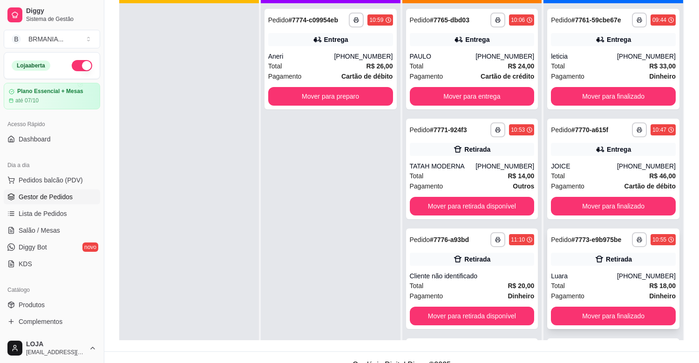
click at [620, 275] on div "[PHONE_NUMBER]" at bounding box center [646, 276] width 59 height 9
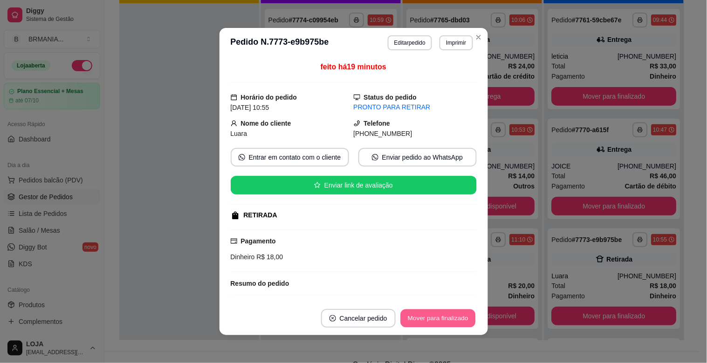
click at [450, 314] on button "Mover para finalizado" at bounding box center [437, 319] width 75 height 18
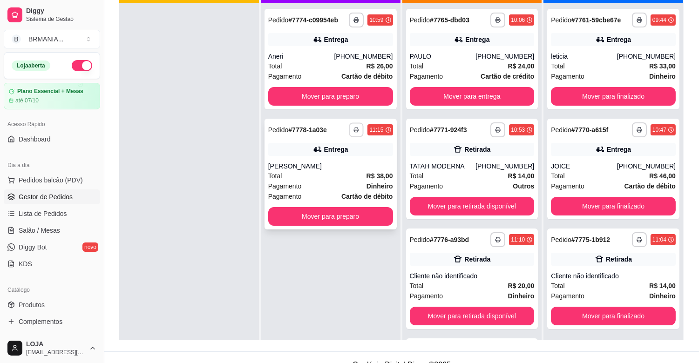
click at [356, 131] on icon "button" at bounding box center [357, 131] width 5 height 2
click at [343, 161] on button "IMPRESSORA" at bounding box center [329, 162] width 68 height 15
click at [632, 314] on button "Mover para finalizado" at bounding box center [613, 317] width 121 height 18
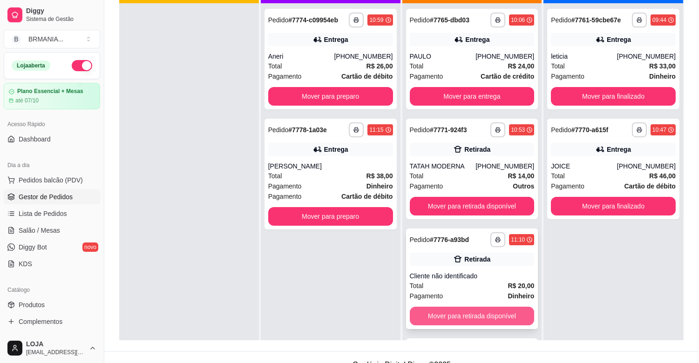
click at [492, 317] on button "Mover para retirada disponível" at bounding box center [472, 316] width 125 height 19
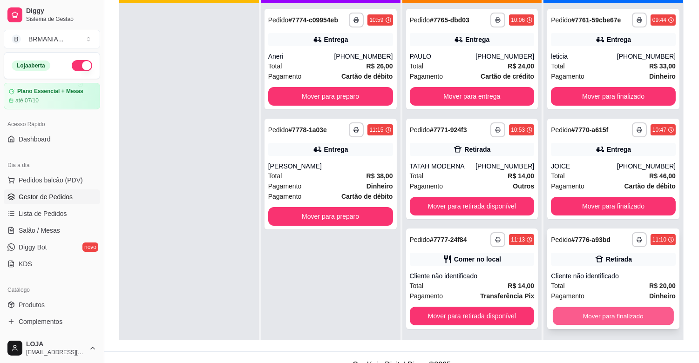
click at [616, 314] on button "Mover para finalizado" at bounding box center [613, 317] width 121 height 18
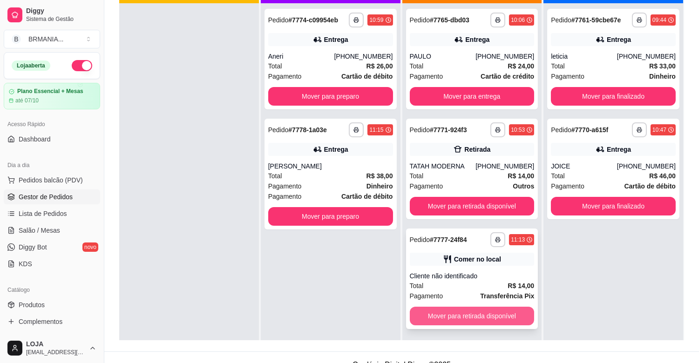
click at [515, 315] on button "Mover para retirada disponível" at bounding box center [472, 316] width 125 height 19
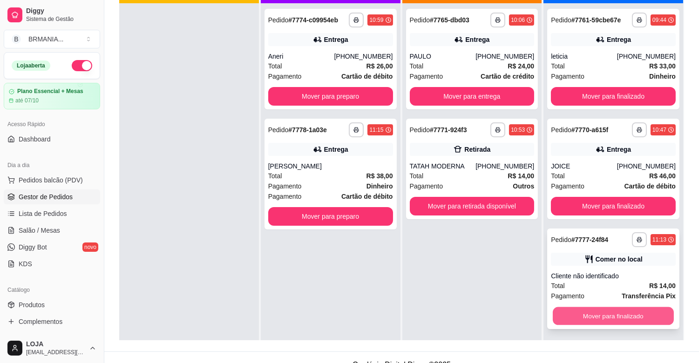
click at [628, 309] on button "Mover para finalizado" at bounding box center [613, 317] width 121 height 18
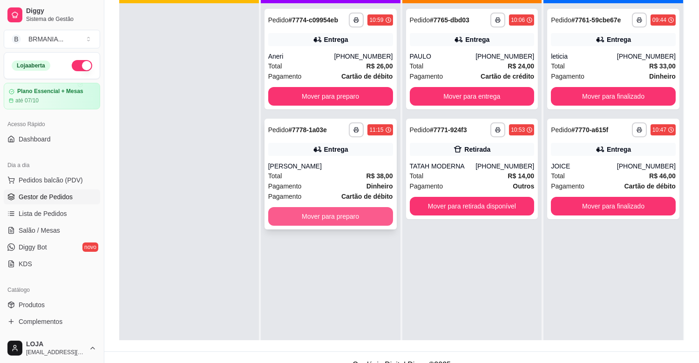
click at [331, 214] on button "Mover para preparo" at bounding box center [330, 216] width 125 height 19
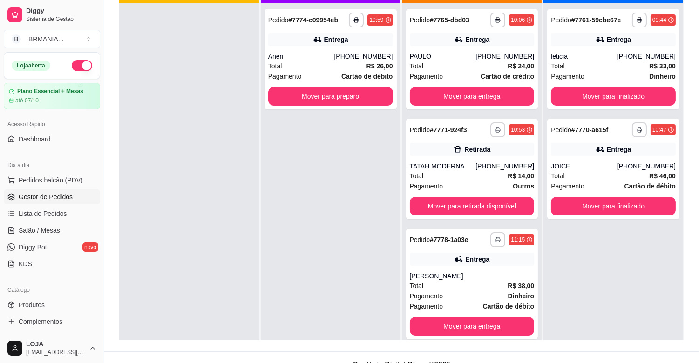
click at [62, 199] on span "Gestor de Pedidos" at bounding box center [46, 196] width 54 height 9
